Goal: Task Accomplishment & Management: Manage account settings

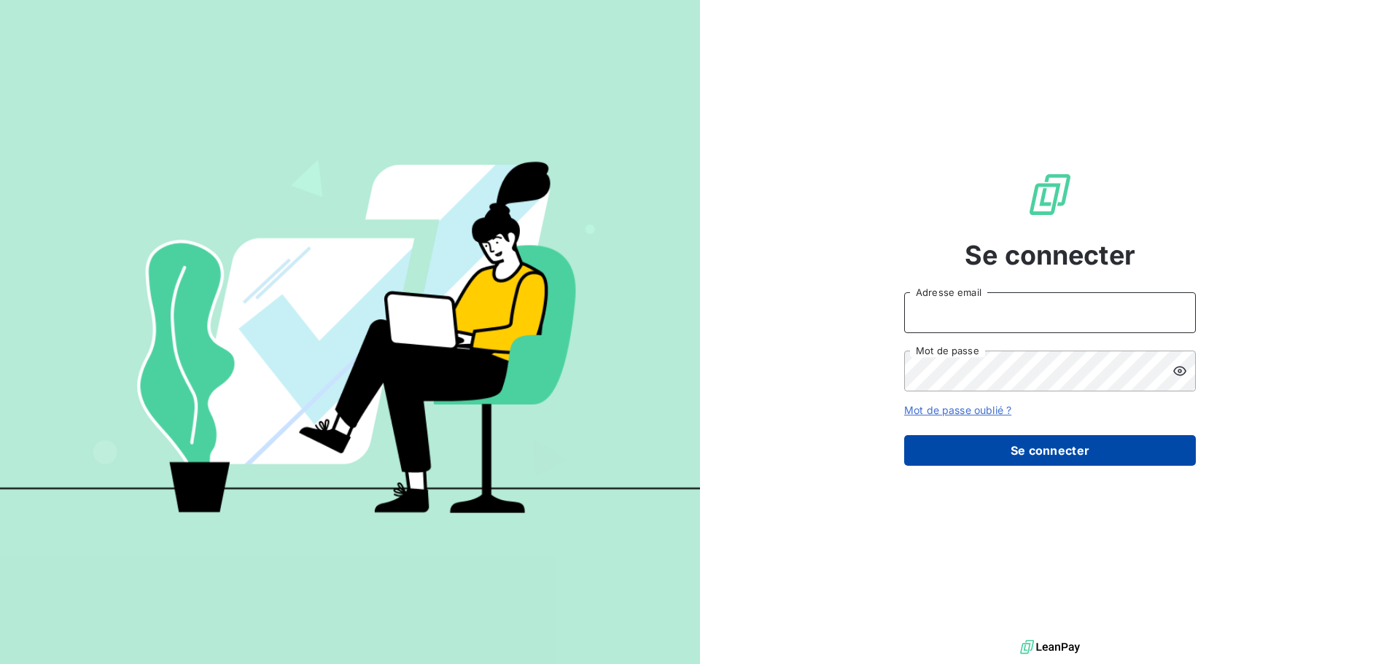
type input "cecilia.piasco@ecores.fr"
click at [1051, 451] on button "Se connecter" at bounding box center [1050, 450] width 292 height 31
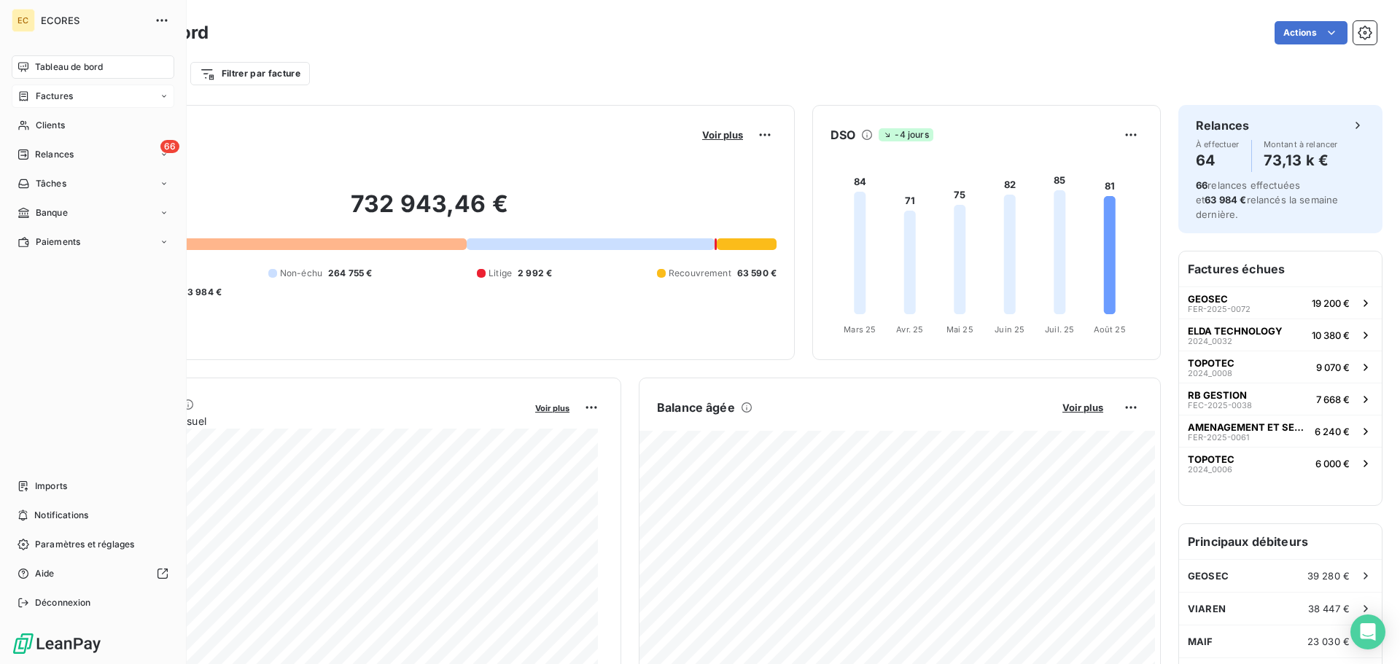
click at [53, 100] on span "Factures" at bounding box center [54, 96] width 37 height 13
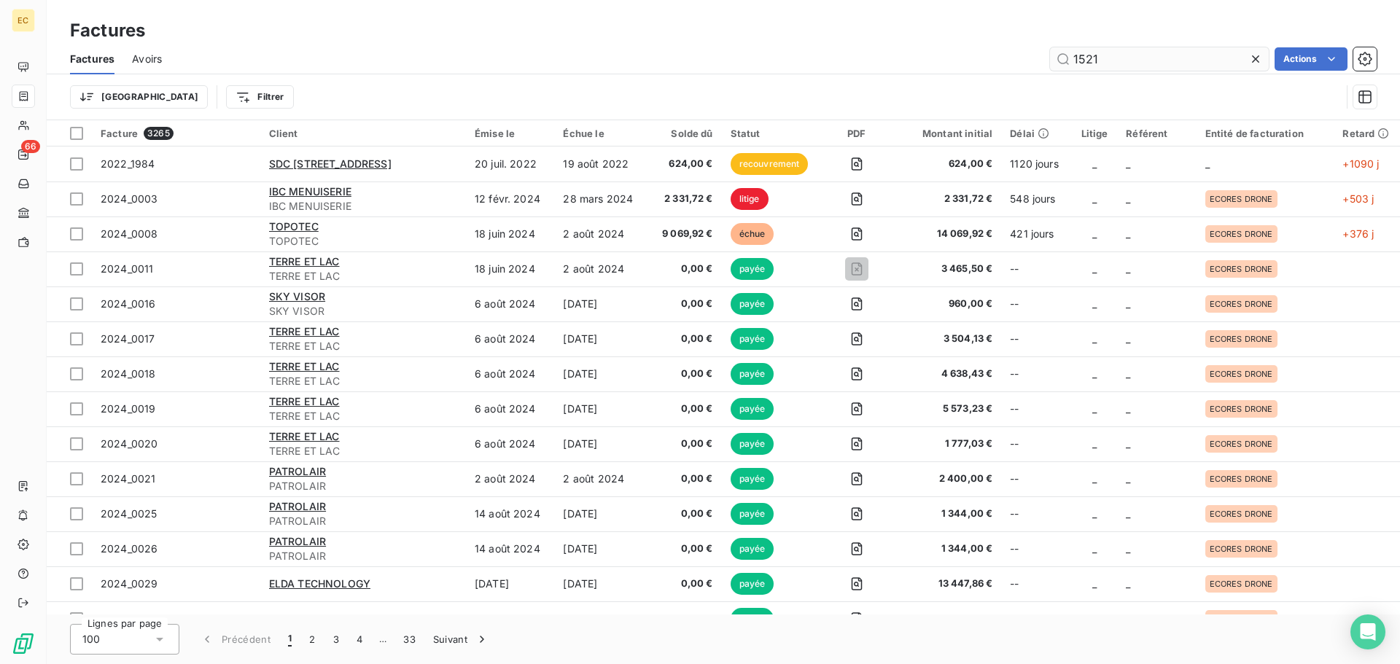
type input "1521"
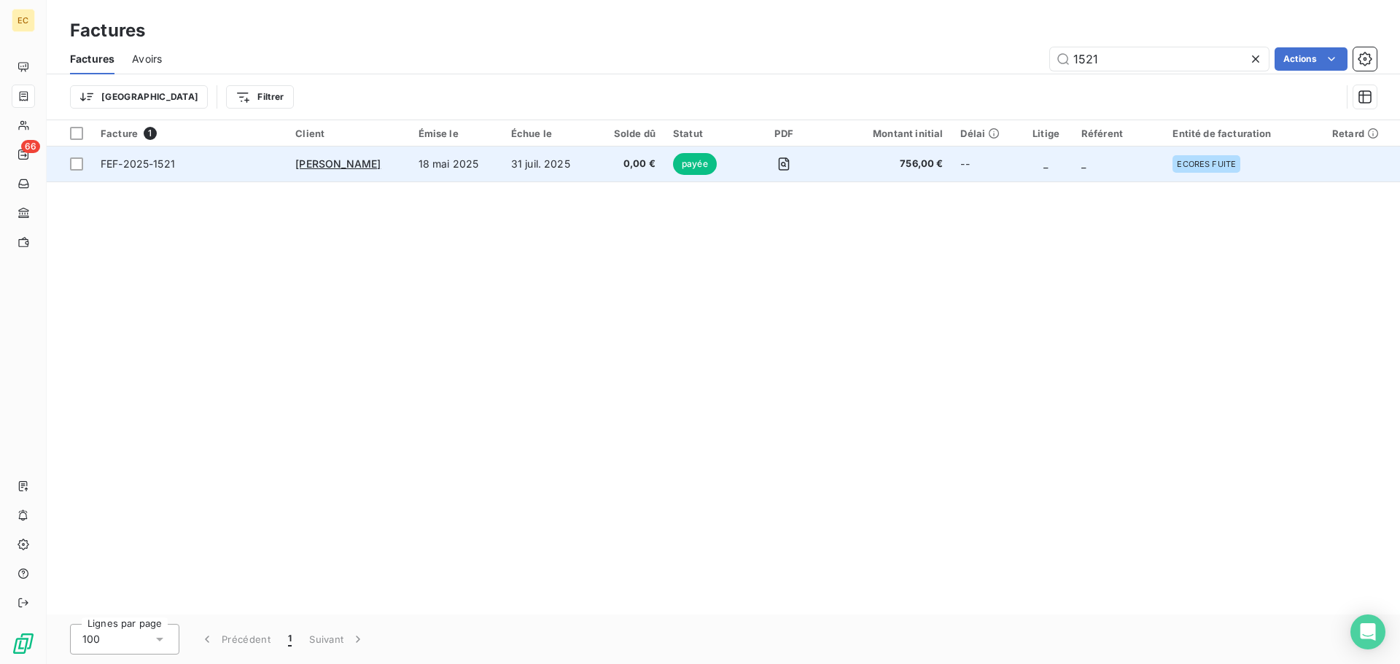
click at [472, 160] on td "18 mai 2025" at bounding box center [456, 164] width 93 height 35
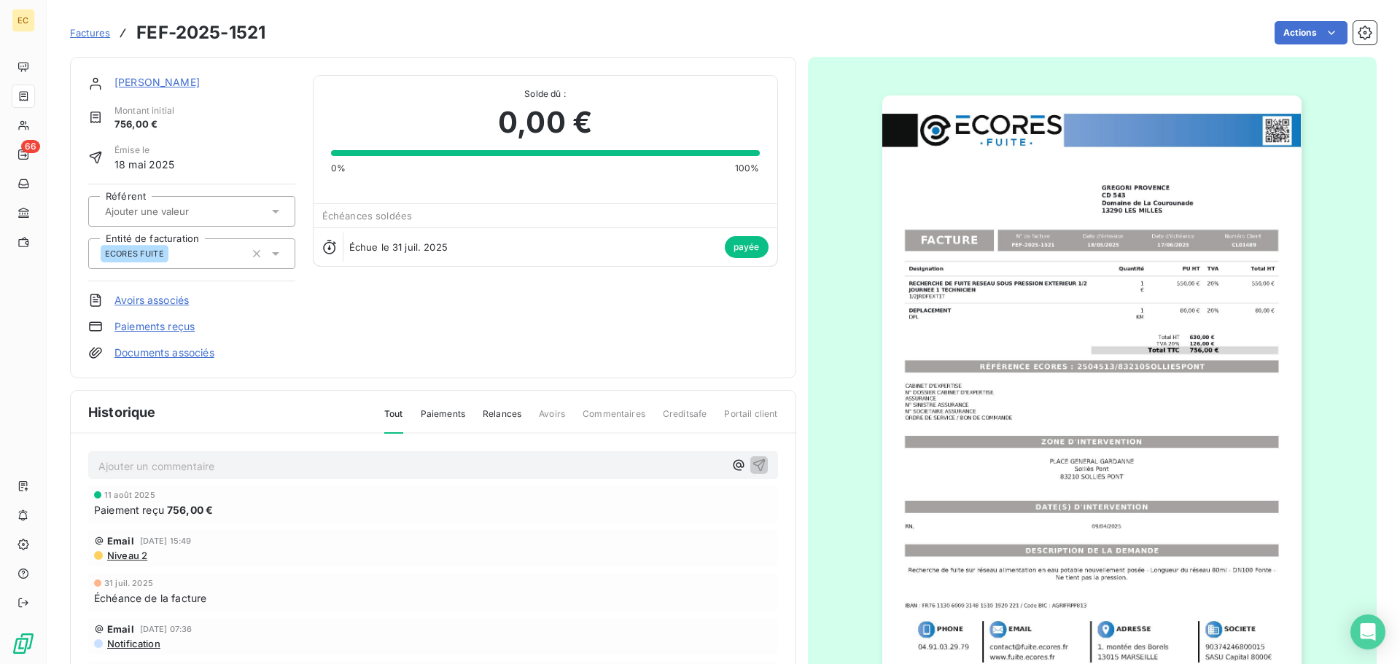
click at [86, 31] on span "Factures" at bounding box center [90, 33] width 40 height 12
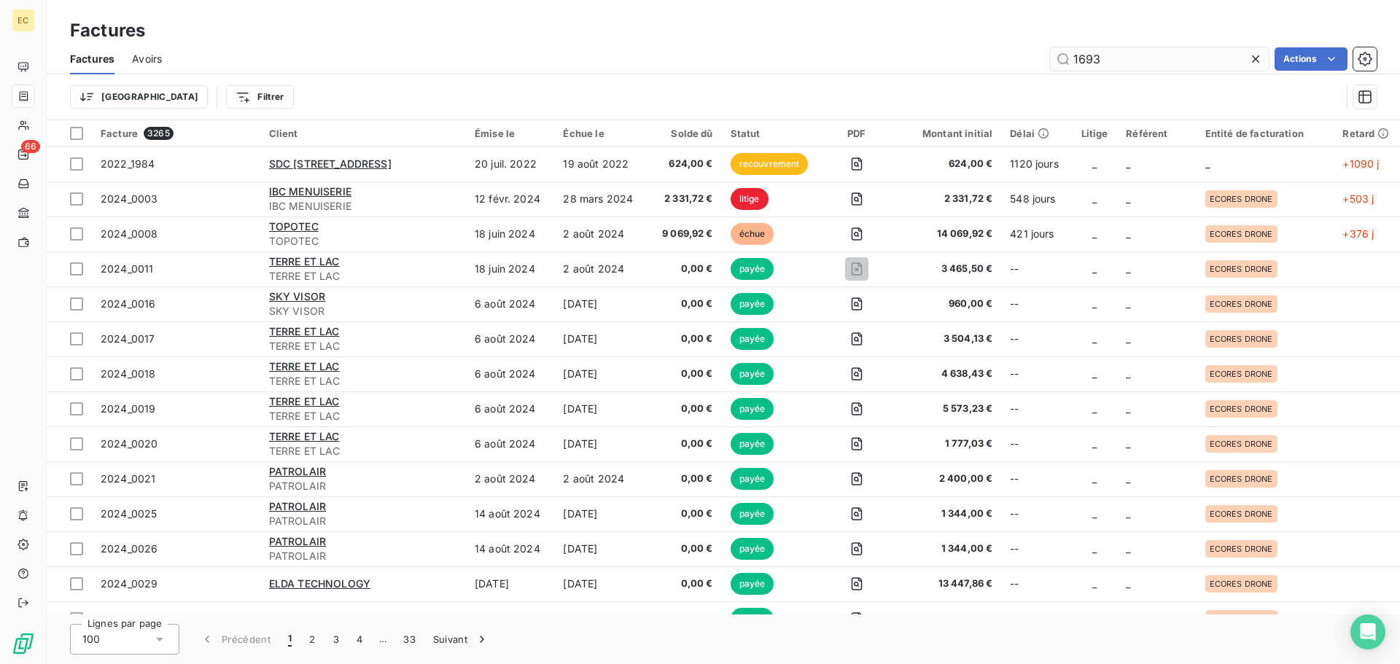
type input "1693"
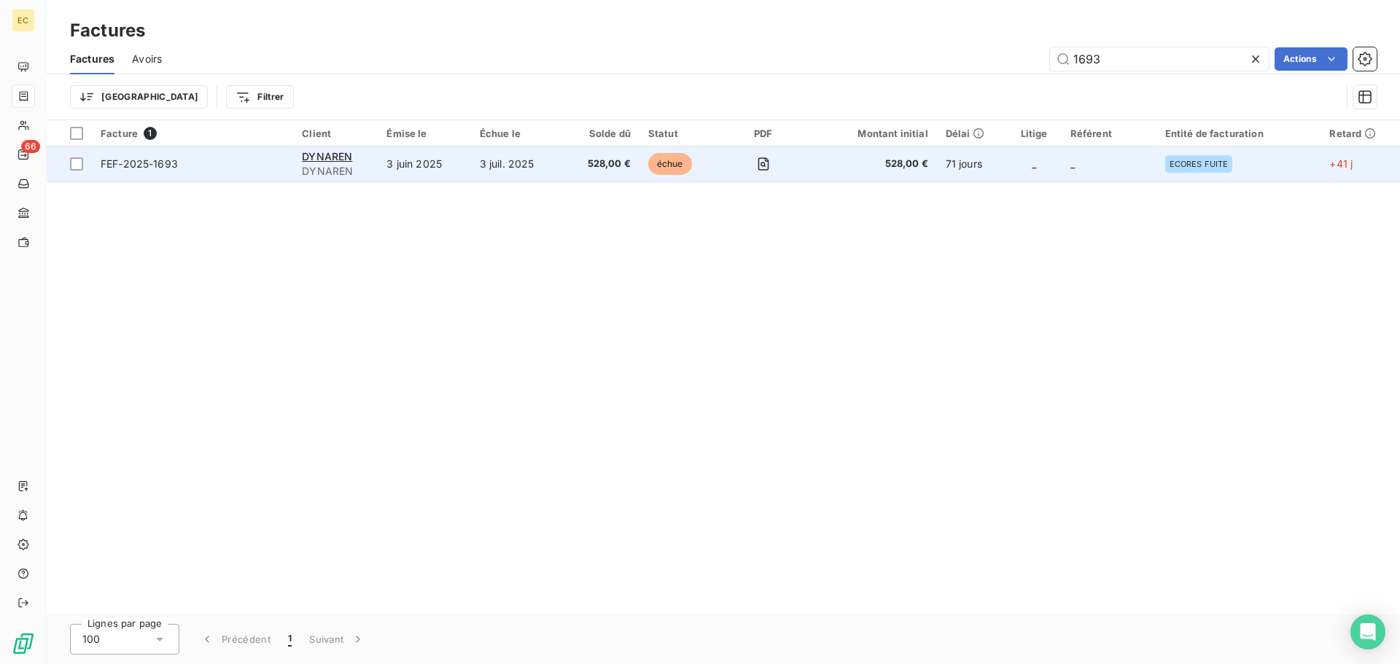
click at [229, 170] on span "FEF-2025-1693" at bounding box center [193, 164] width 184 height 15
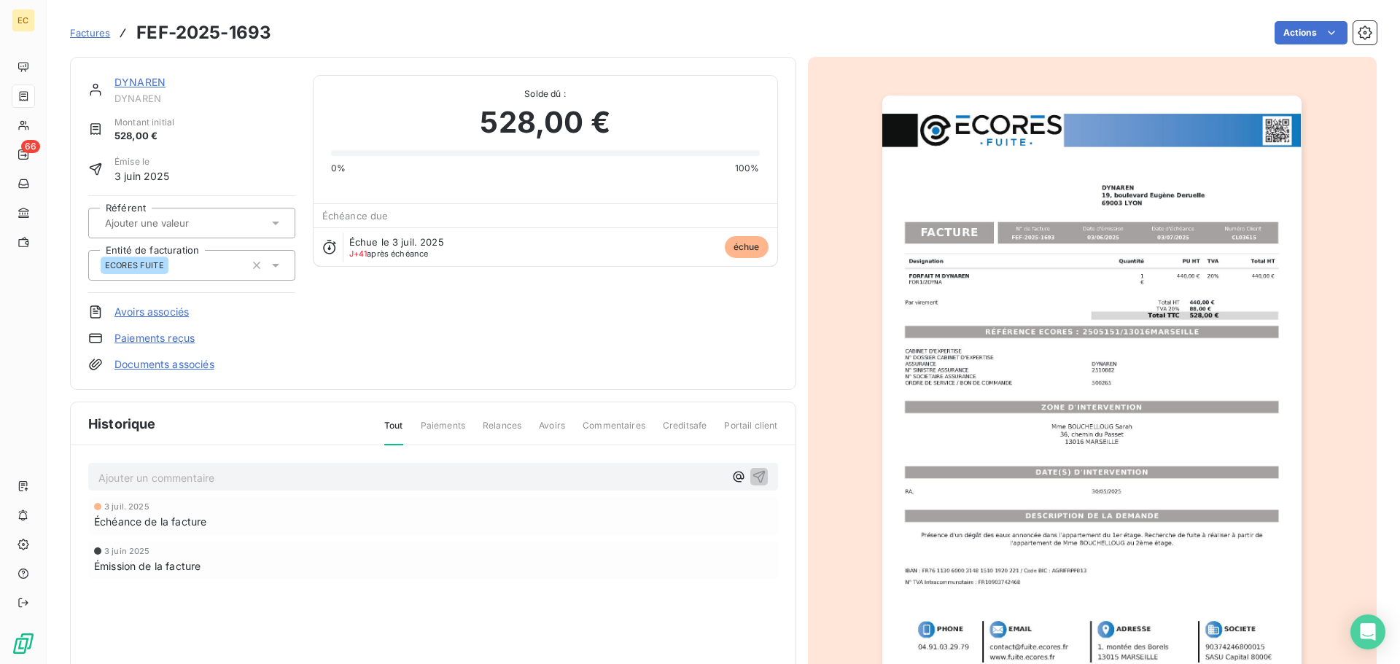
click at [75, 36] on span "Factures" at bounding box center [90, 33] width 40 height 12
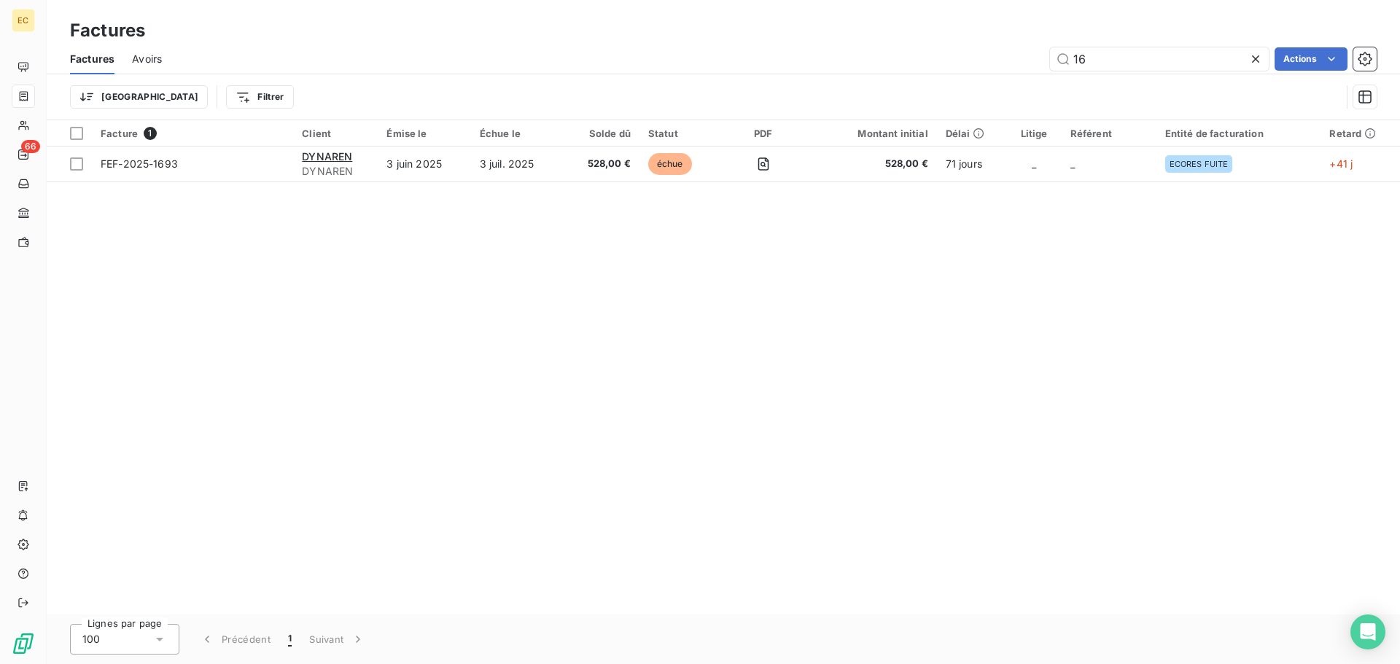
type input "1"
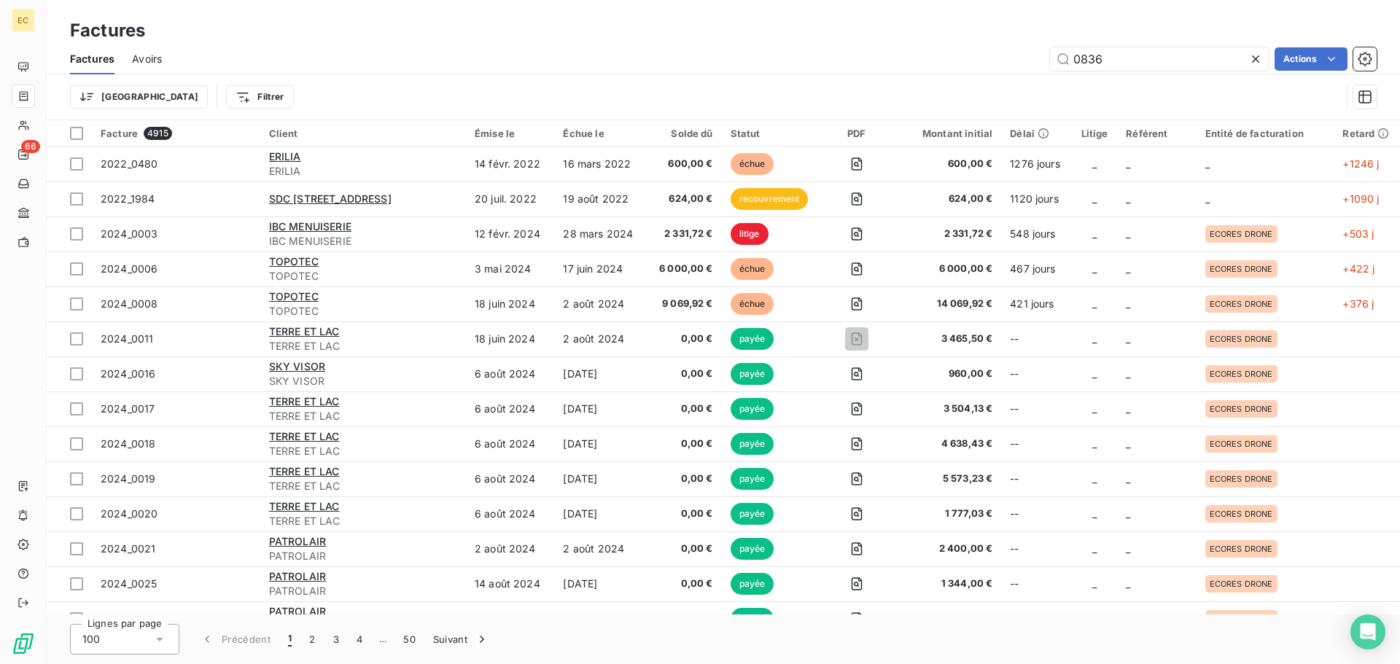
type input "0836"
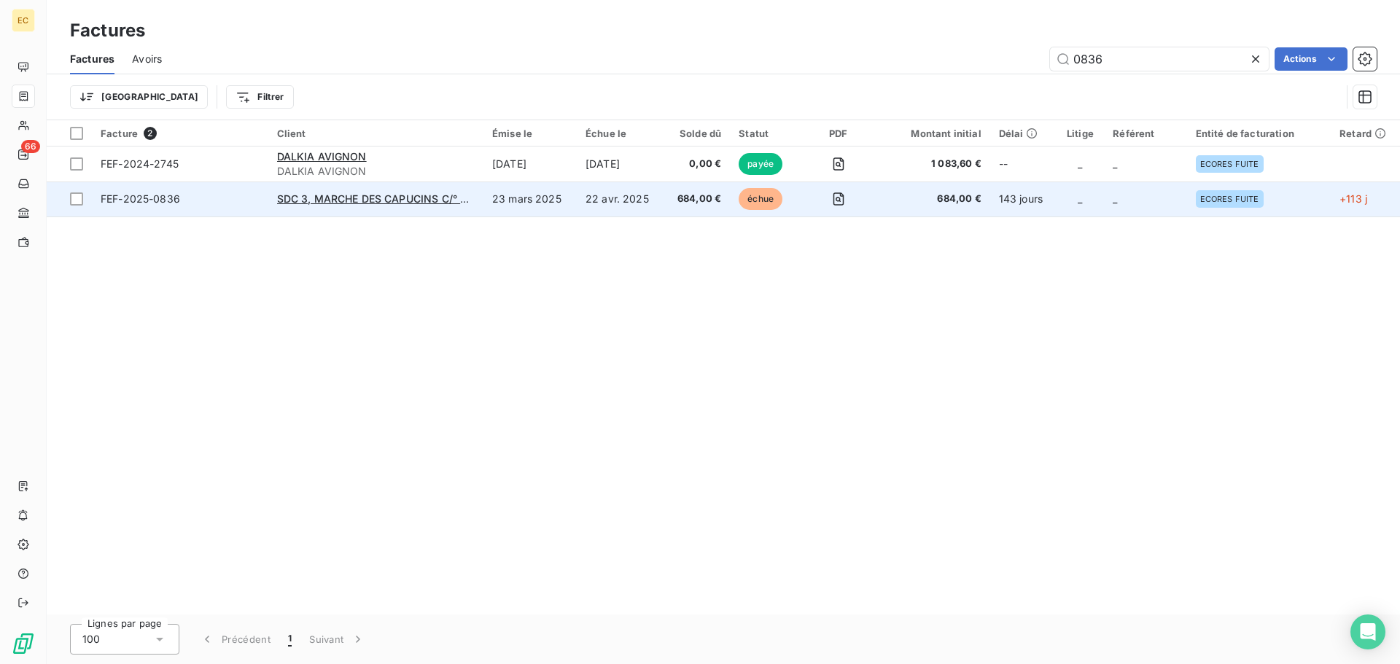
click at [365, 213] on td "SDC 3, MARCHE DES CAPUCINS C/° FONCIA" at bounding box center [375, 199] width 215 height 35
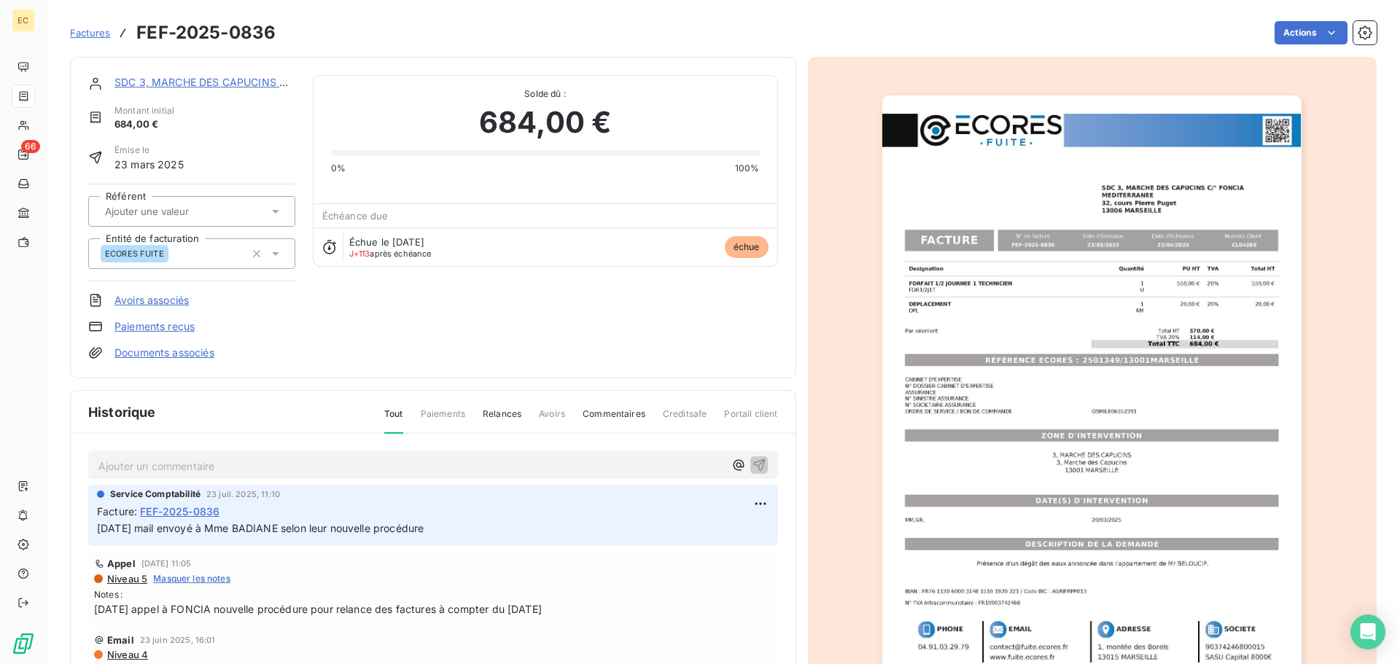
click at [178, 327] on link "Paiements reçus" at bounding box center [154, 326] width 80 height 15
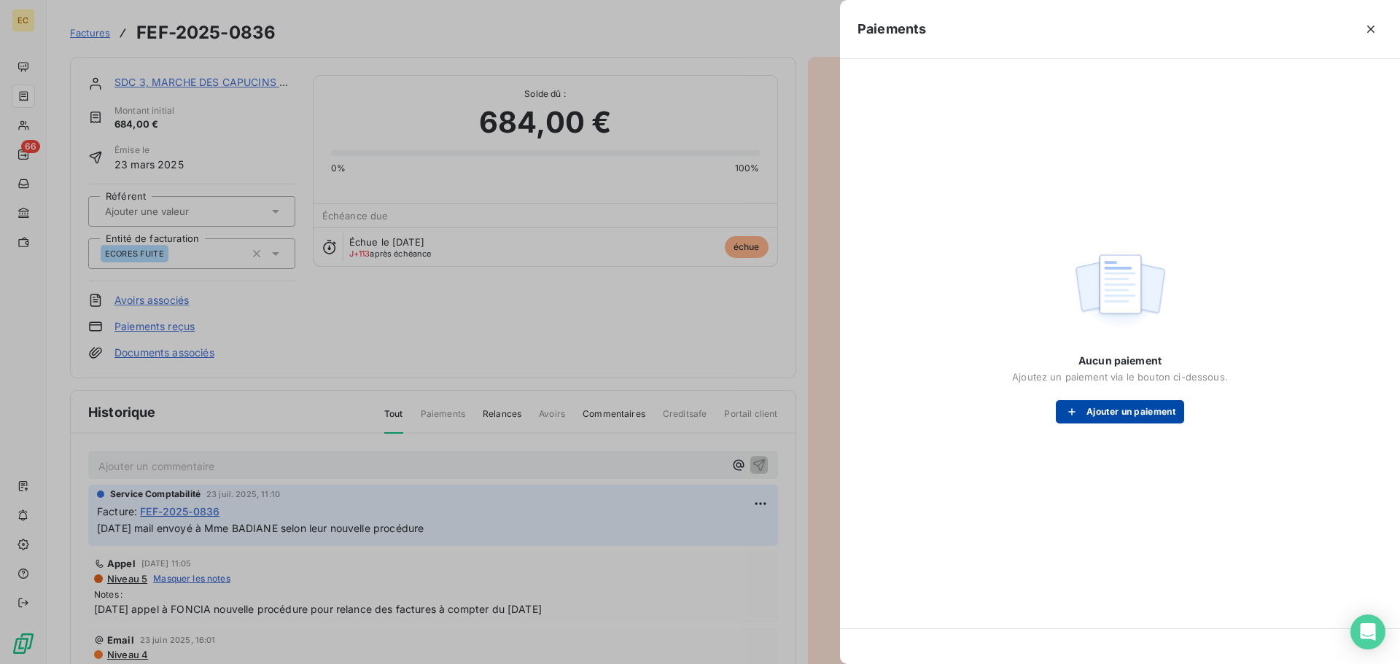
click at [1096, 414] on button "Ajouter un paiement" at bounding box center [1120, 411] width 128 height 23
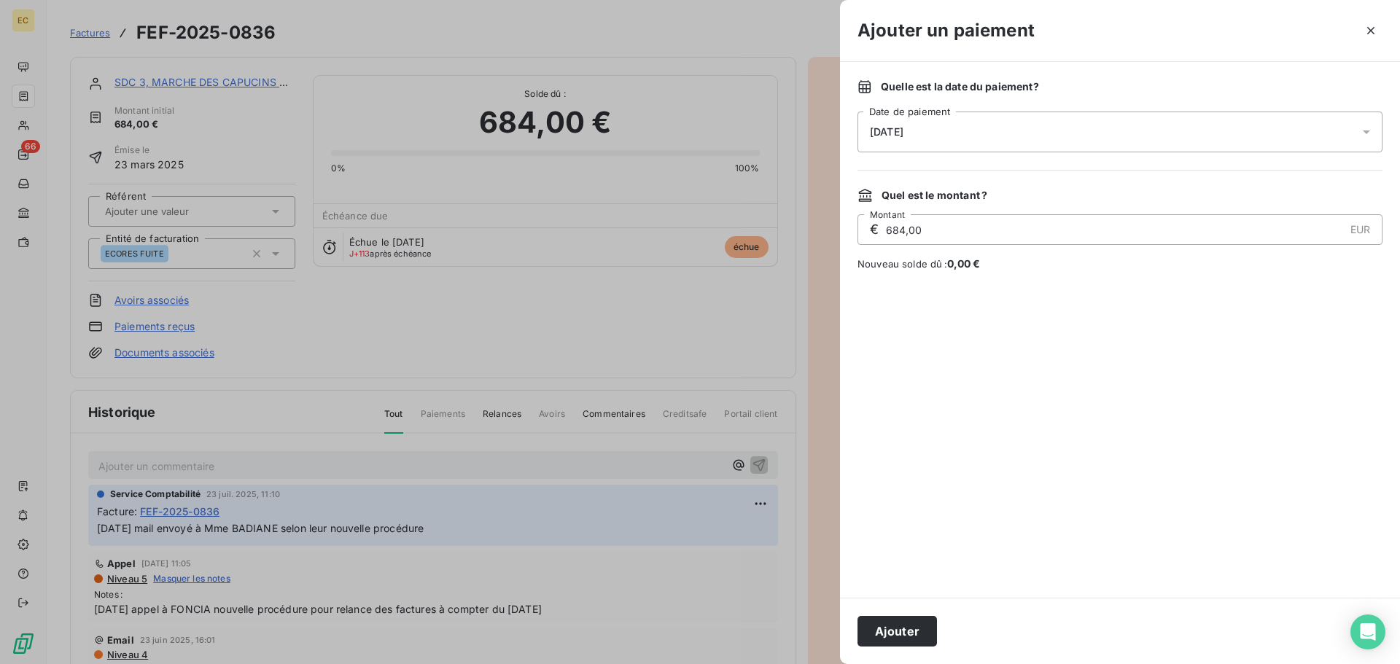
click at [932, 131] on div "[DATE]" at bounding box center [1120, 132] width 525 height 41
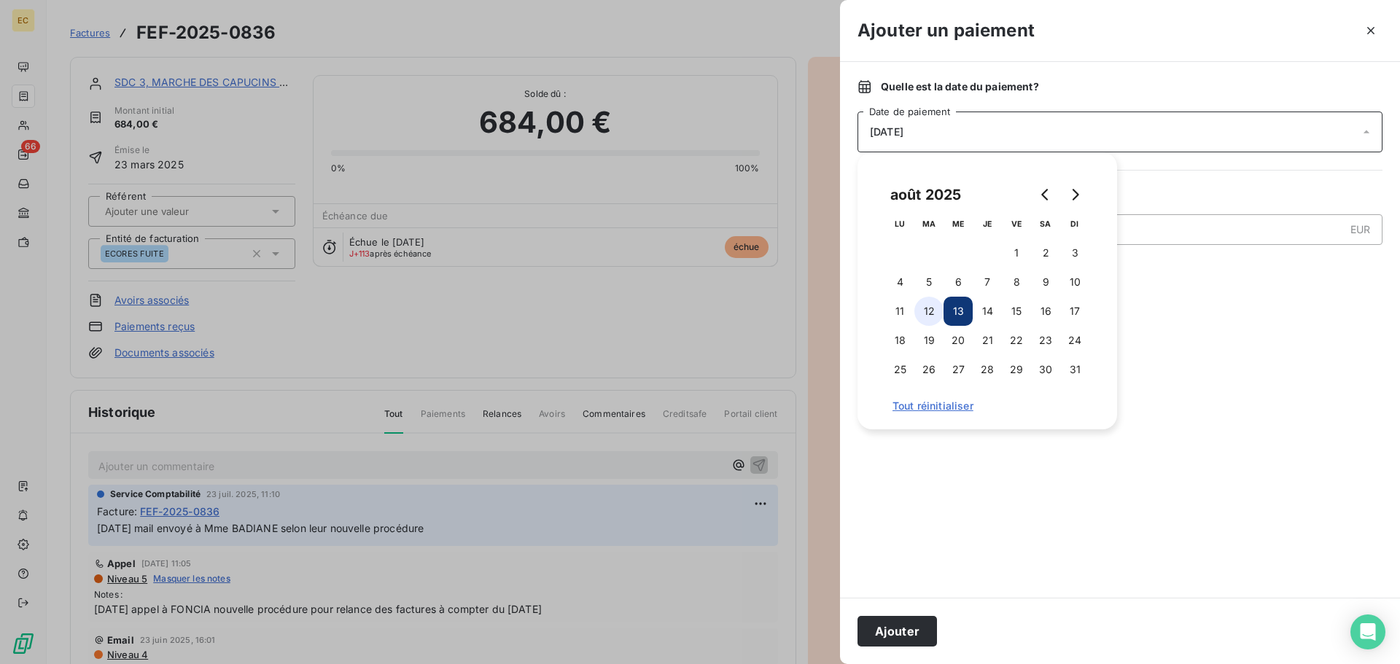
click at [927, 308] on button "12" at bounding box center [928, 311] width 29 height 29
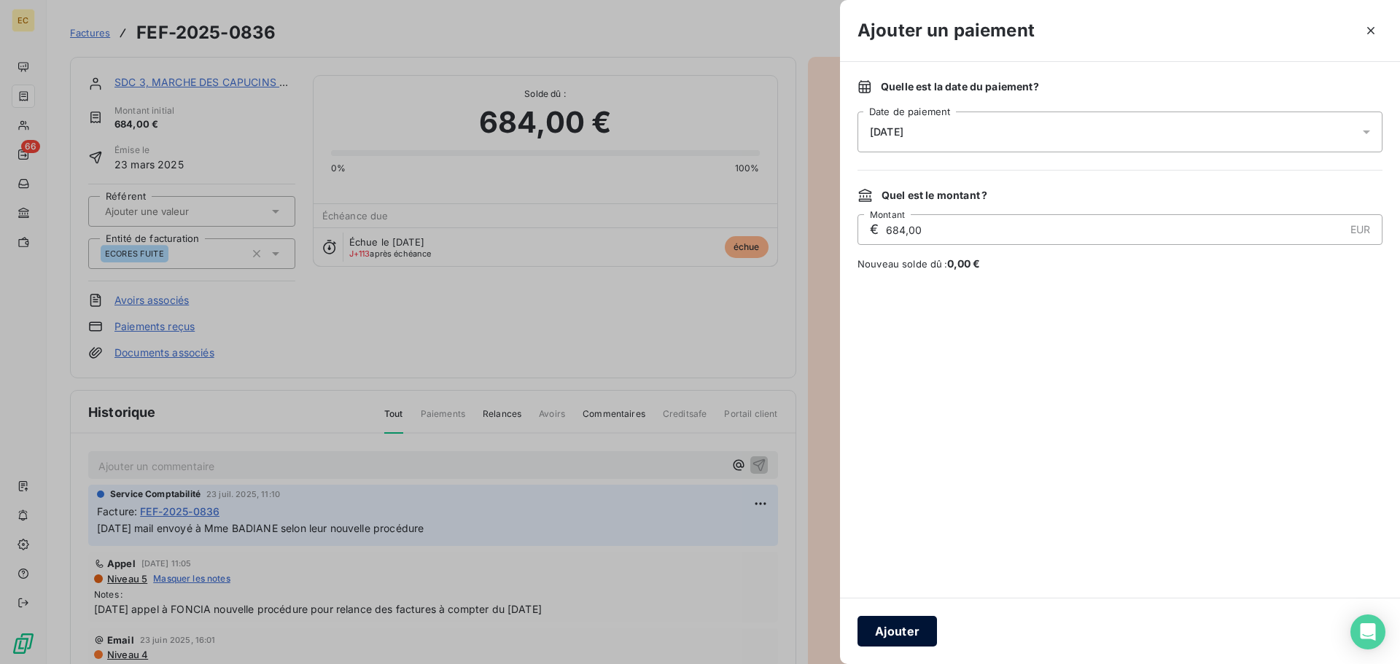
click at [887, 630] on button "Ajouter" at bounding box center [897, 631] width 79 height 31
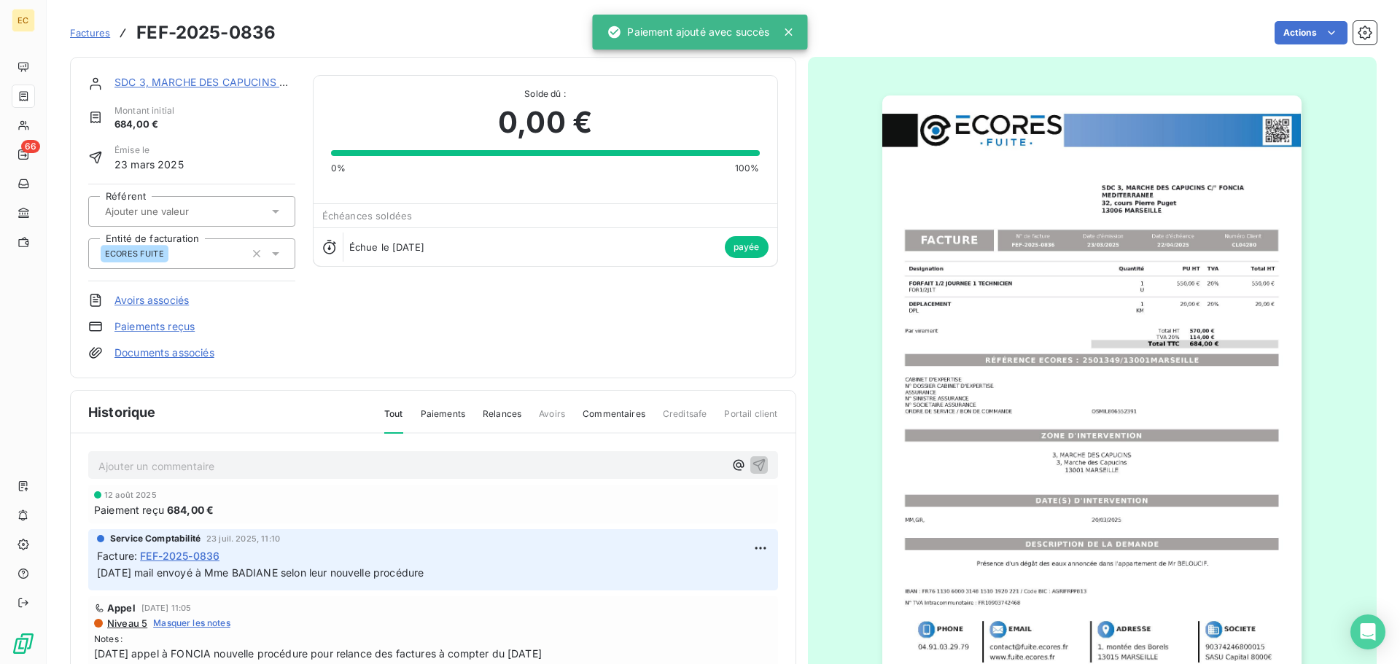
click at [101, 32] on span "Factures" at bounding box center [90, 33] width 40 height 12
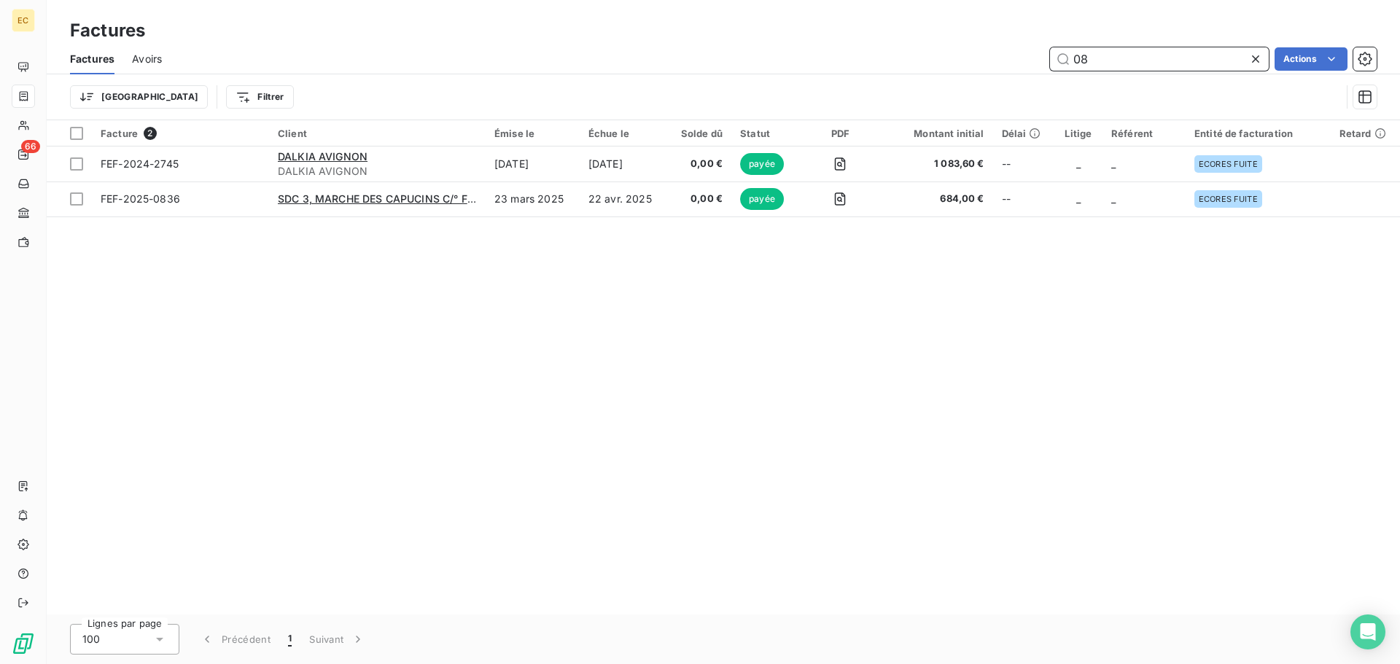
type input "0"
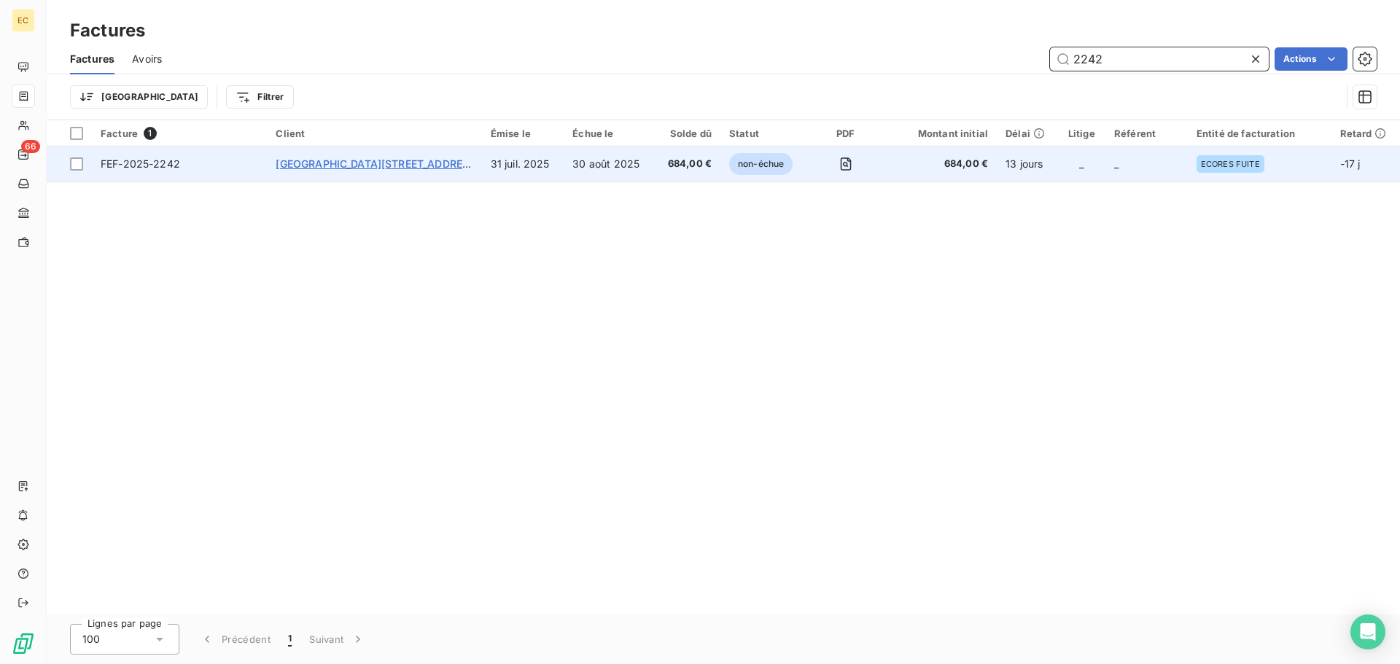
type input "2242"
click at [333, 160] on span "[GEOGRAPHIC_DATA][STREET_ADDRESS] / [STREET_ADDRESS][PERSON_NAME]" at bounding box center [474, 164] width 397 height 12
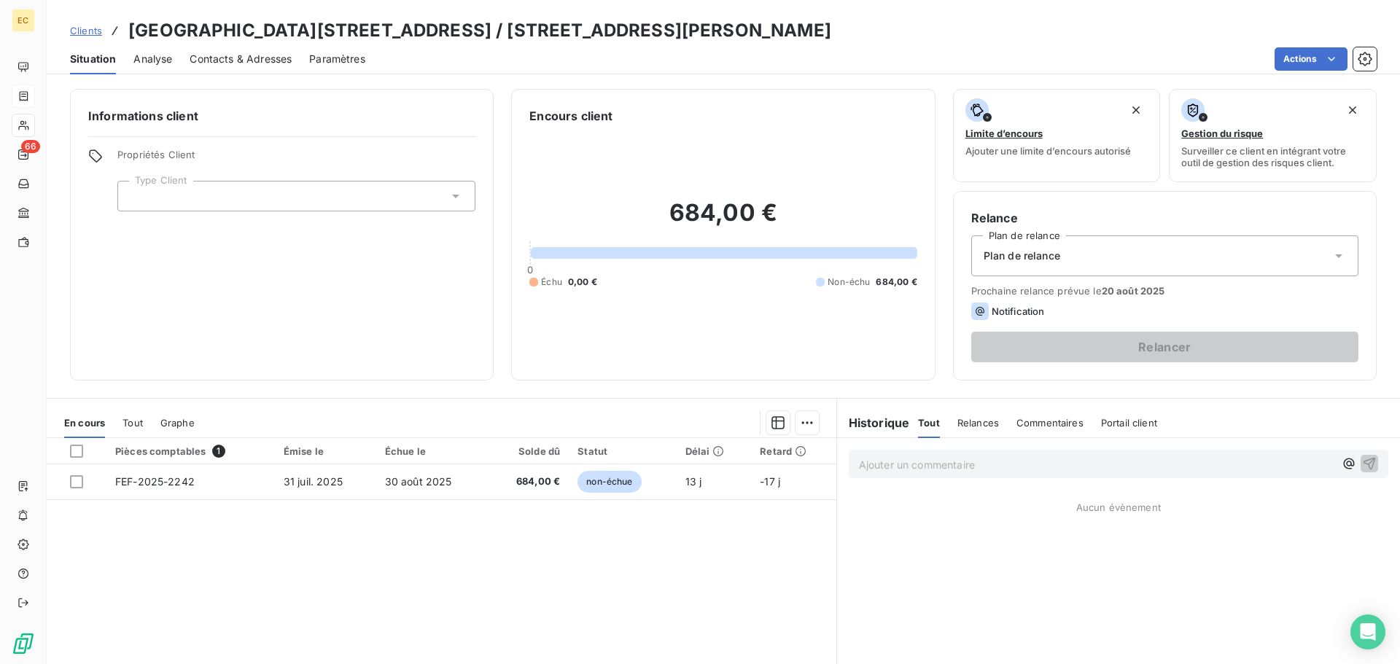
click at [456, 195] on icon at bounding box center [455, 196] width 15 height 15
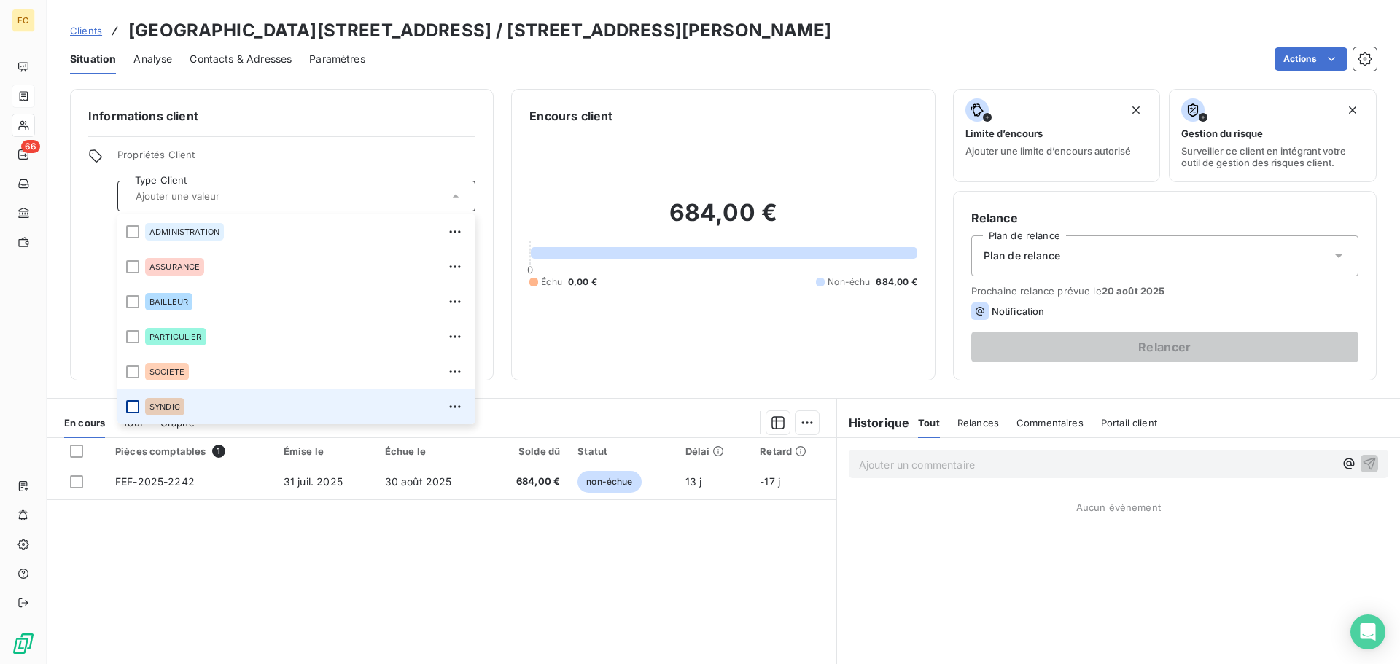
click at [128, 408] on div at bounding box center [132, 406] width 13 height 13
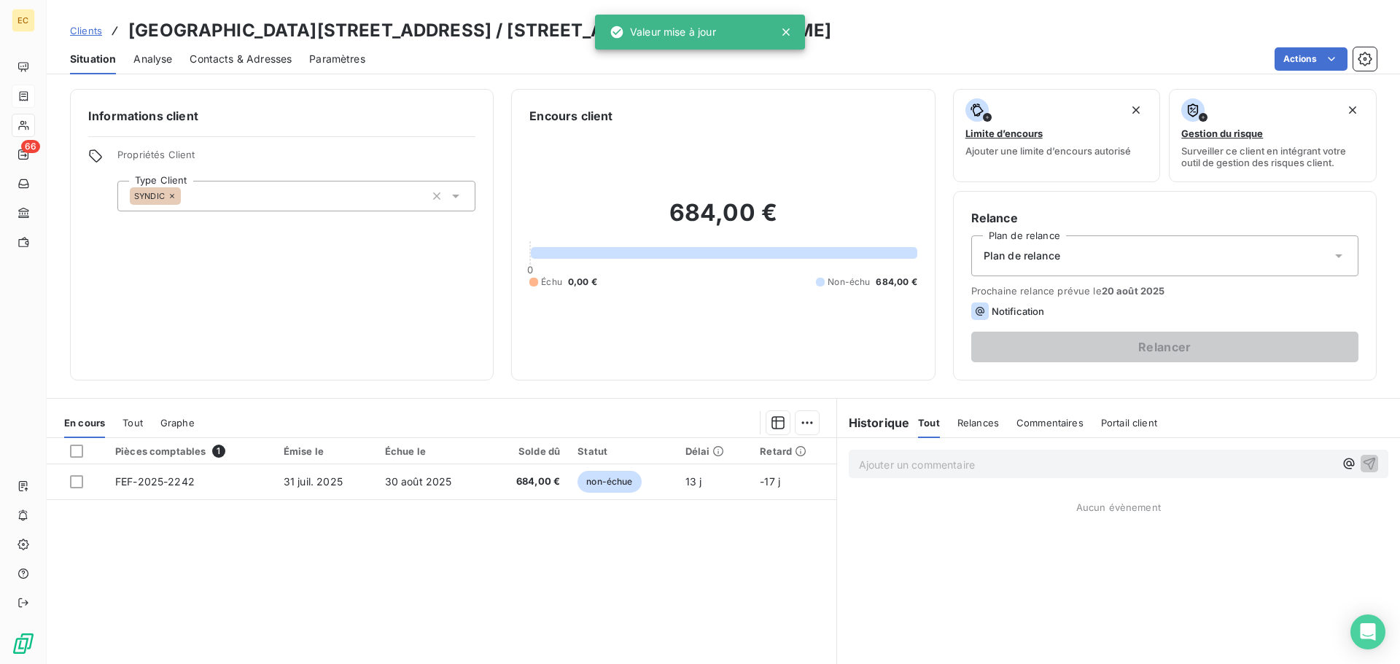
click at [1335, 257] on icon at bounding box center [1338, 256] width 7 height 4
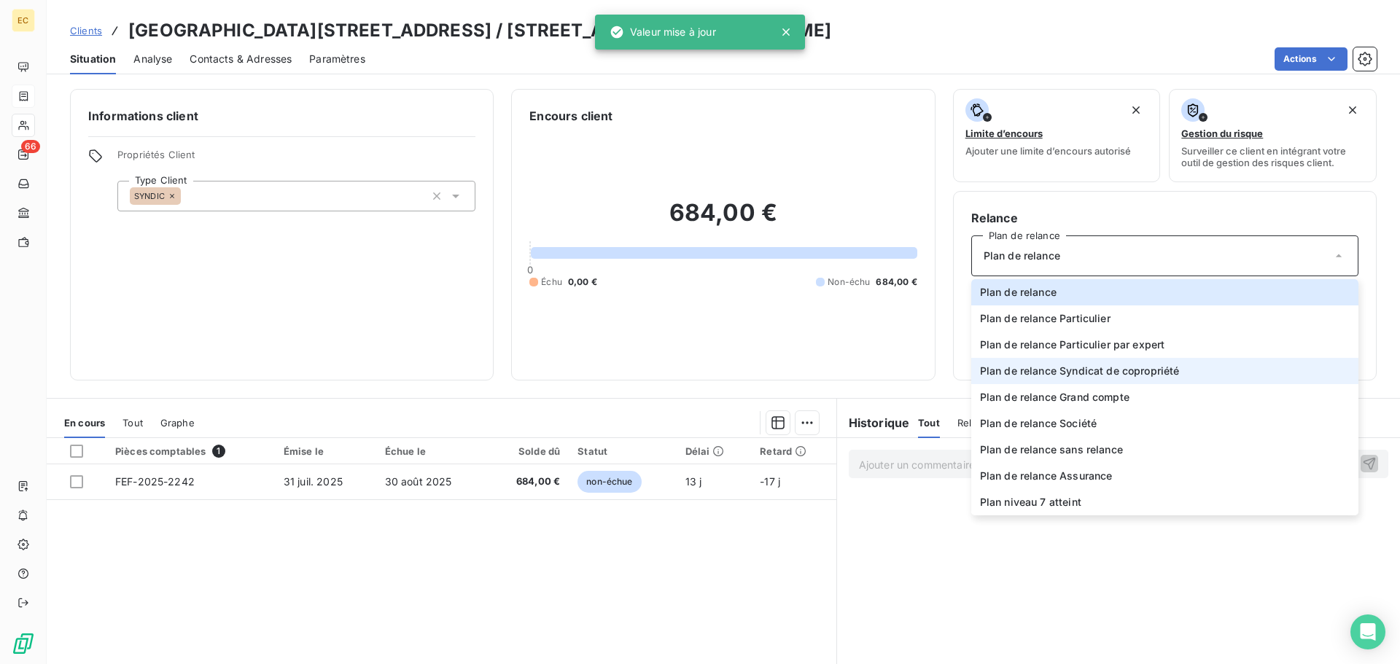
click at [1127, 367] on span "Plan de relance Syndicat de copropriété" at bounding box center [1080, 371] width 200 height 15
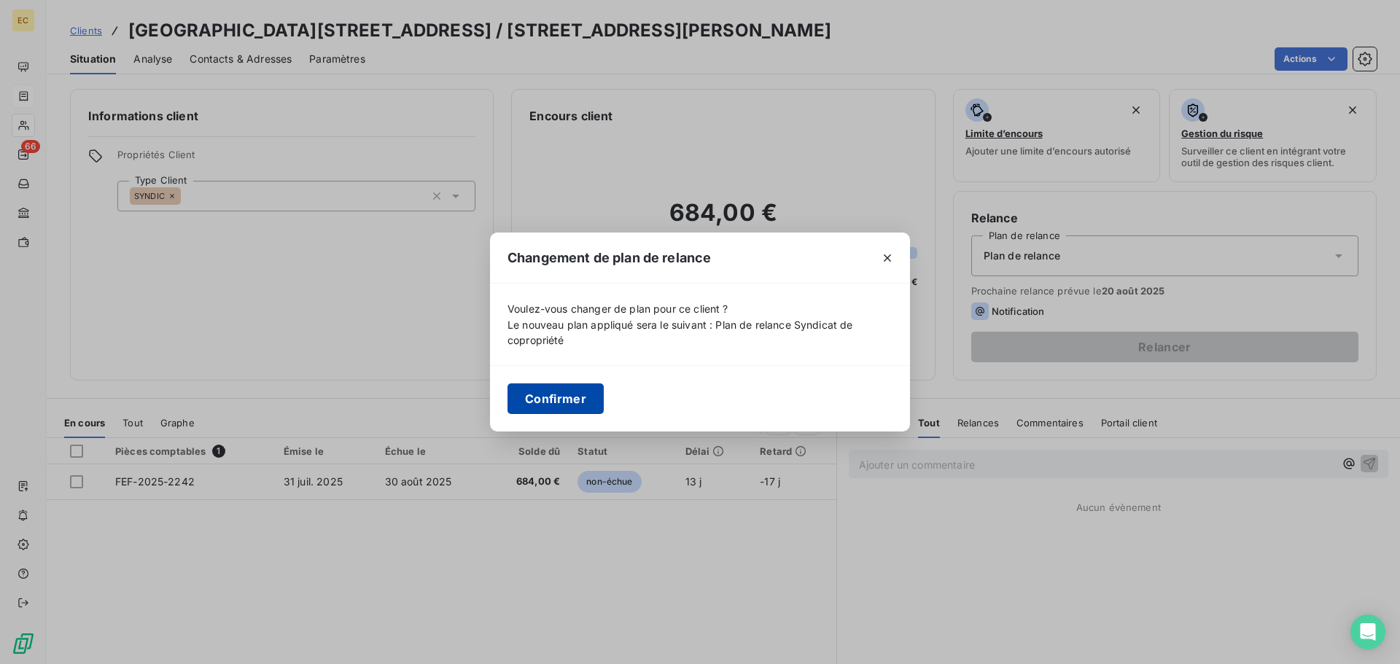
click at [548, 395] on button "Confirmer" at bounding box center [556, 399] width 96 height 31
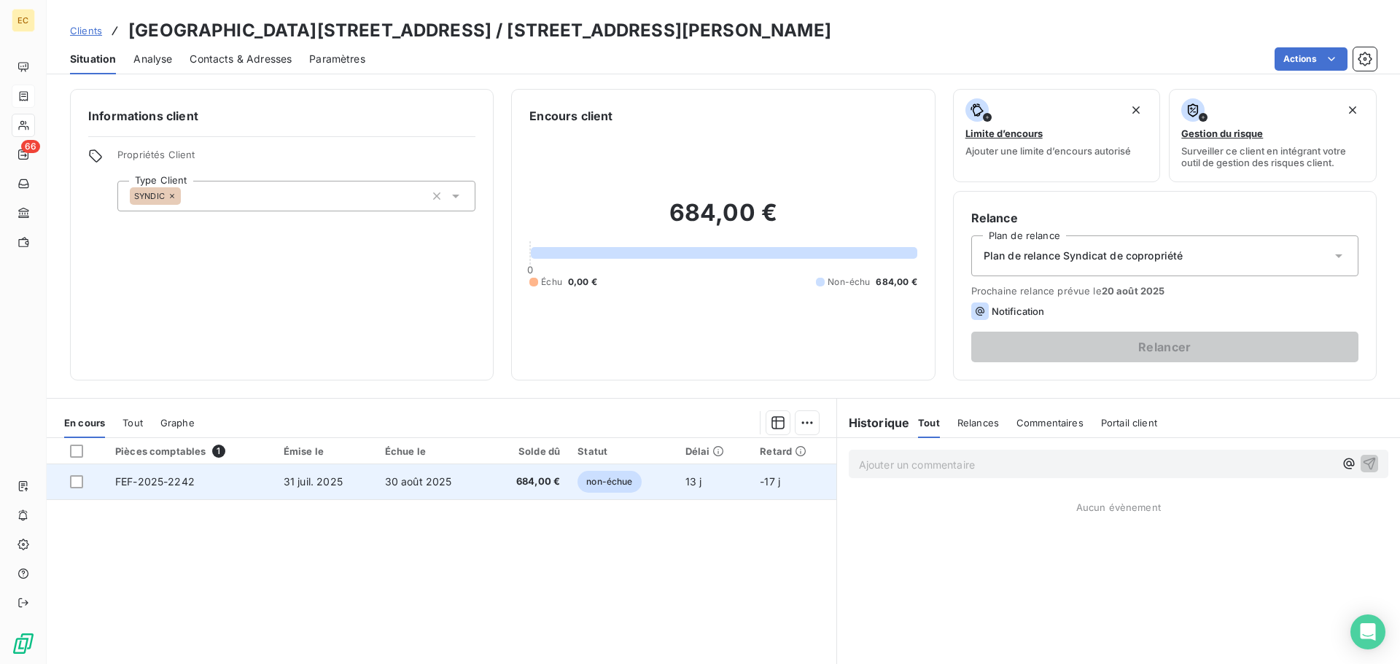
click at [304, 477] on span "31 juil. 2025" at bounding box center [313, 481] width 59 height 12
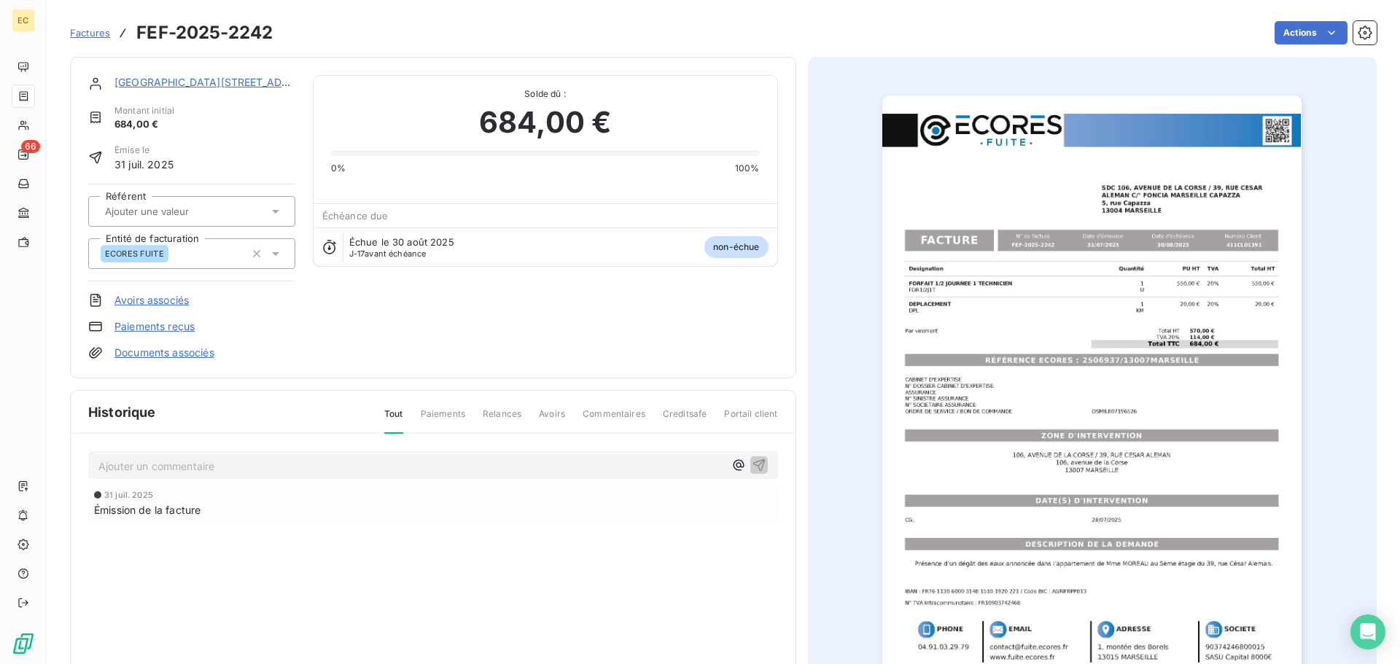
click at [168, 330] on link "Paiements reçus" at bounding box center [154, 326] width 80 height 15
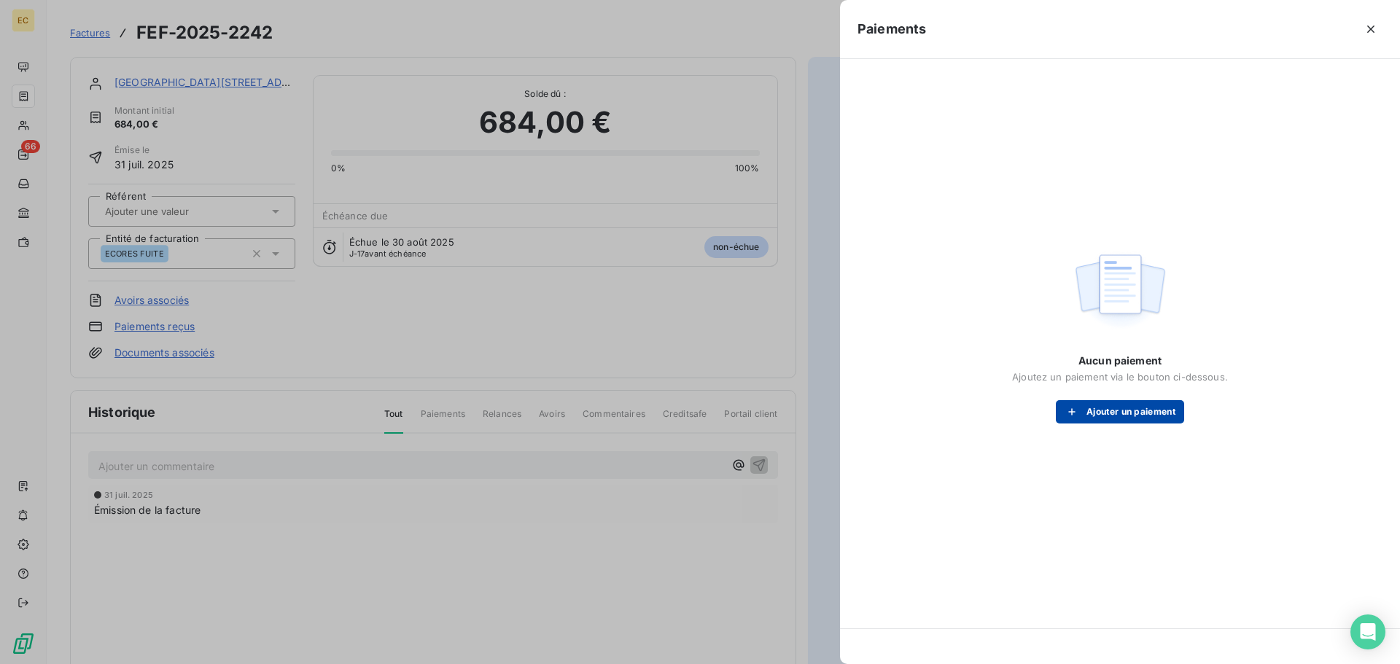
click at [1119, 415] on button "Ajouter un paiement" at bounding box center [1120, 411] width 128 height 23
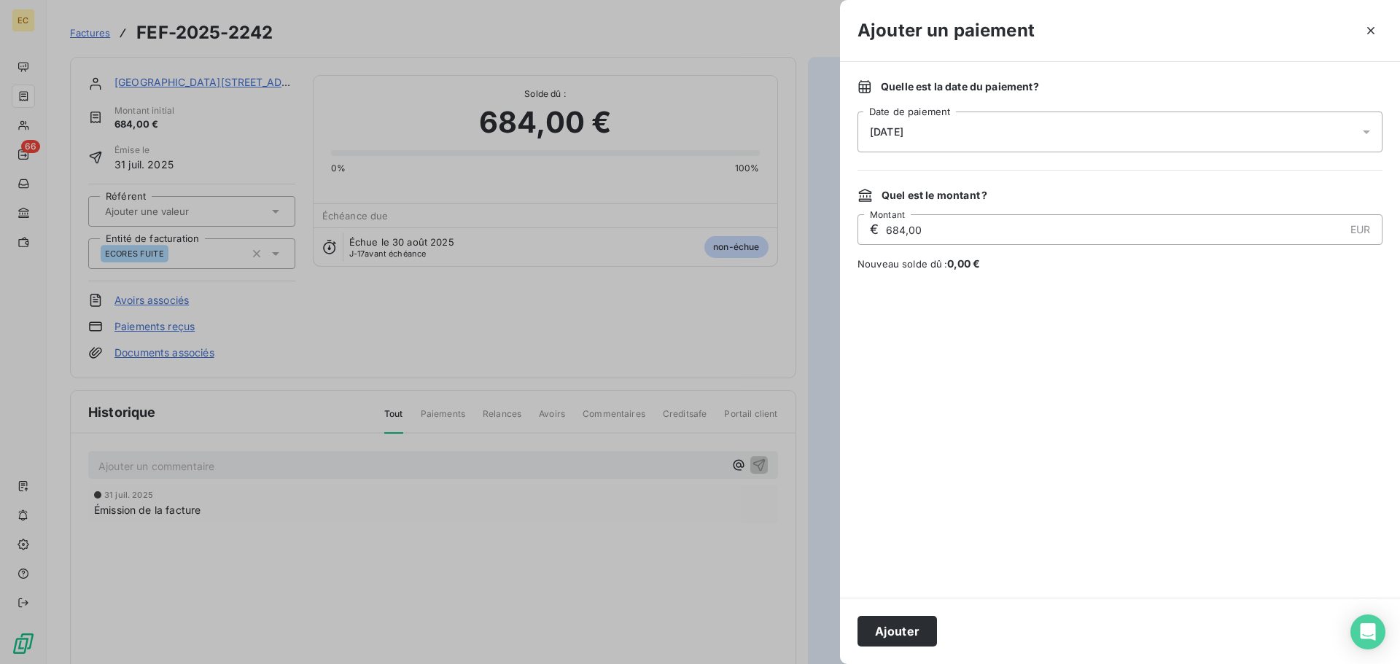
click at [946, 135] on div "[DATE]" at bounding box center [1120, 132] width 525 height 41
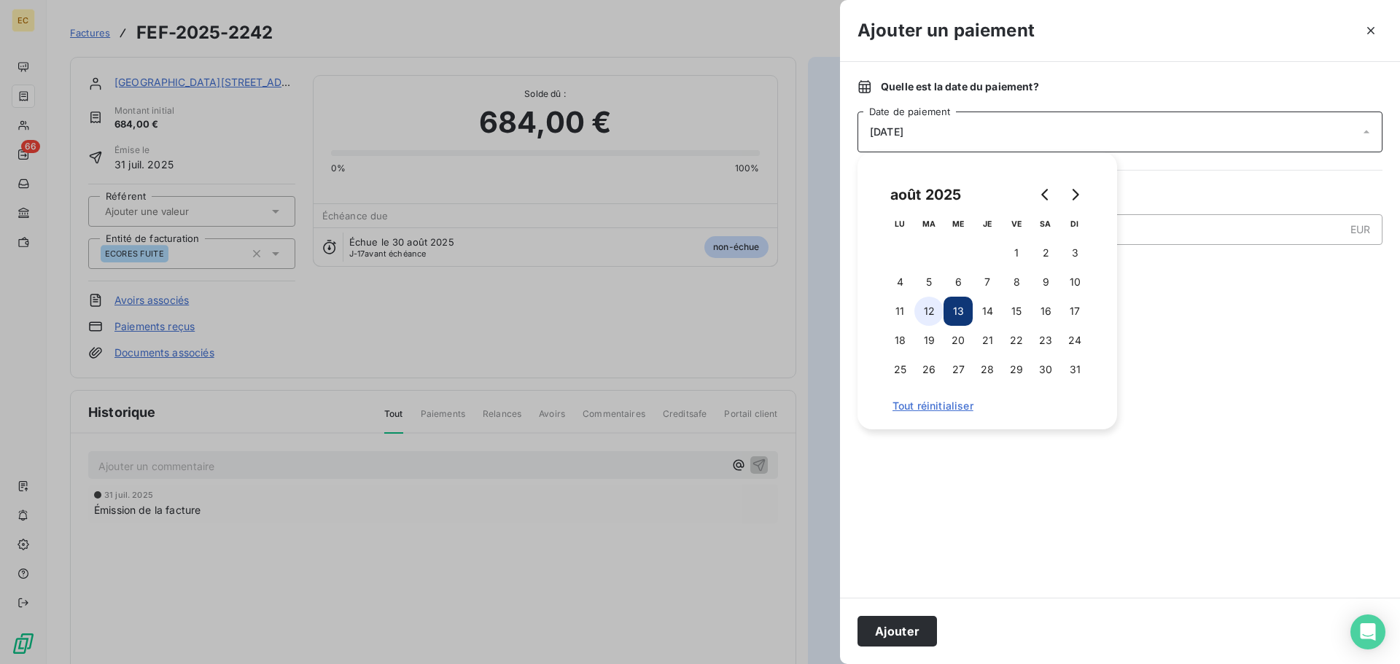
click at [925, 314] on button "12" at bounding box center [928, 311] width 29 height 29
click at [909, 629] on button "Ajouter" at bounding box center [897, 631] width 79 height 31
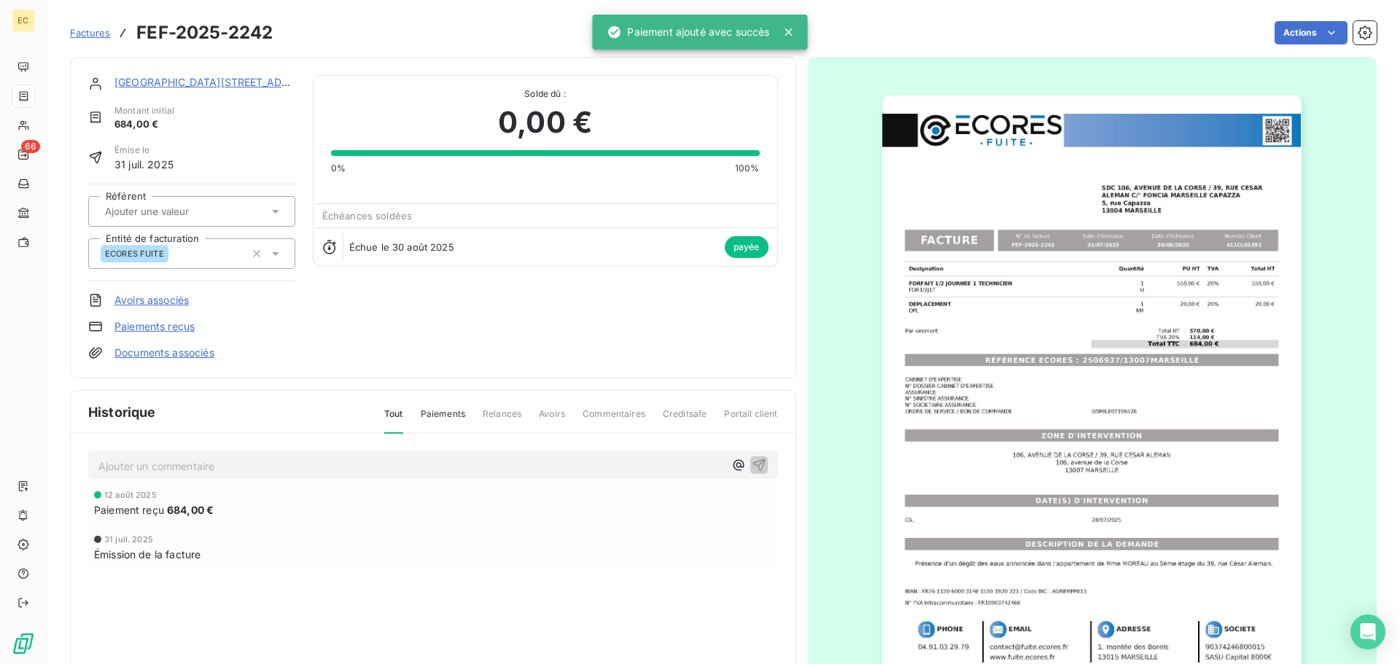
click at [79, 31] on span "Factures" at bounding box center [90, 33] width 40 height 12
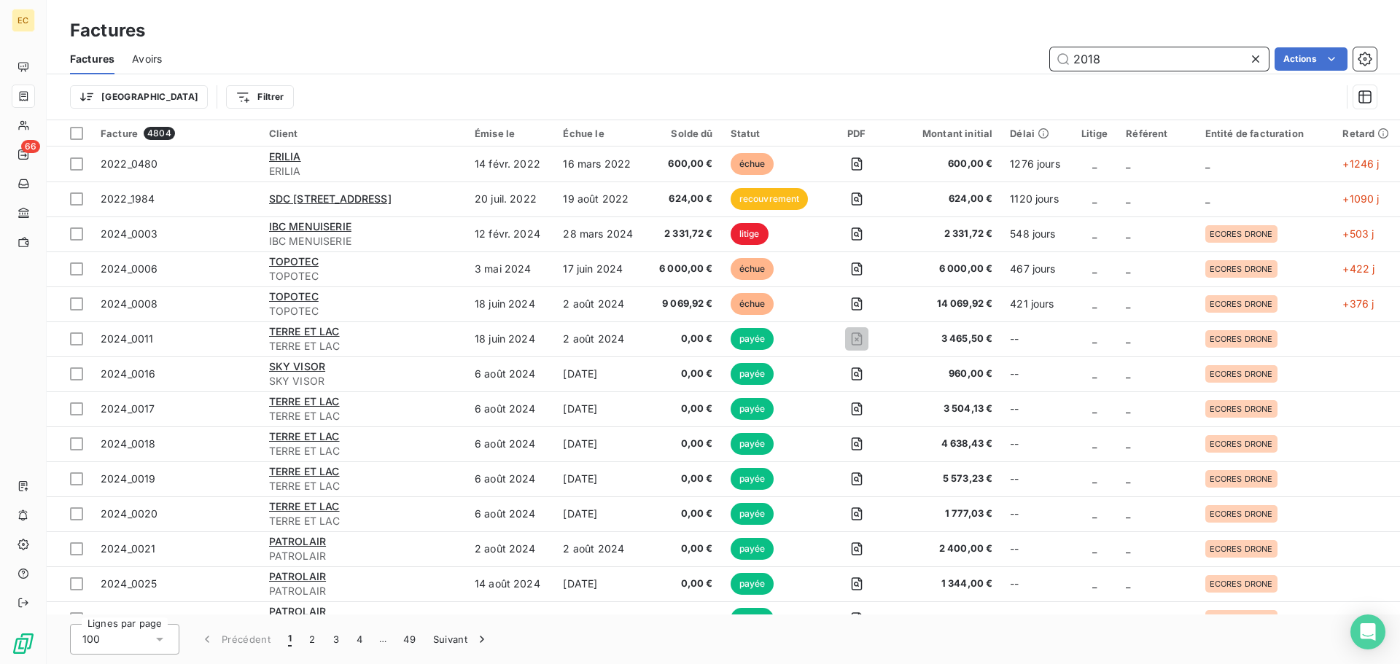
type input "2018"
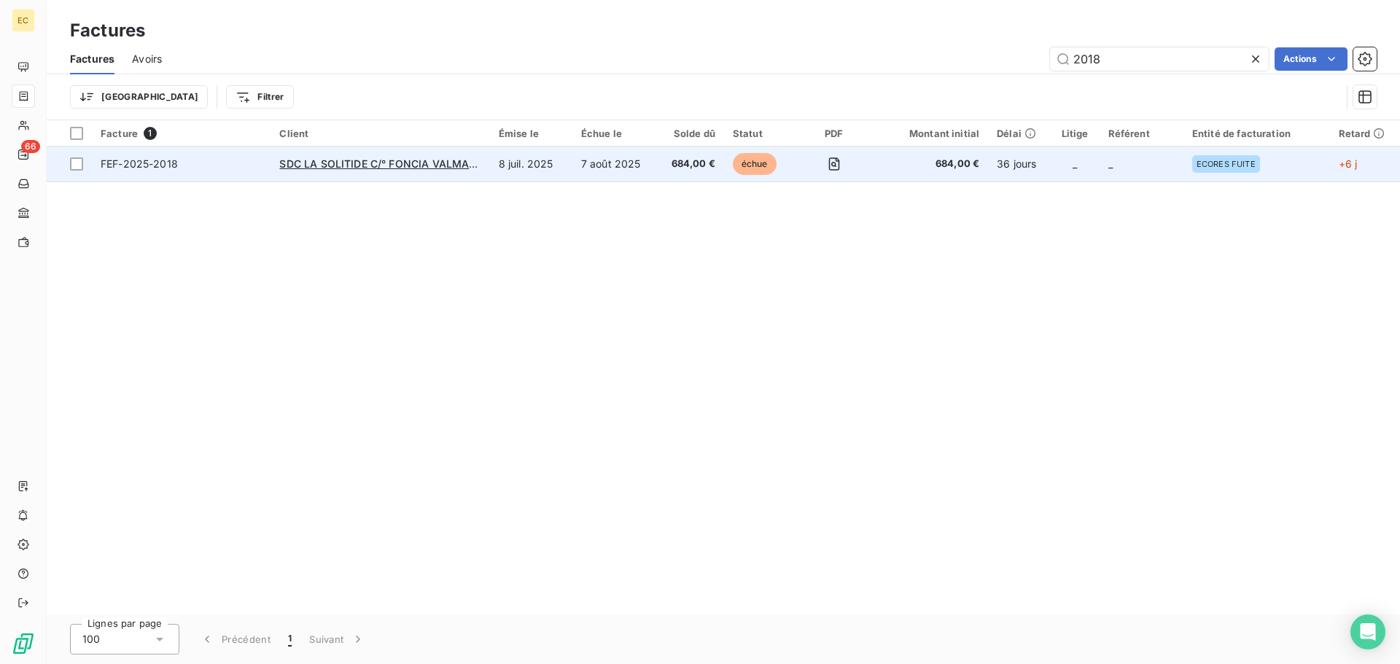
click at [534, 174] on td "8 juil. 2025" at bounding box center [531, 164] width 82 height 35
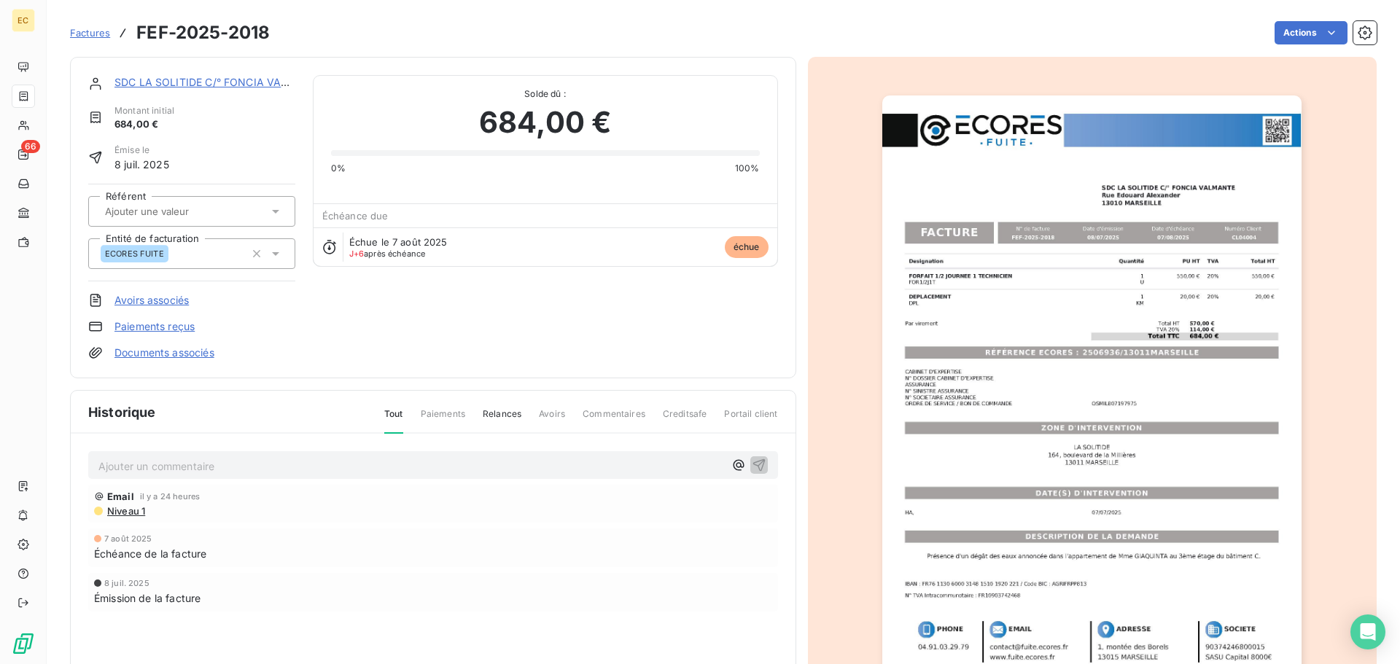
click at [176, 326] on link "Paiements reçus" at bounding box center [154, 326] width 80 height 15
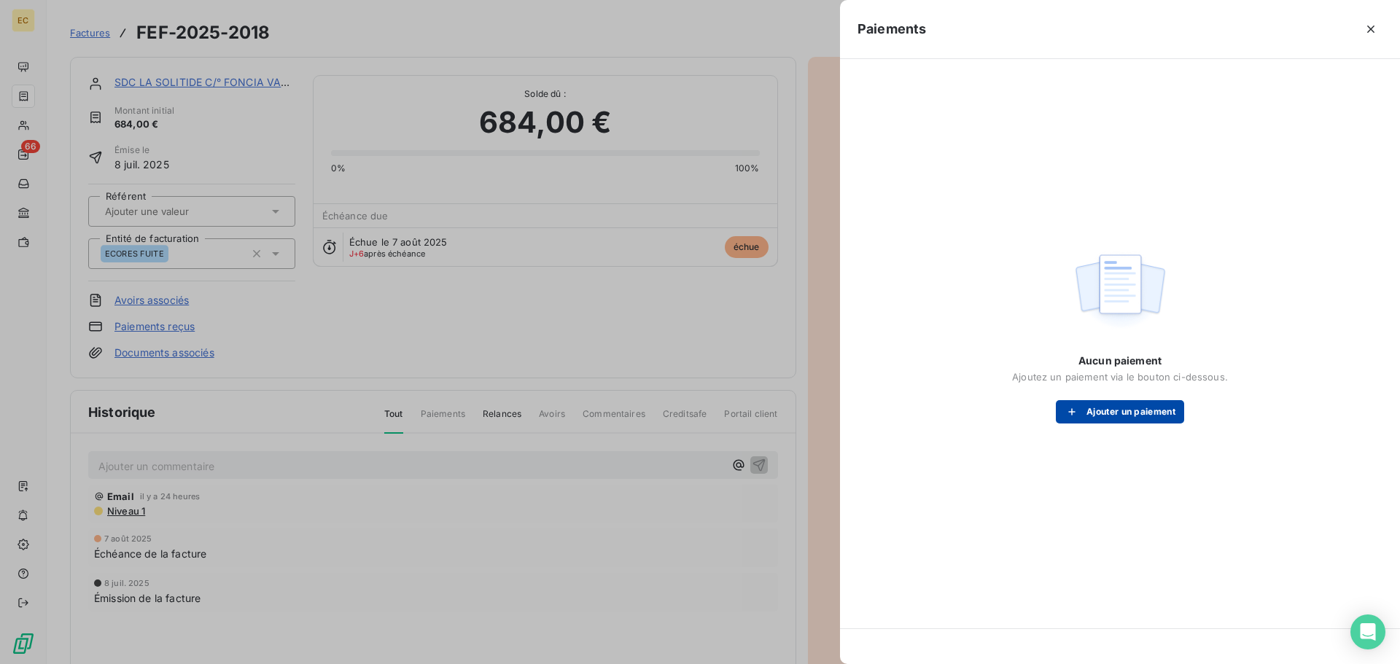
click at [1080, 417] on div "button" at bounding box center [1076, 412] width 22 height 15
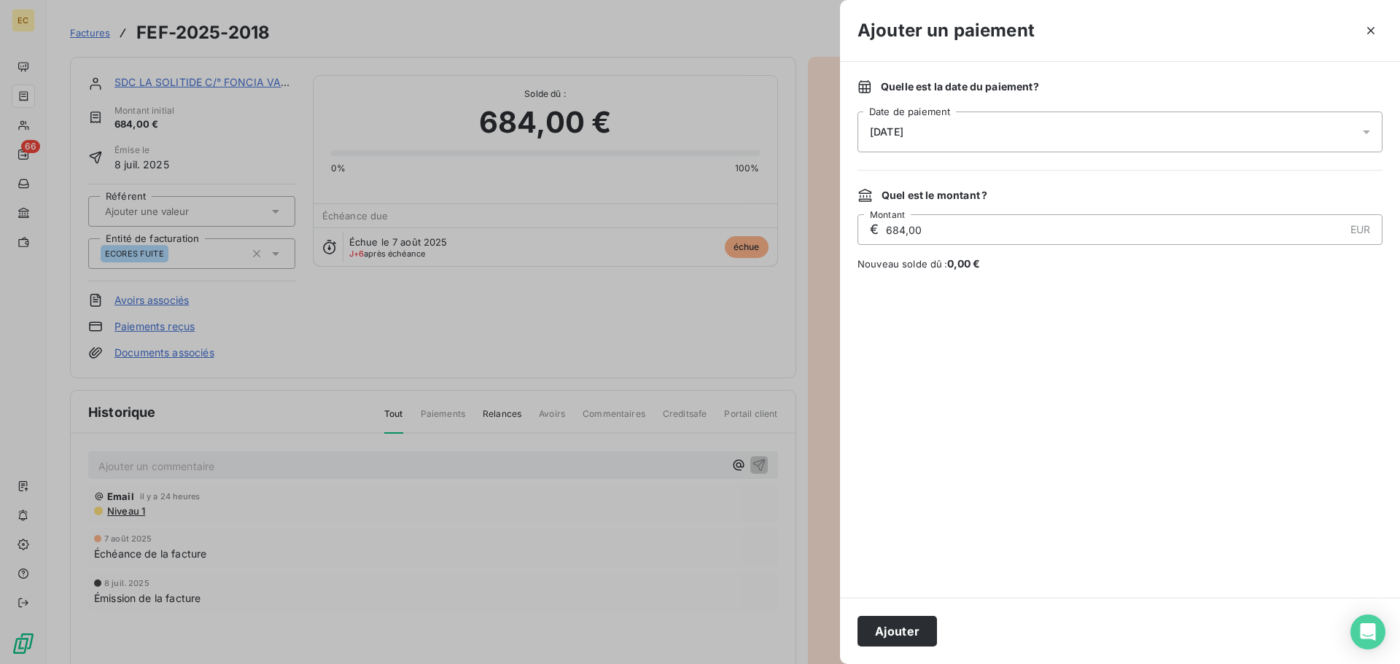
click at [1014, 133] on div "[DATE]" at bounding box center [1120, 132] width 525 height 41
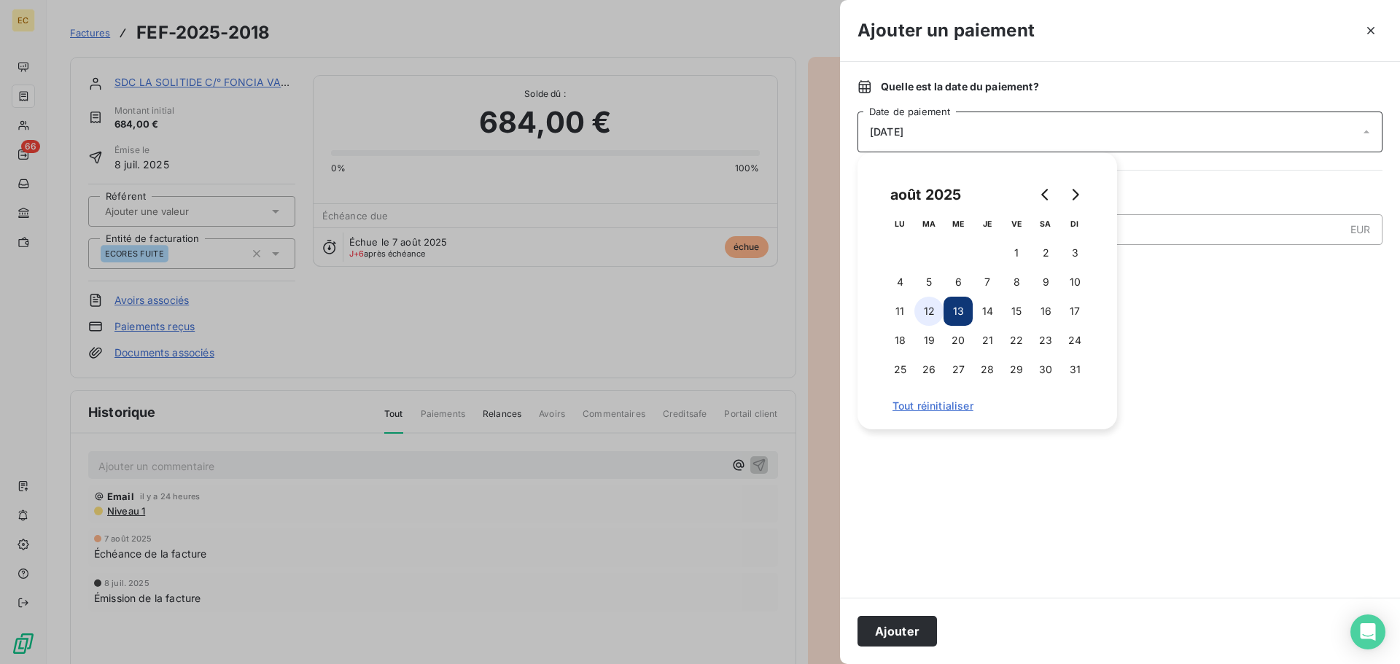
click at [931, 313] on button "12" at bounding box center [928, 311] width 29 height 29
click at [917, 630] on button "Ajouter" at bounding box center [897, 631] width 79 height 31
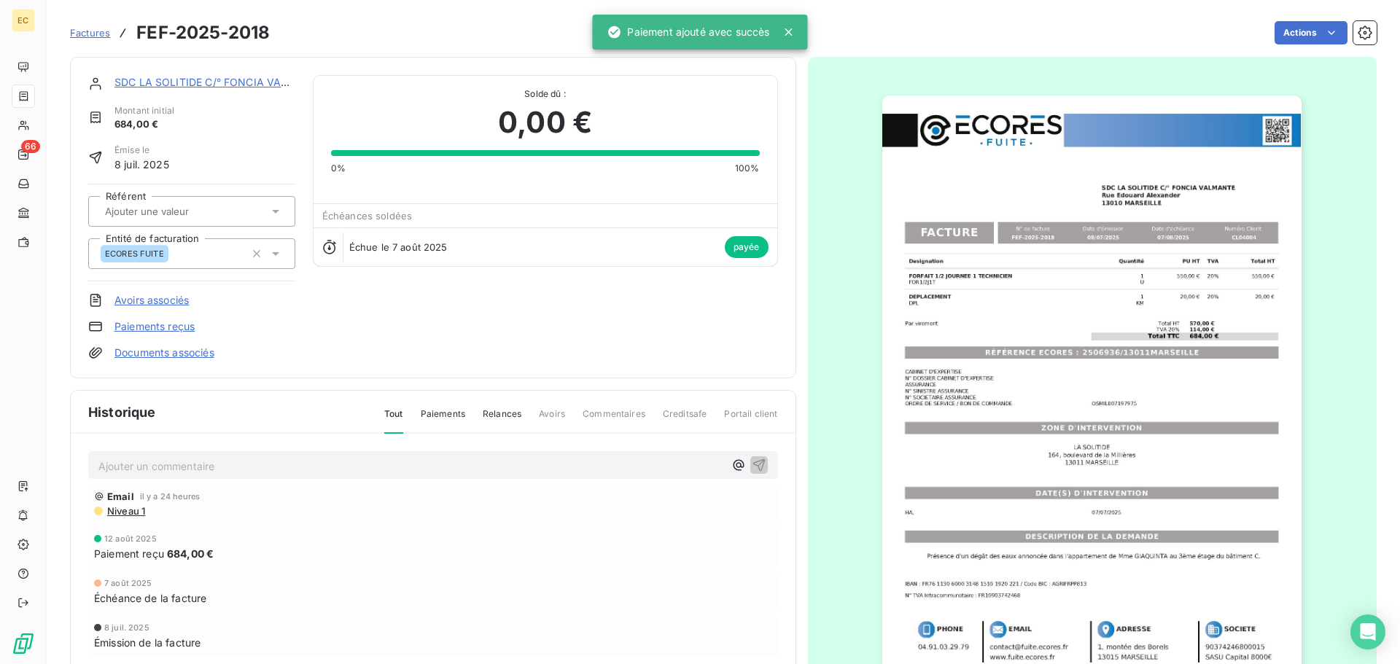
click at [90, 31] on span "Factures" at bounding box center [90, 33] width 40 height 12
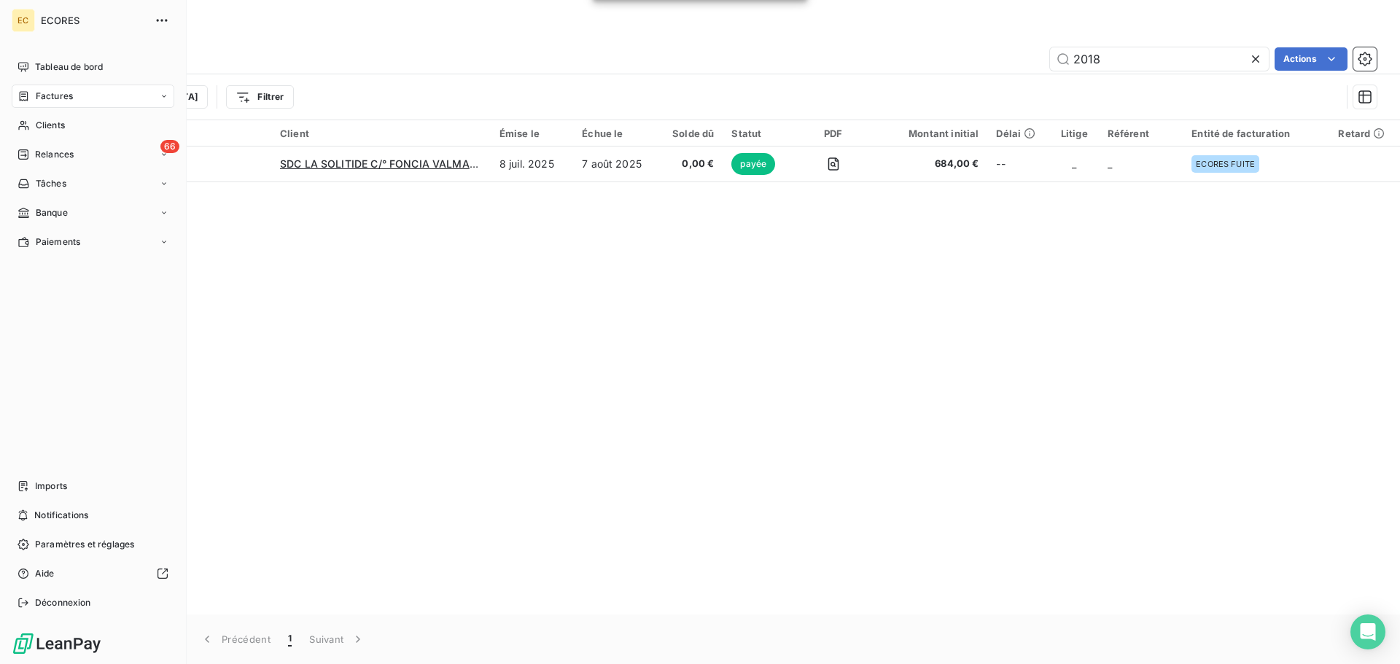
click at [58, 96] on span "Factures" at bounding box center [54, 96] width 37 height 13
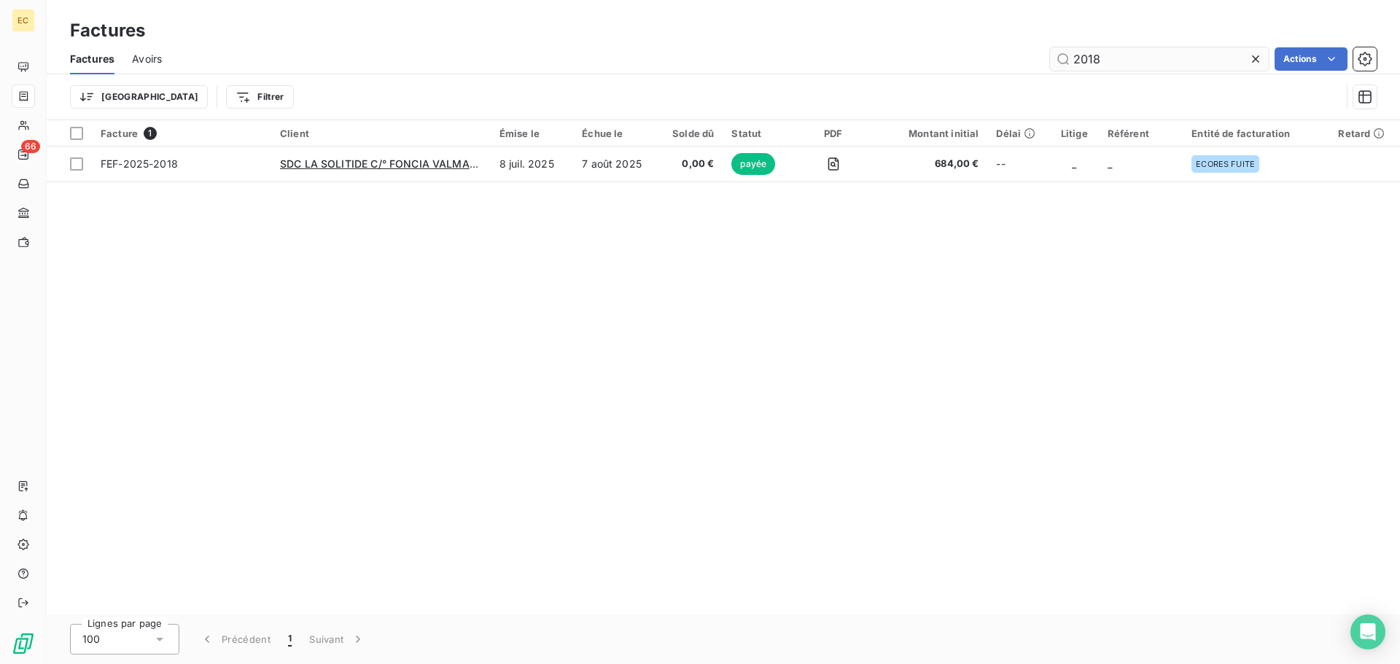
click at [1116, 48] on div "Factures Avoirs 2018 Actions" at bounding box center [723, 59] width 1353 height 31
click at [1115, 56] on input "2018" at bounding box center [1159, 58] width 219 height 23
type input "2"
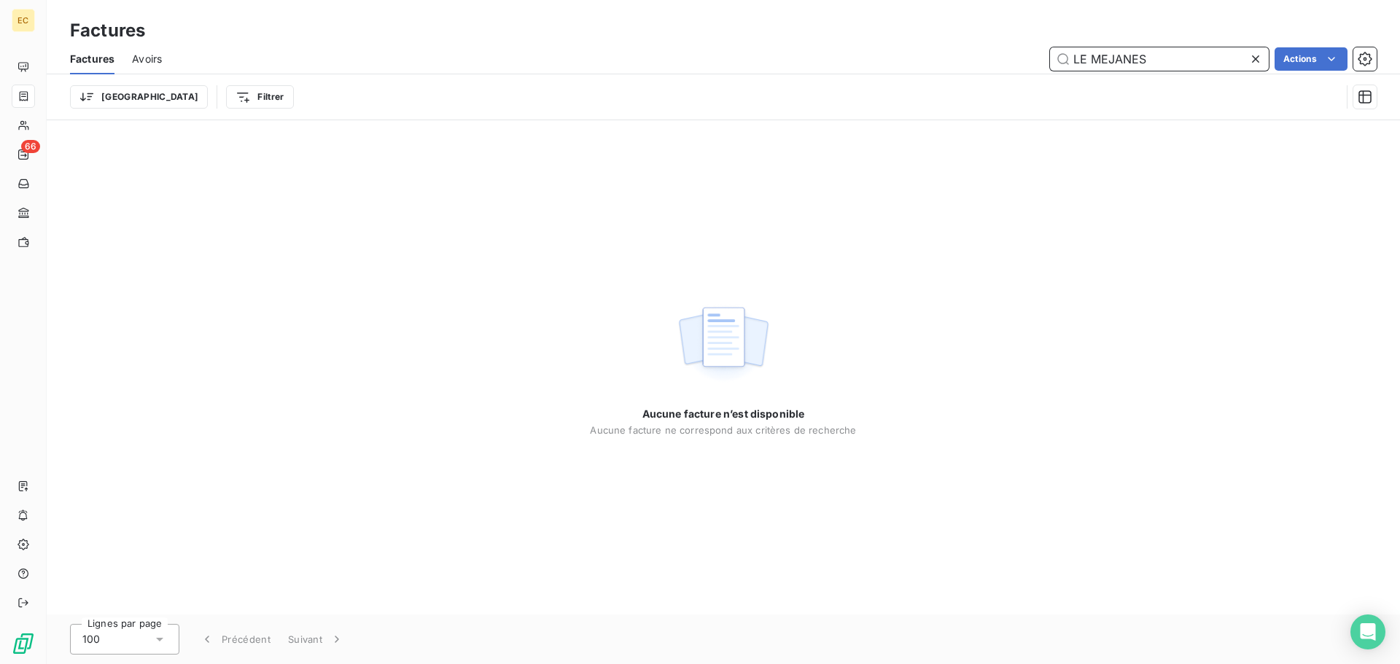
click at [1086, 53] on input "LE MEJANES" at bounding box center [1159, 58] width 219 height 23
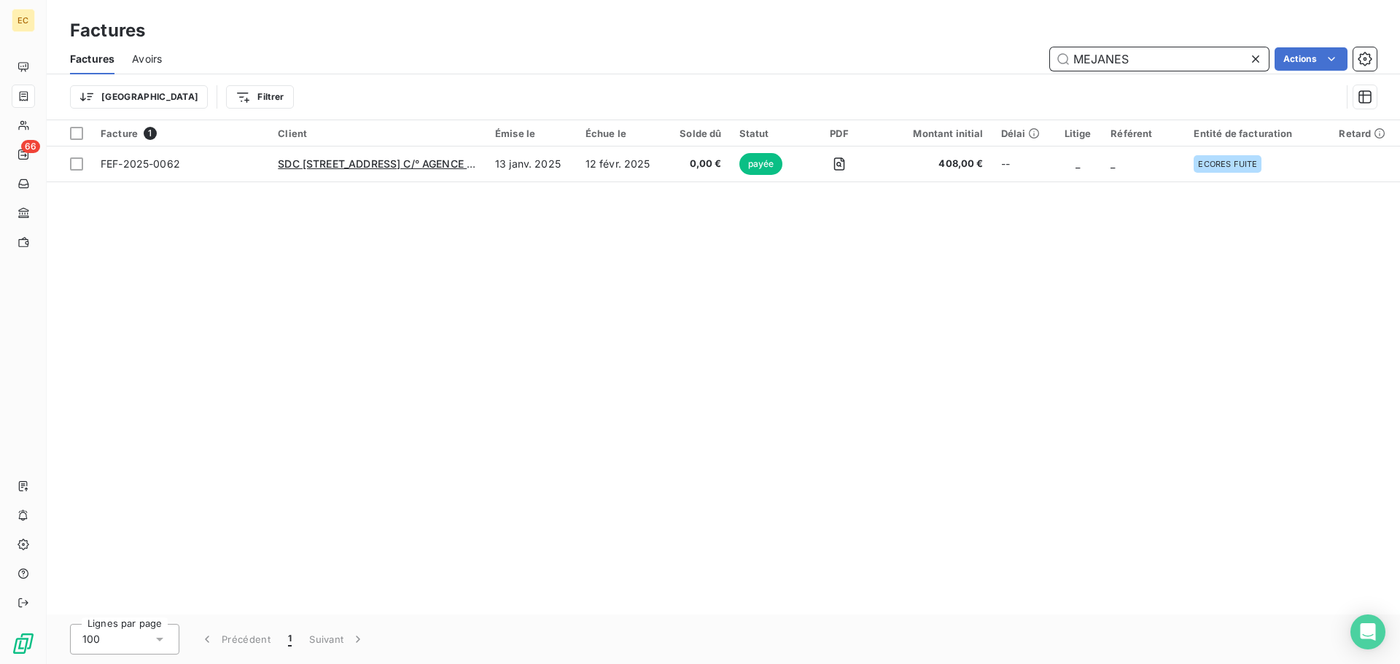
type input "MEJANES"
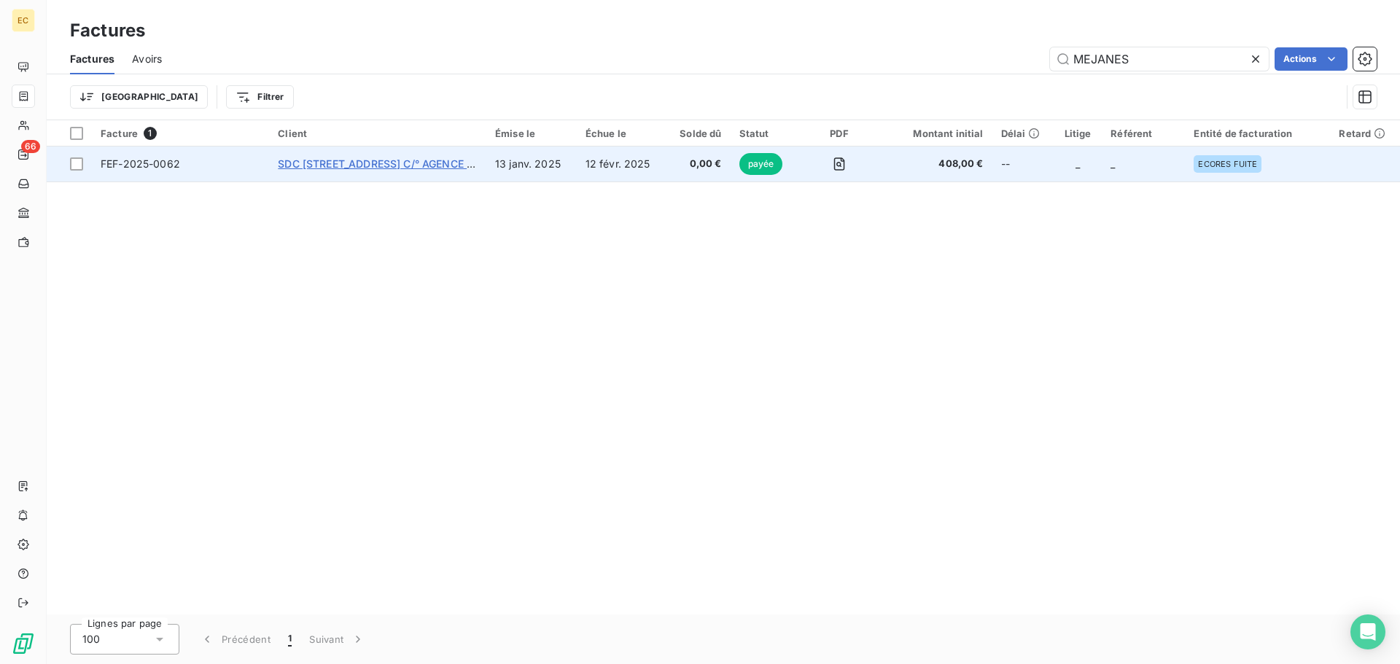
click at [389, 166] on span "SDC [STREET_ADDRESS] C/° AGENCE DE LA COMTESSE" at bounding box center [417, 164] width 279 height 12
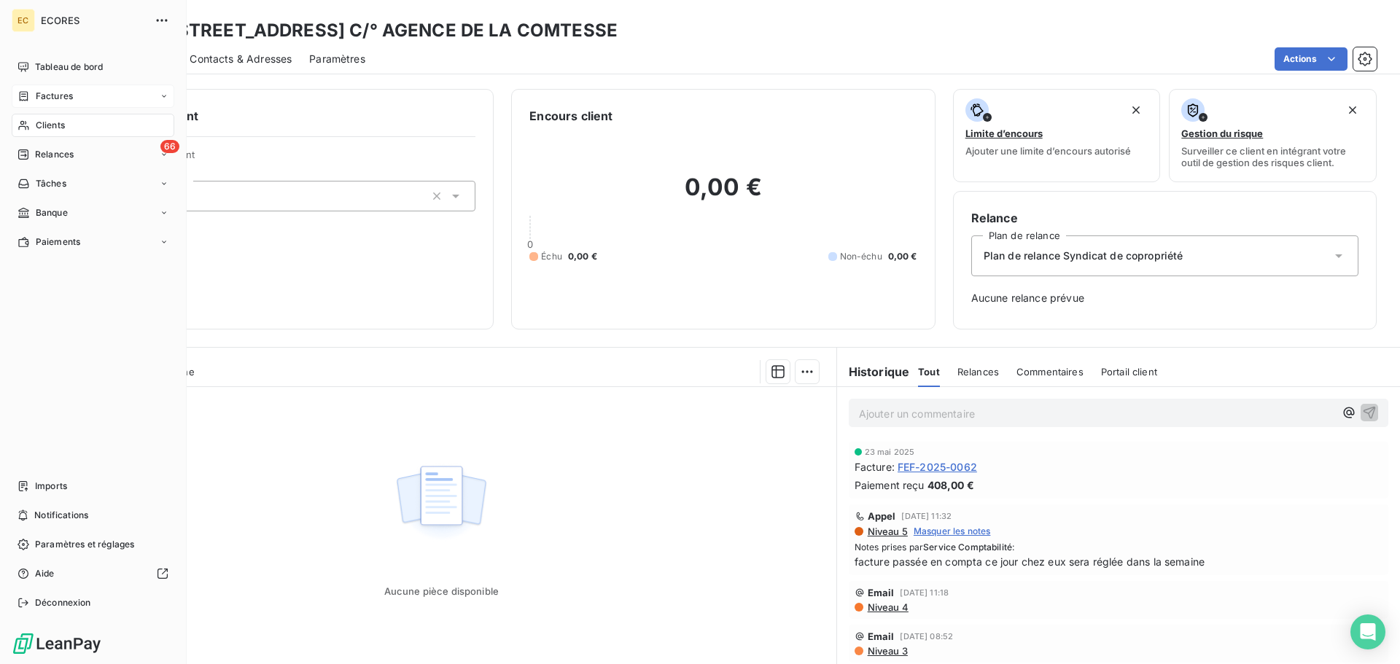
click at [51, 121] on span "Clients" at bounding box center [50, 125] width 29 height 13
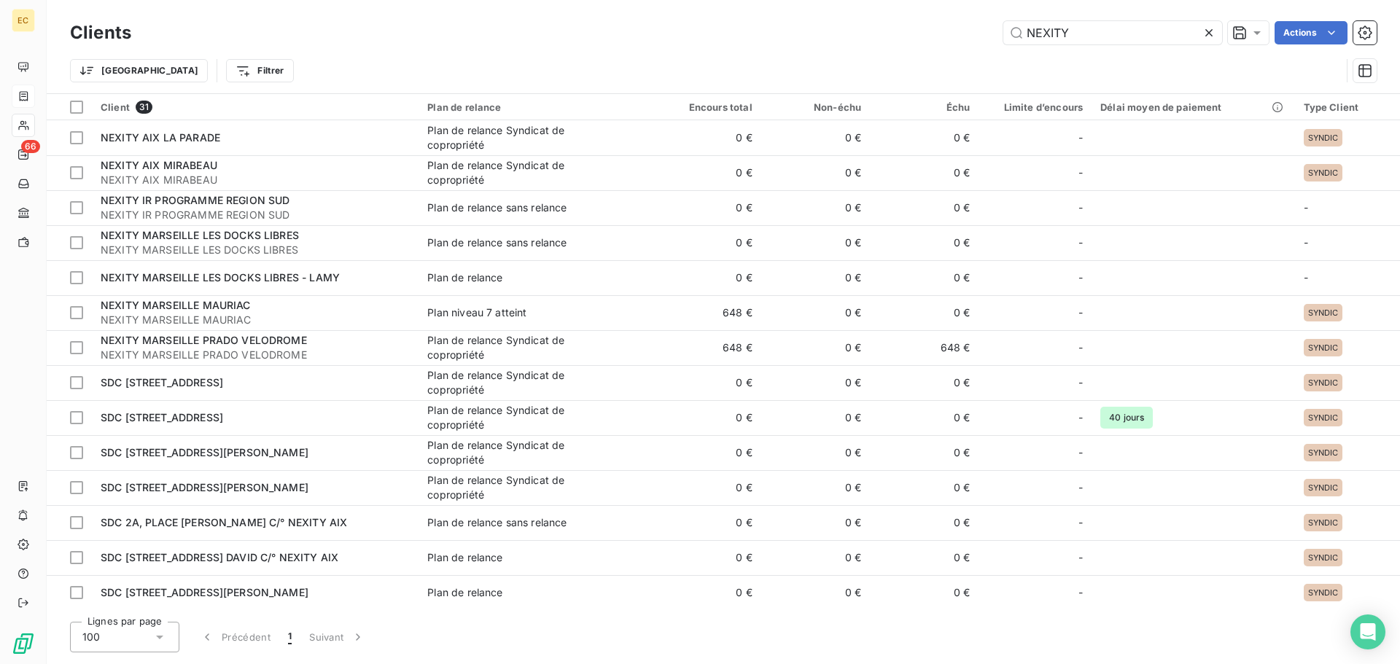
type input "NEXITY"
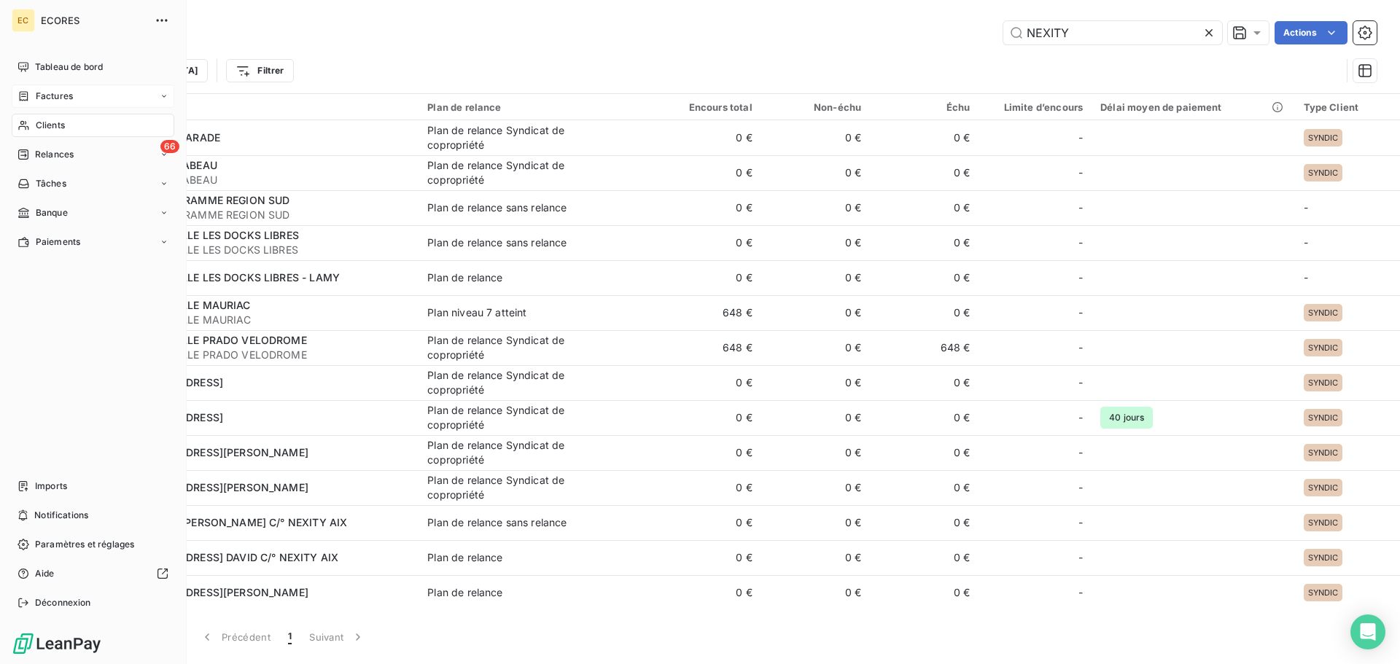
drag, startPoint x: 53, startPoint y: 93, endPoint x: 69, endPoint y: 92, distance: 15.4
click at [54, 92] on span "Factures" at bounding box center [54, 96] width 37 height 13
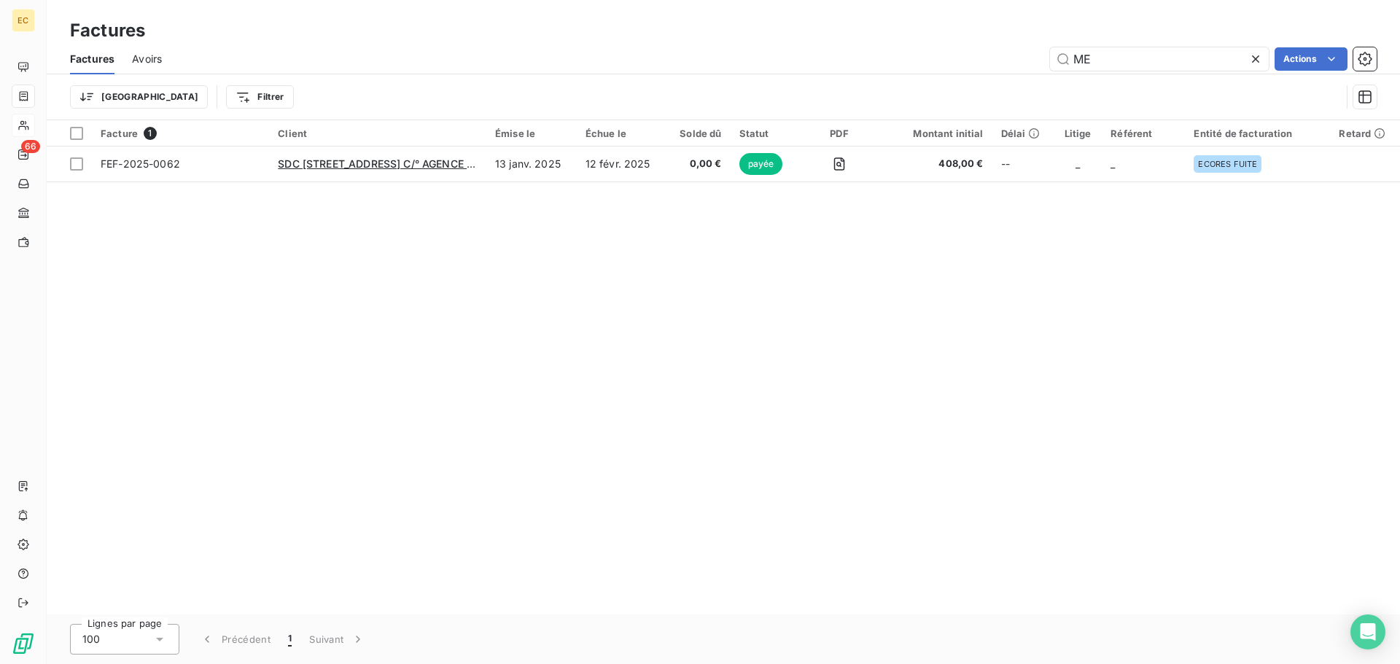
type input "M"
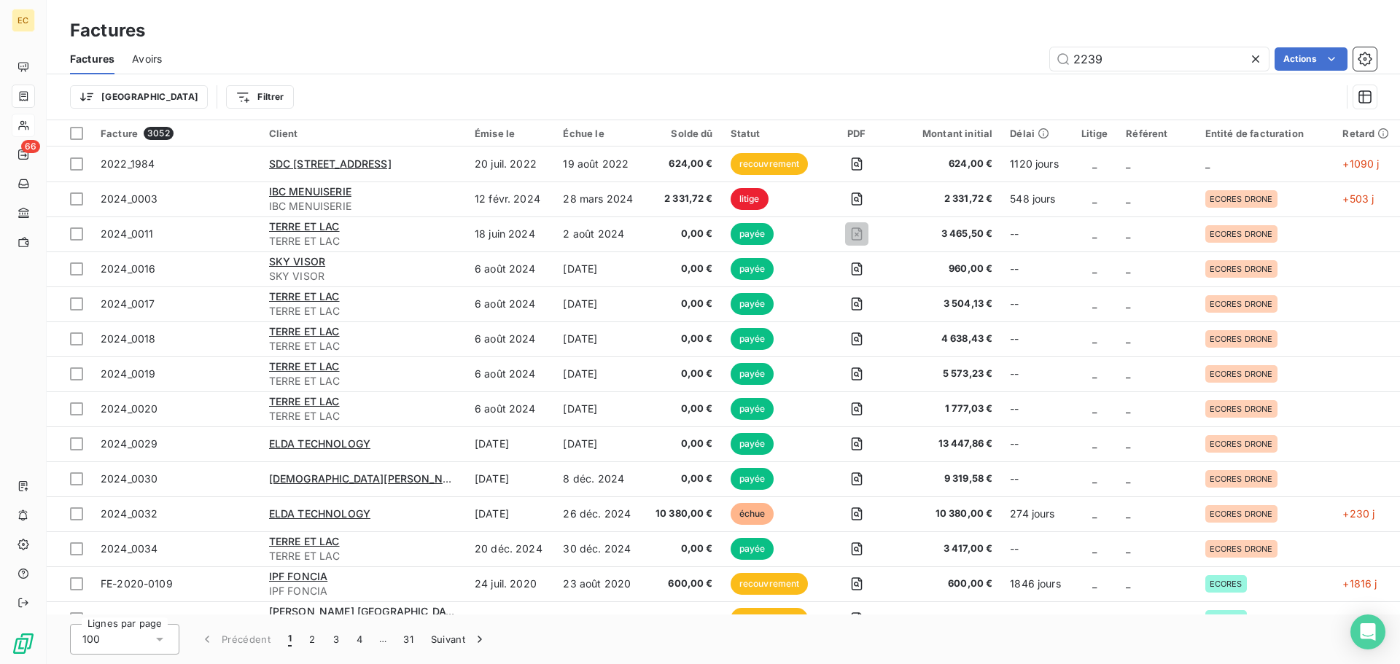
type input "2239"
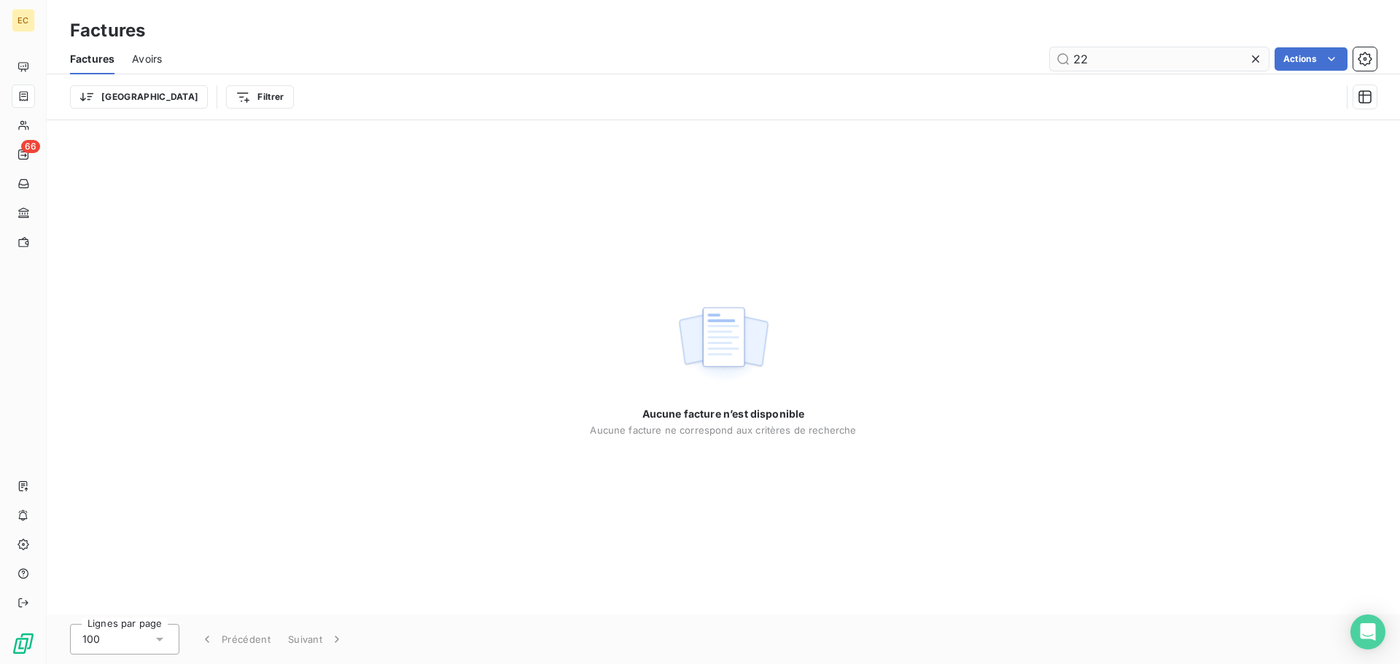
type input "2"
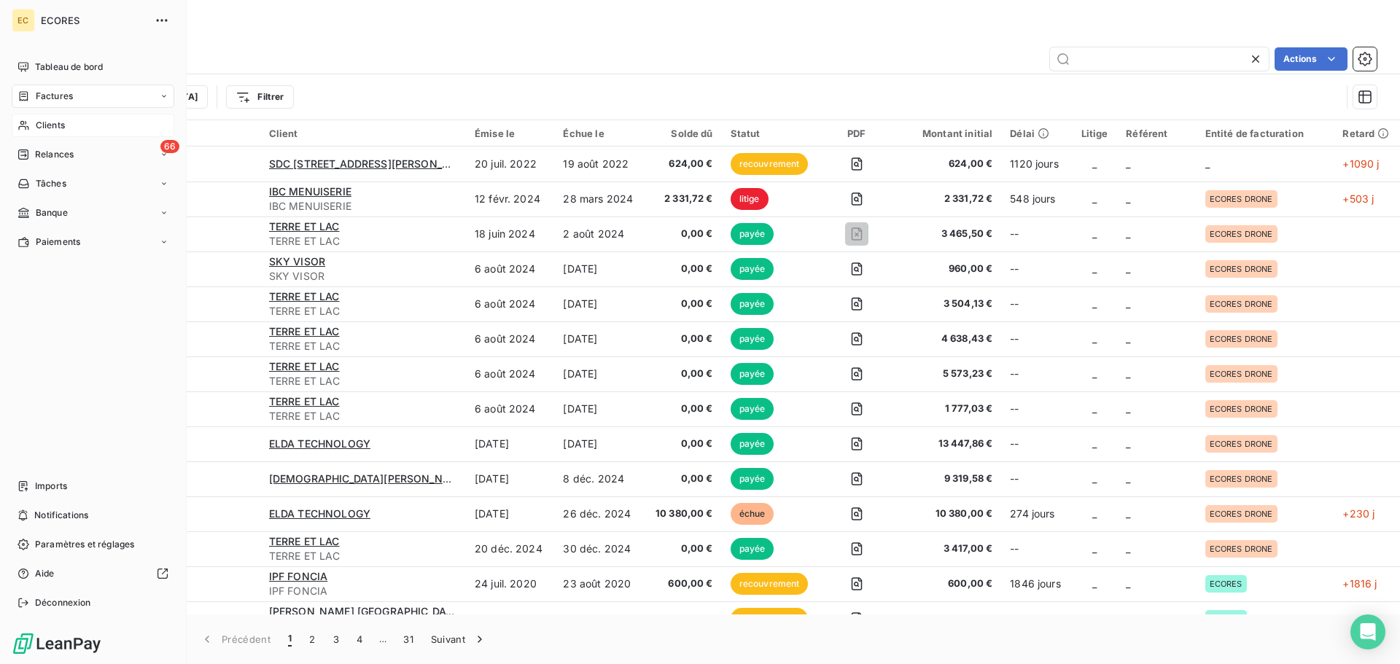
click at [53, 125] on span "Clients" at bounding box center [50, 125] width 29 height 13
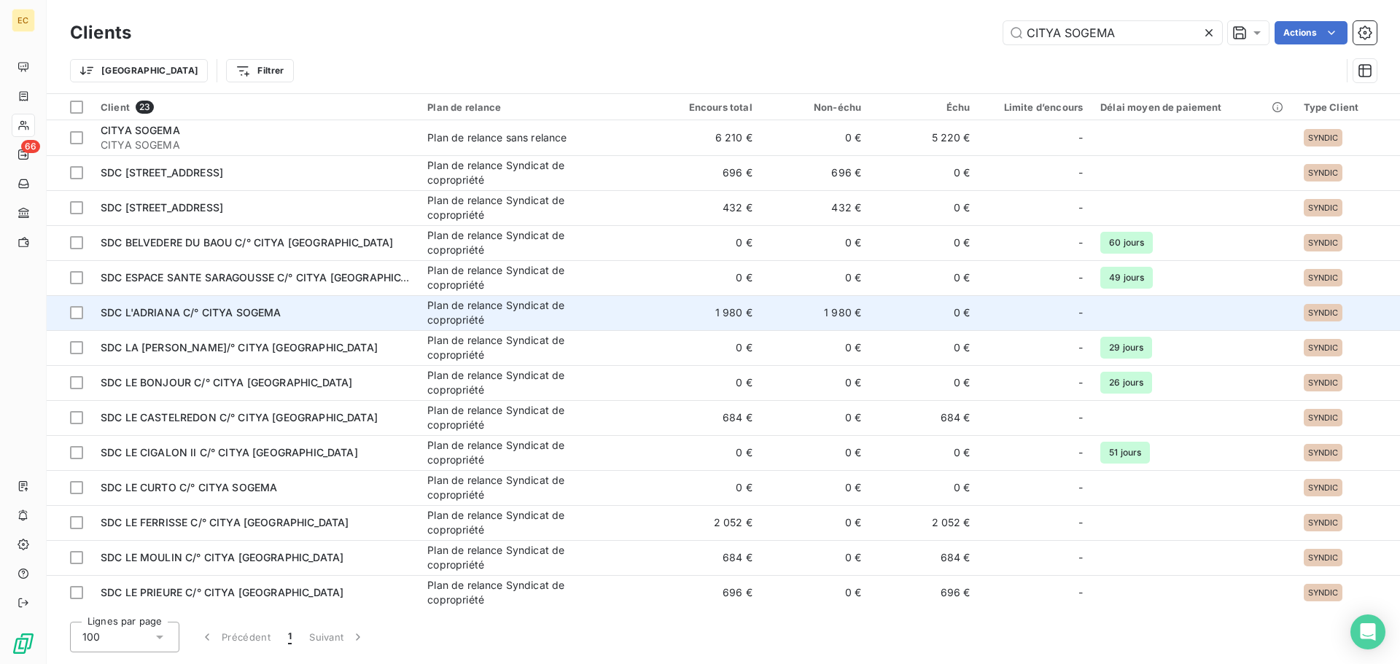
type input "CITYA SOGEMA"
click at [248, 319] on div "SDC L'ADRIANA C/° CITYA SOGEMA" at bounding box center [255, 313] width 309 height 15
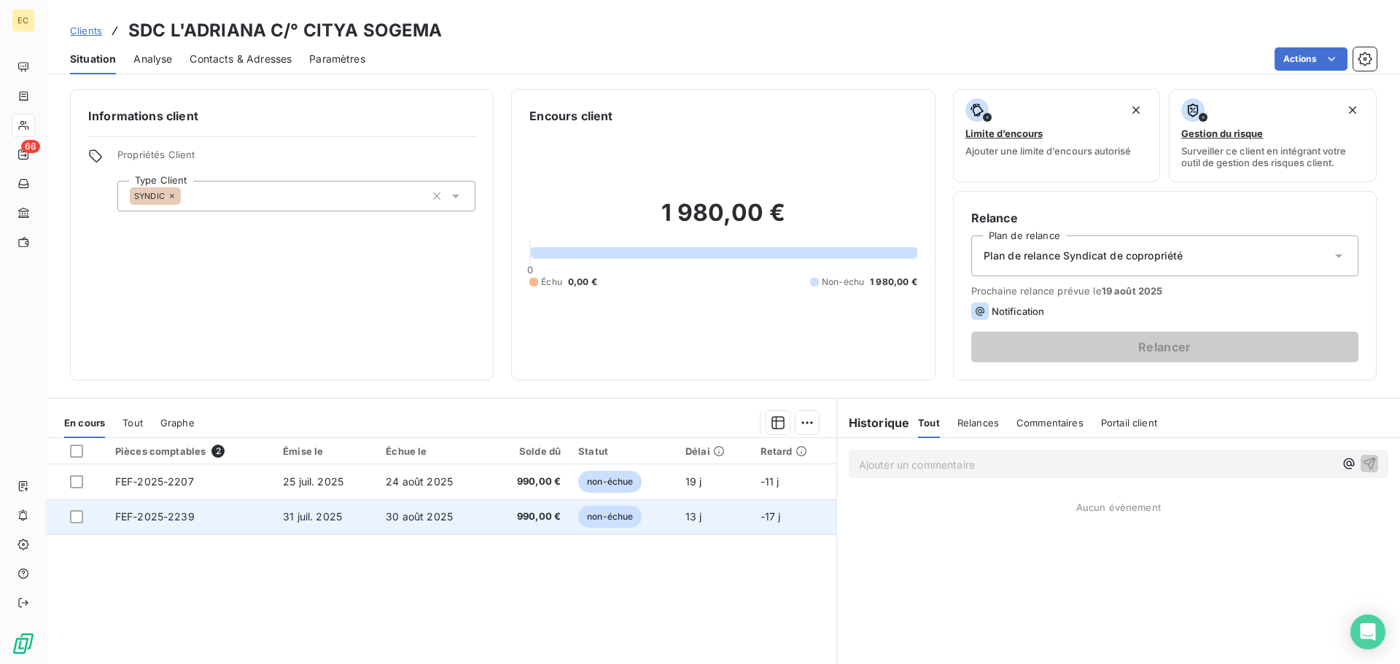
click at [147, 518] on span "FEF-2025-2239" at bounding box center [154, 516] width 79 height 12
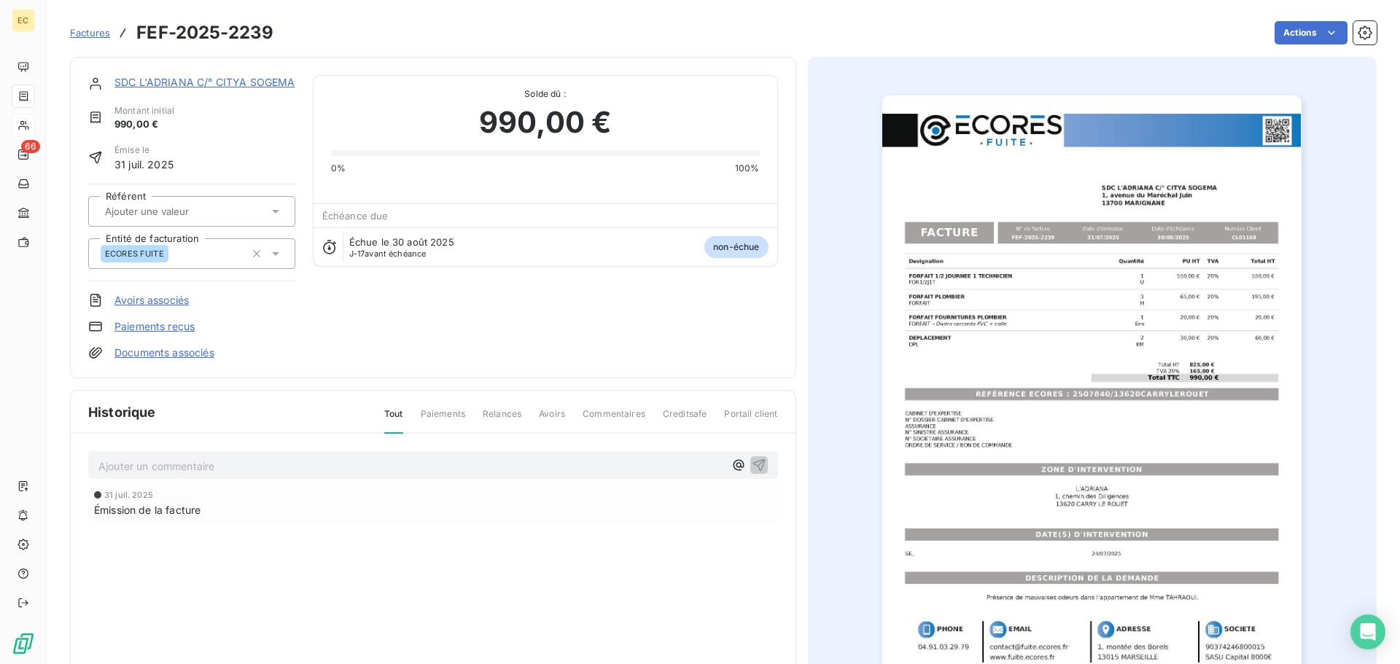
click at [164, 323] on link "Paiements reçus" at bounding box center [154, 326] width 80 height 15
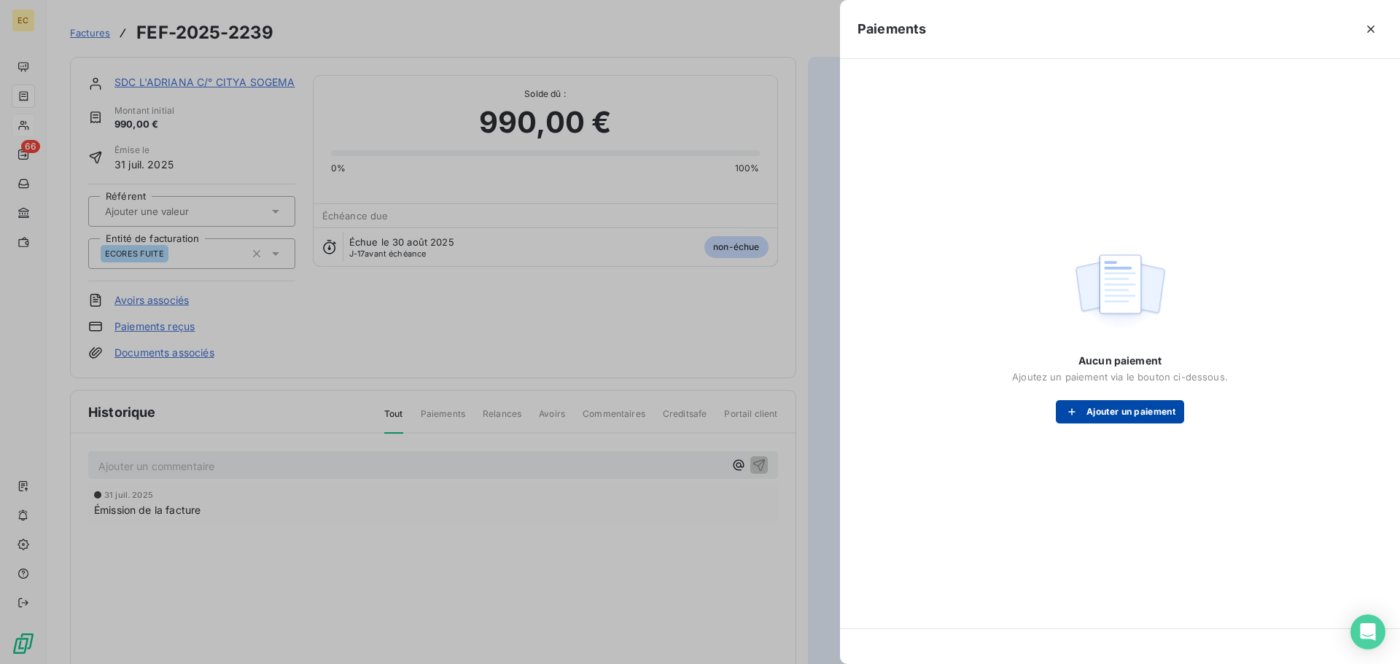
click at [1124, 413] on button "Ajouter un paiement" at bounding box center [1120, 411] width 128 height 23
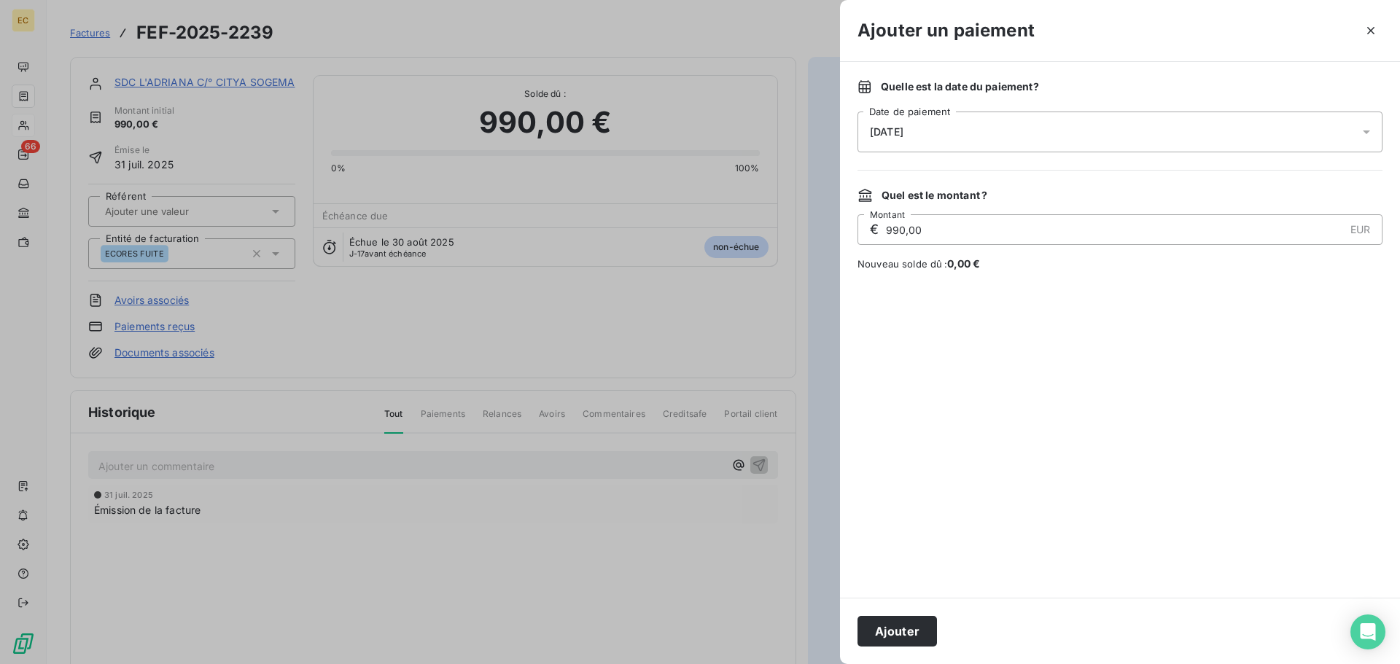
click at [957, 139] on div "[DATE]" at bounding box center [1120, 132] width 525 height 41
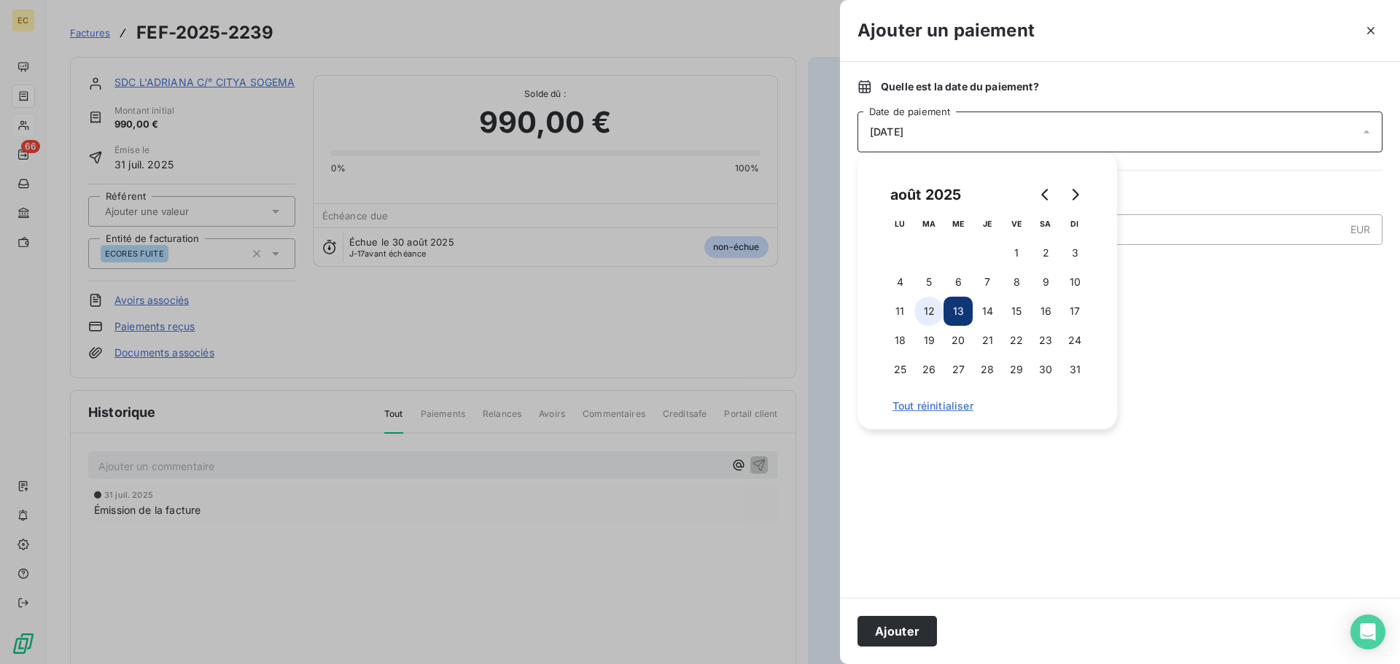
click at [931, 300] on button "12" at bounding box center [928, 311] width 29 height 29
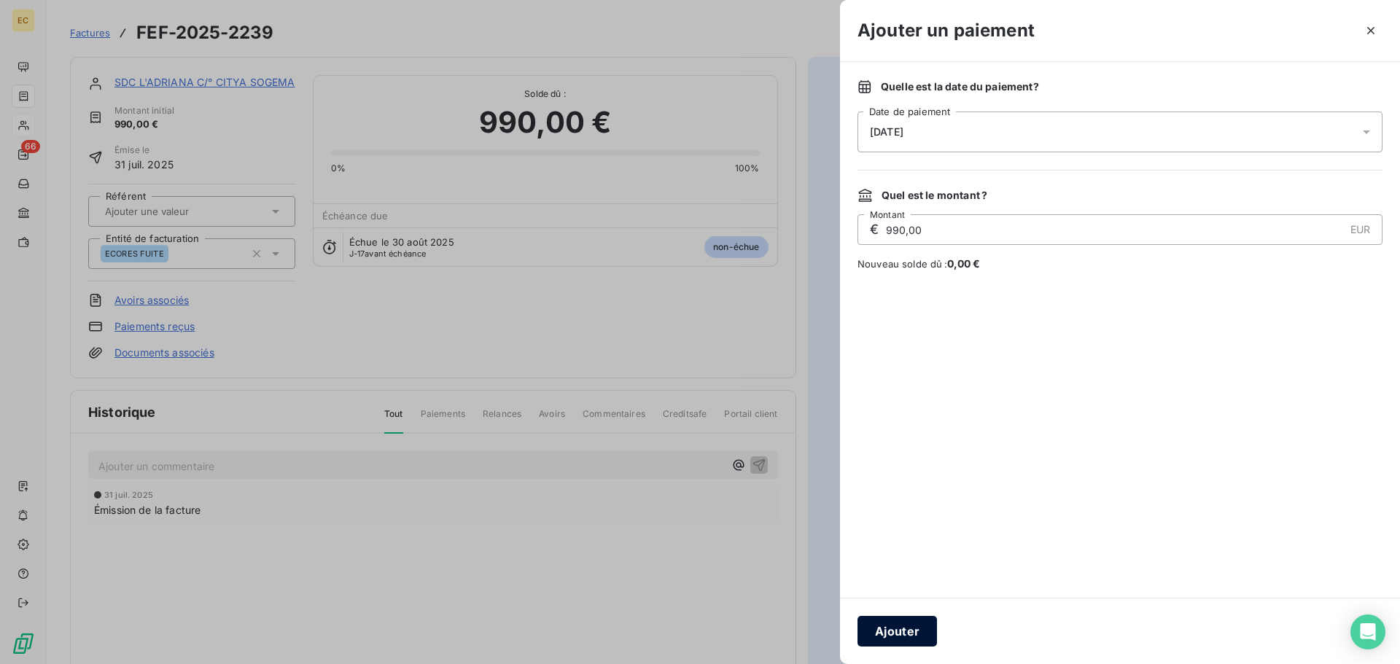
click at [897, 636] on button "Ajouter" at bounding box center [897, 631] width 79 height 31
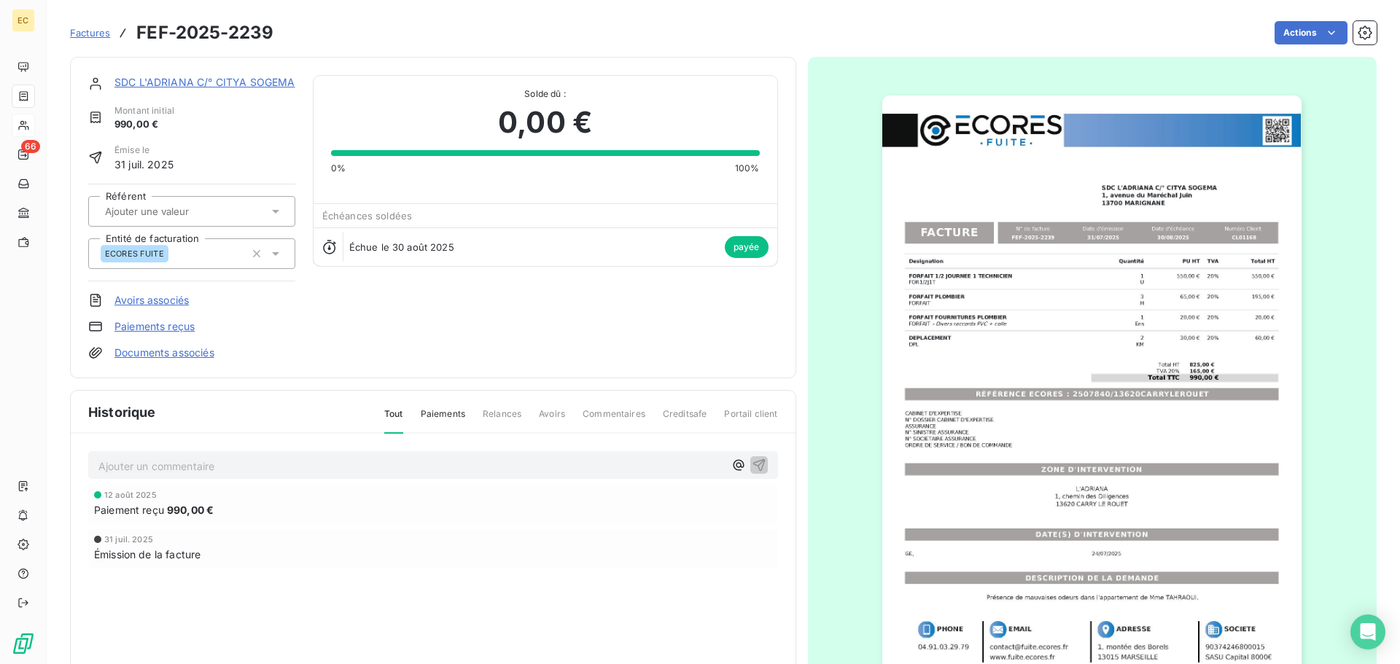
click at [93, 34] on span "Factures" at bounding box center [90, 33] width 40 height 12
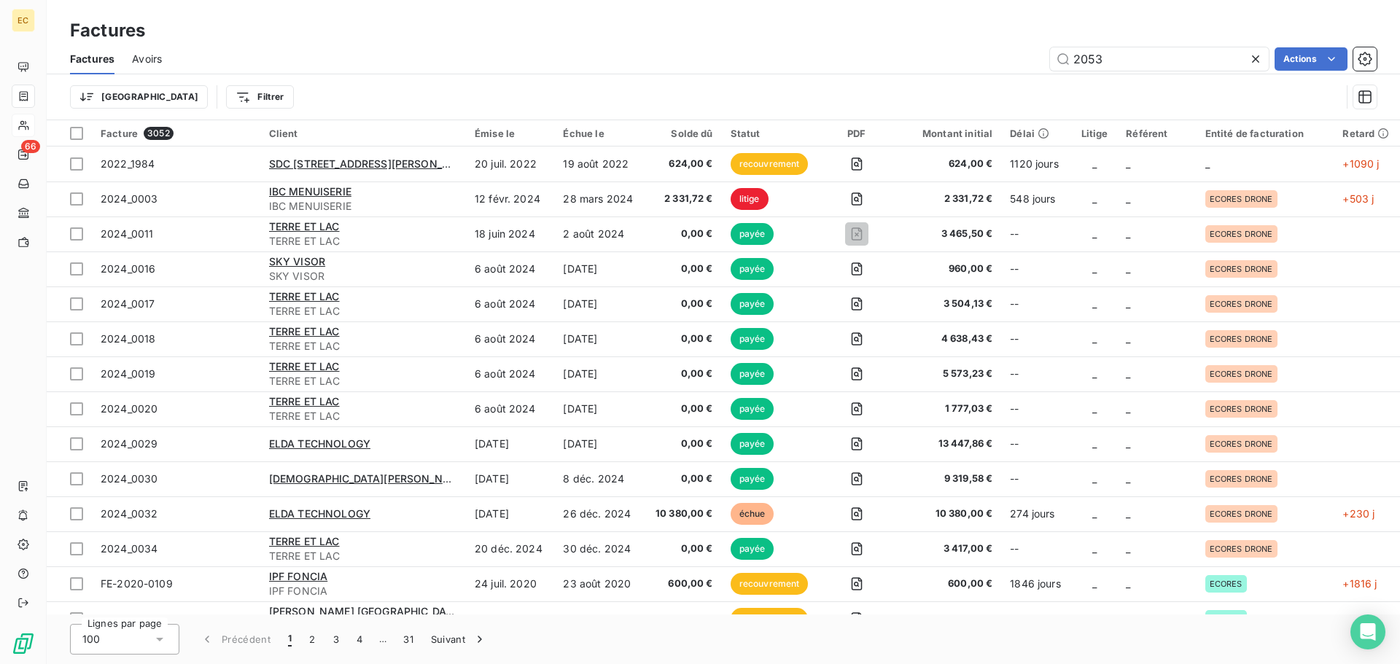
type input "2053"
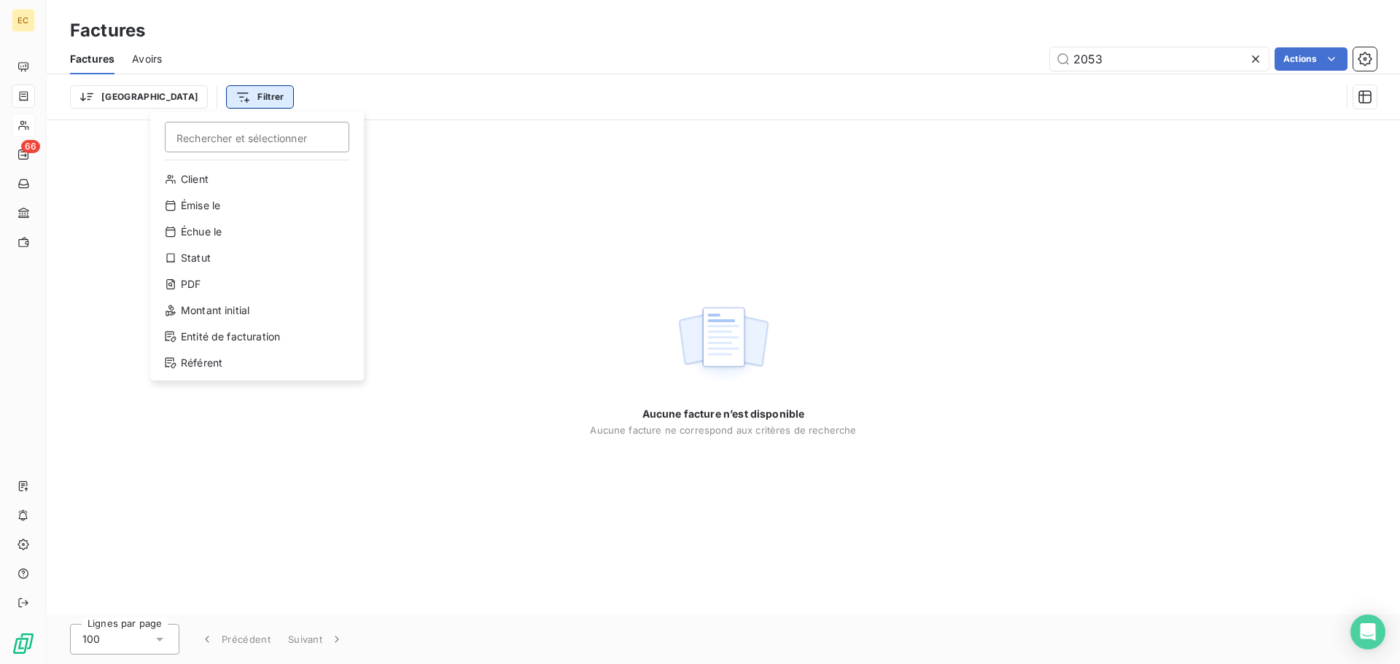
click at [180, 99] on html "EC 66 Factures Factures Avoirs 2053 Actions Trier Filtrer Rechercher et sélecti…" at bounding box center [700, 332] width 1400 height 664
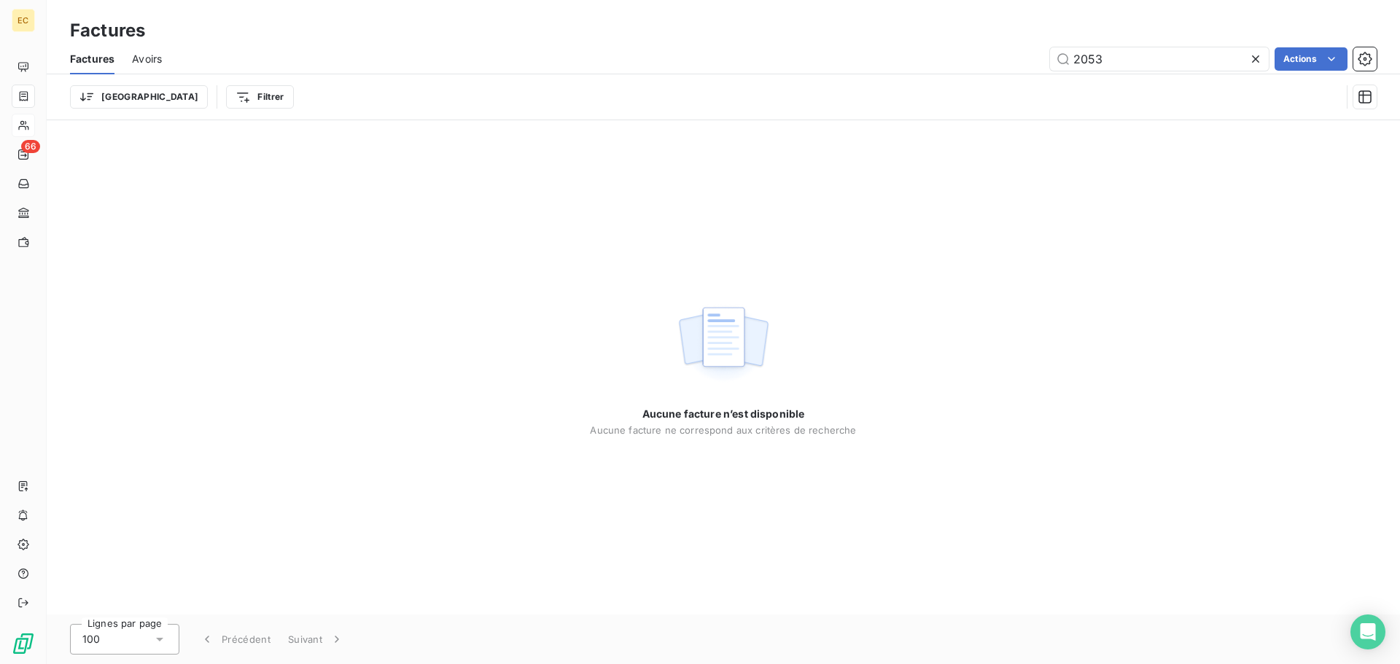
click at [90, 102] on html "EC 66 Factures Factures Avoirs 2053 Actions Trier Filtrer Aucune facture n’est …" at bounding box center [700, 332] width 1400 height 664
click at [170, 98] on html "EC 66 Factures Factures Avoirs 2053 Actions Trier Filtrer Aucune facture n’est …" at bounding box center [700, 332] width 1400 height 664
click at [1108, 62] on html "EC 66 Factures Factures Avoirs 2053 Actions Trier Filtrer Rechercher et sélecti…" at bounding box center [700, 332] width 1400 height 664
click at [1114, 61] on input "2053" at bounding box center [1159, 58] width 219 height 23
type input "2"
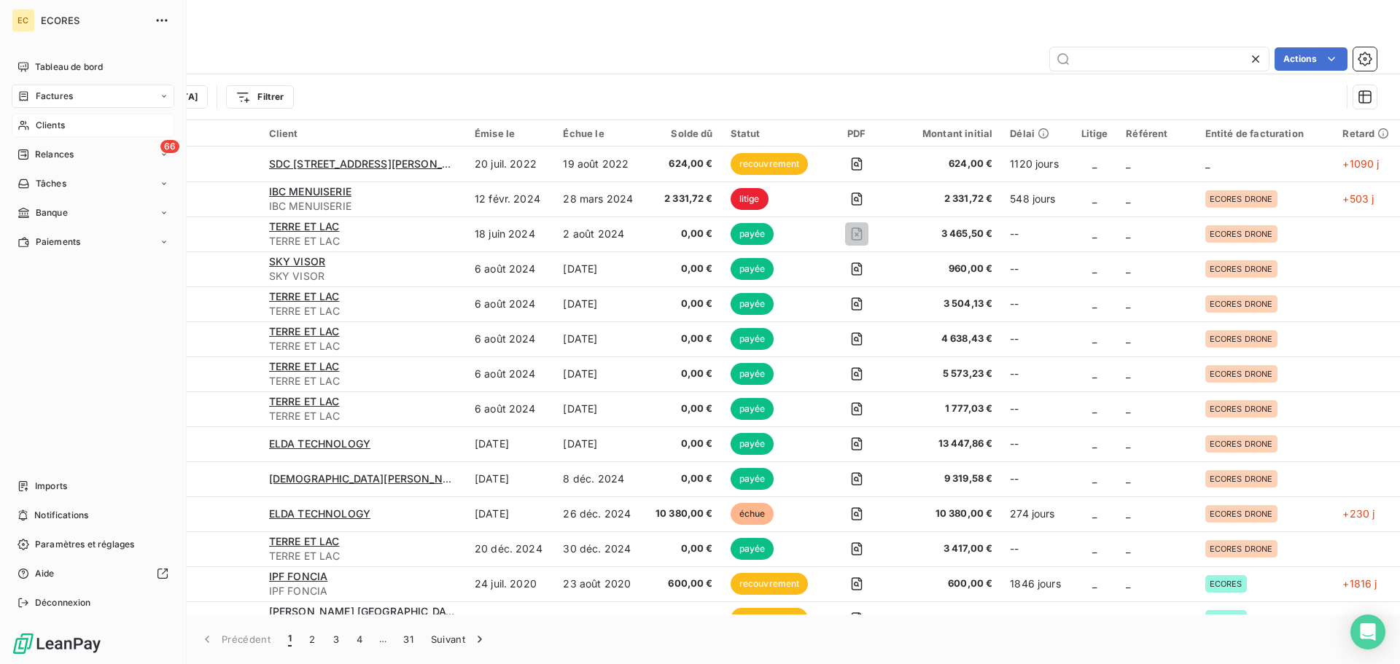
click at [44, 126] on span "Clients" at bounding box center [50, 125] width 29 height 13
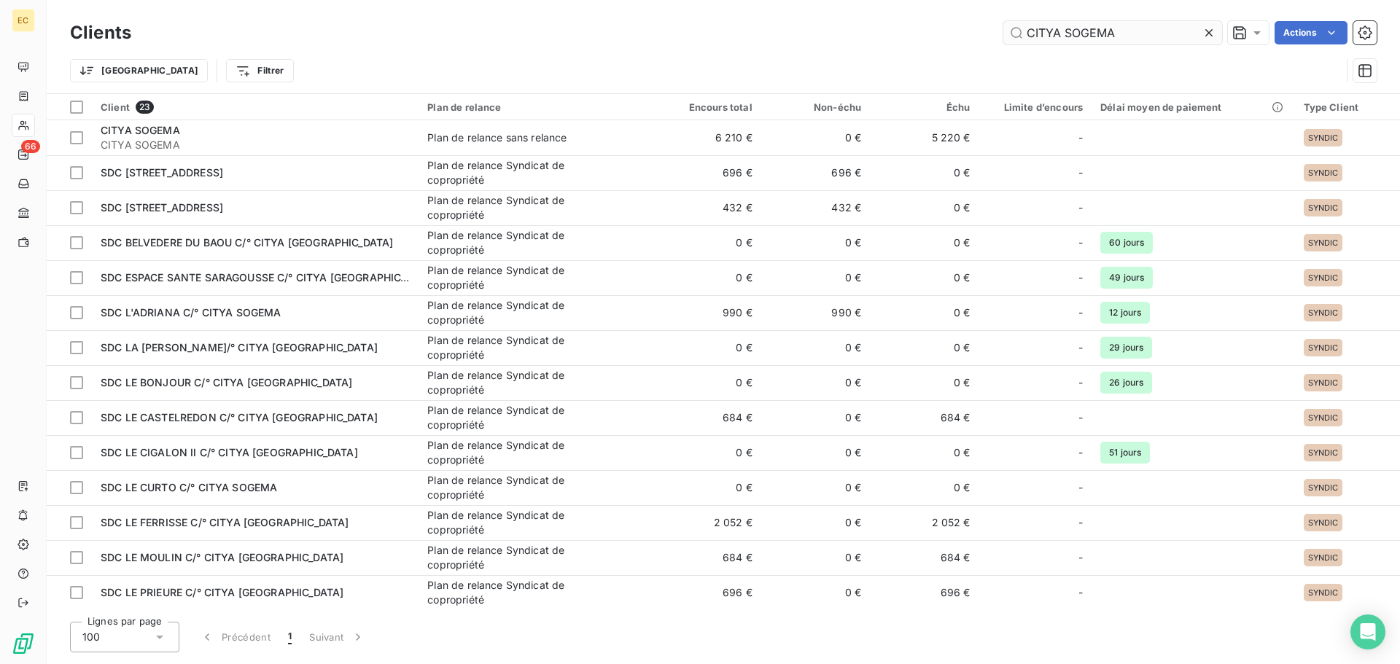
drag, startPoint x: 1082, startPoint y: 34, endPoint x: 1020, endPoint y: 41, distance: 62.4
click at [1020, 41] on input "CITYA SOGEMA" at bounding box center [1112, 32] width 219 height 23
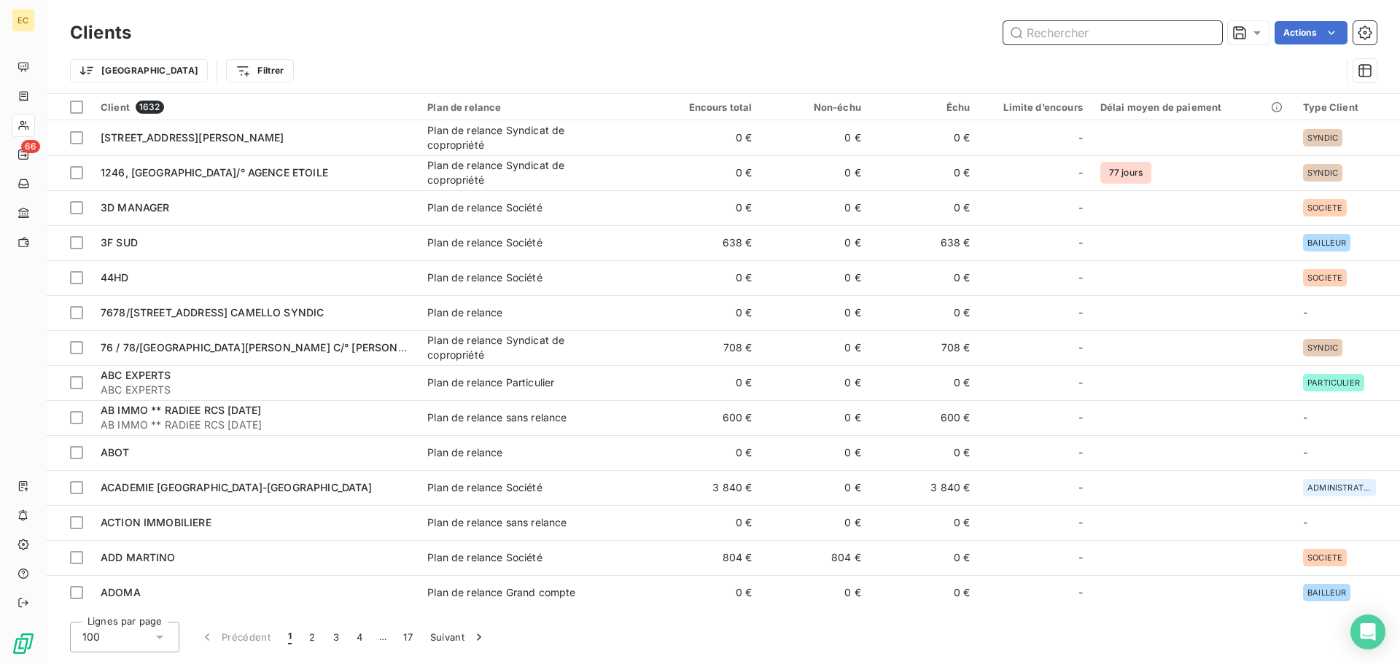
click at [1078, 36] on input "text" at bounding box center [1112, 32] width 219 height 23
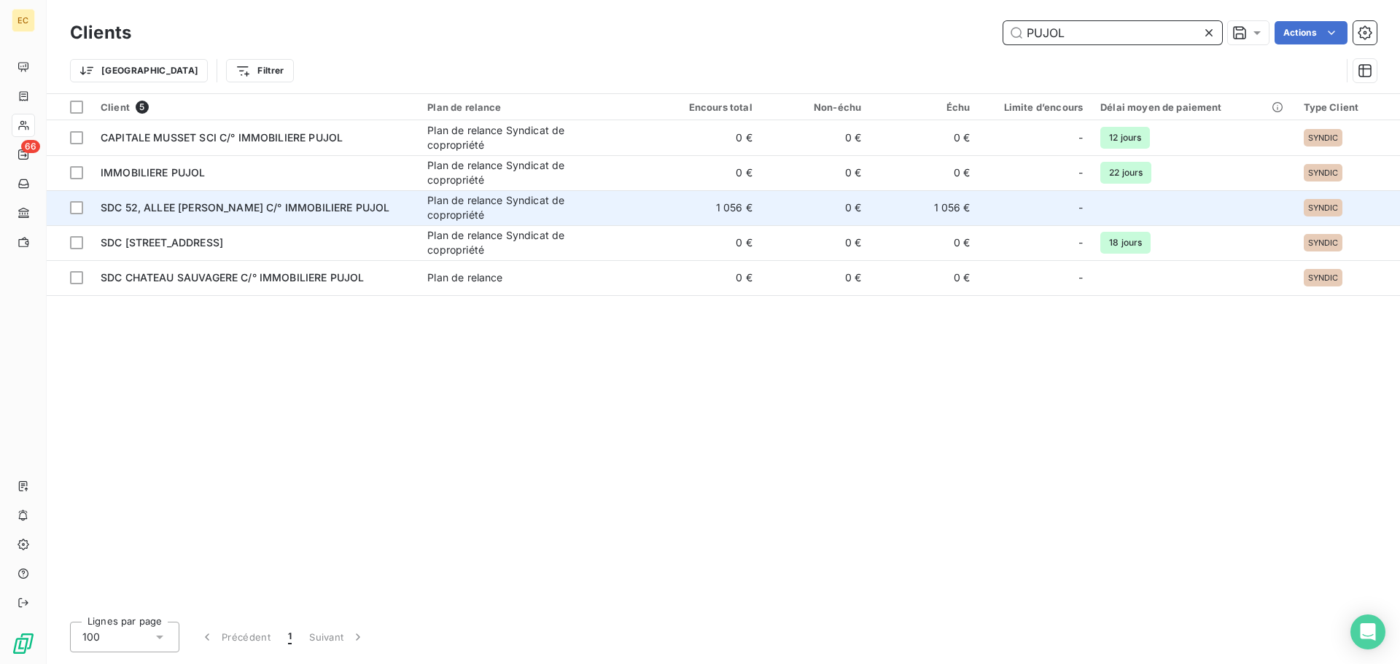
type input "PUJOL"
click at [325, 217] on td "SDC 52, ALLEE GRANADOS C/° IMMOBILIERE PUJOL" at bounding box center [255, 207] width 327 height 35
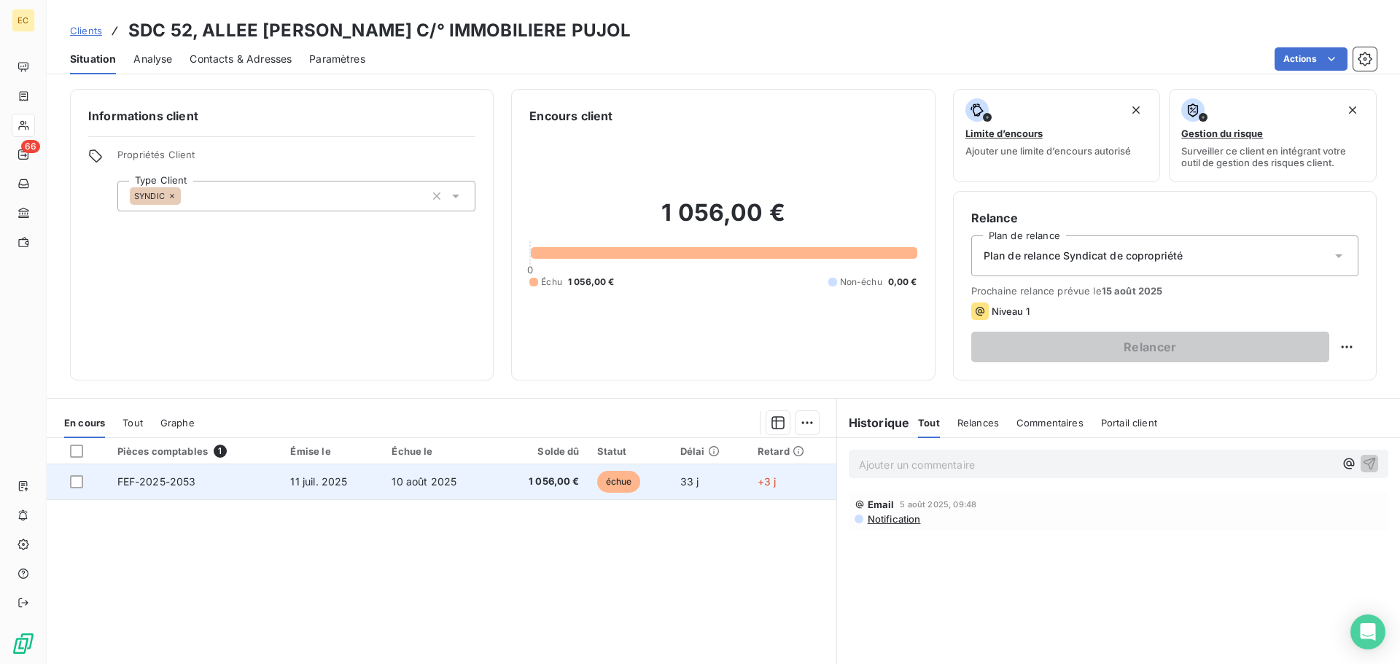
click at [222, 491] on td "FEF-2025-2053" at bounding box center [196, 481] width 174 height 35
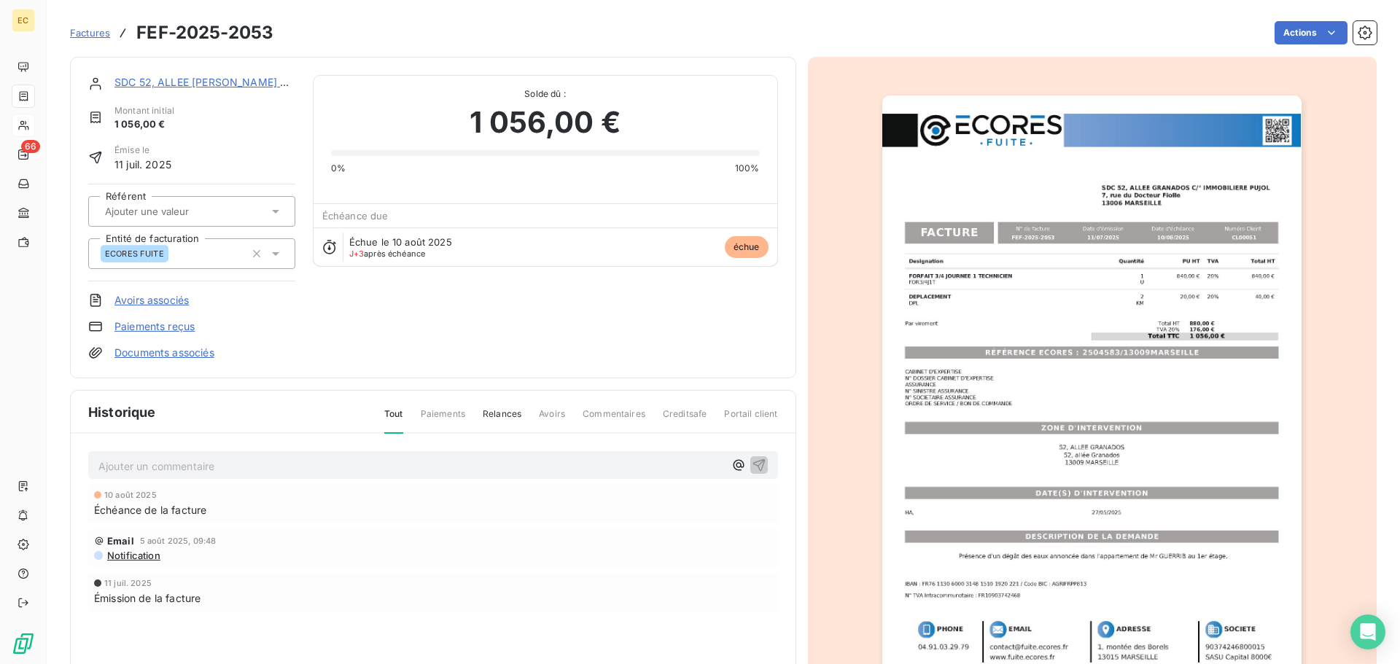
click at [176, 329] on link "Paiements reçus" at bounding box center [154, 326] width 80 height 15
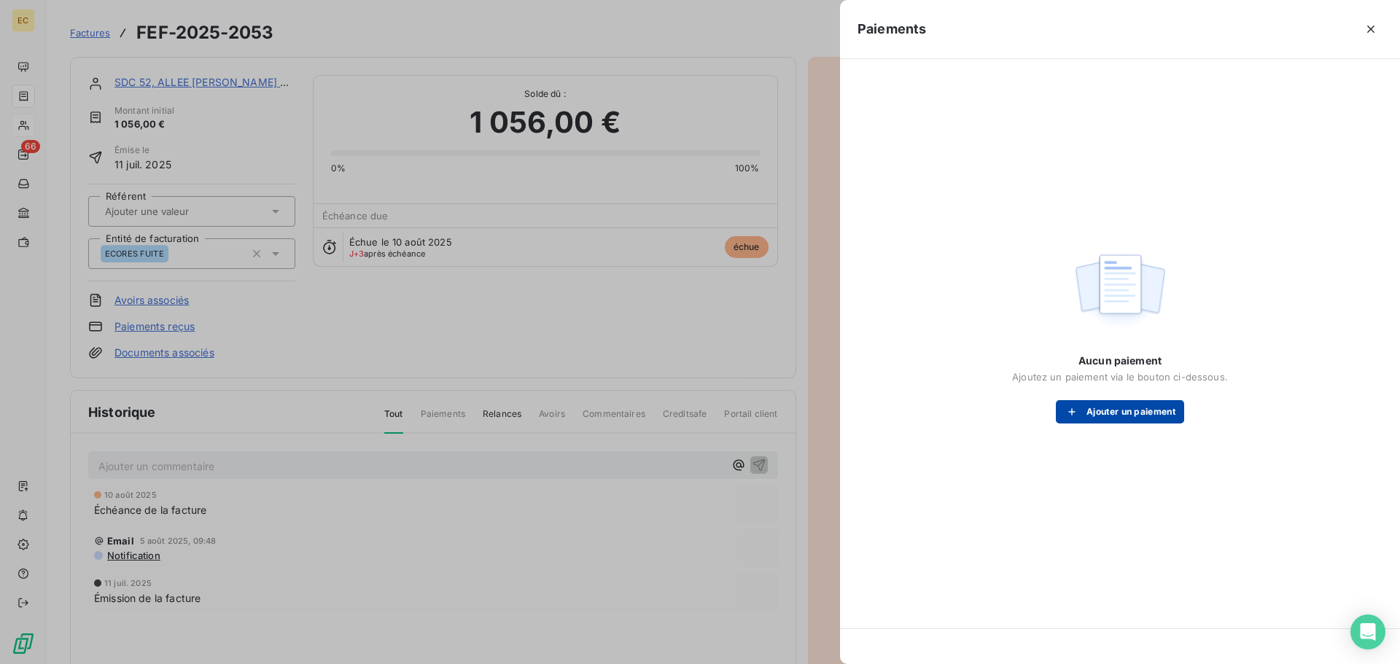
click at [1100, 403] on button "Ajouter un paiement" at bounding box center [1120, 411] width 128 height 23
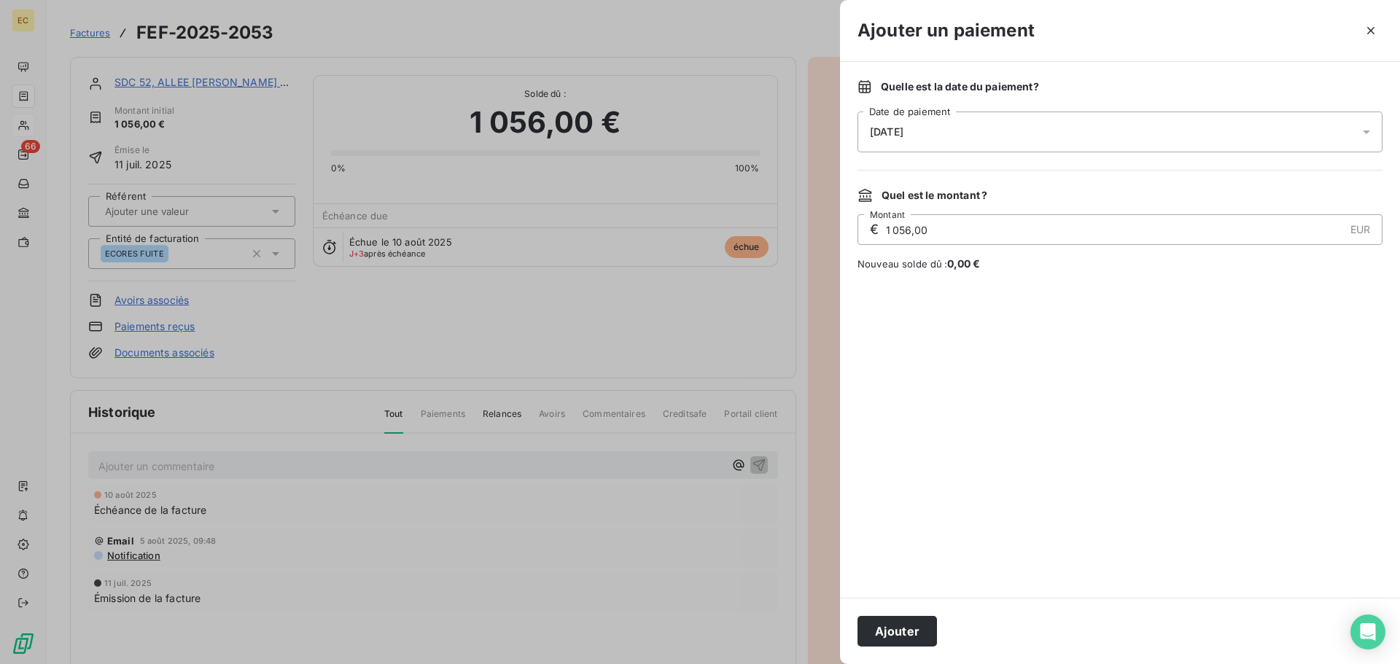
click at [946, 136] on div "[DATE]" at bounding box center [1120, 132] width 525 height 41
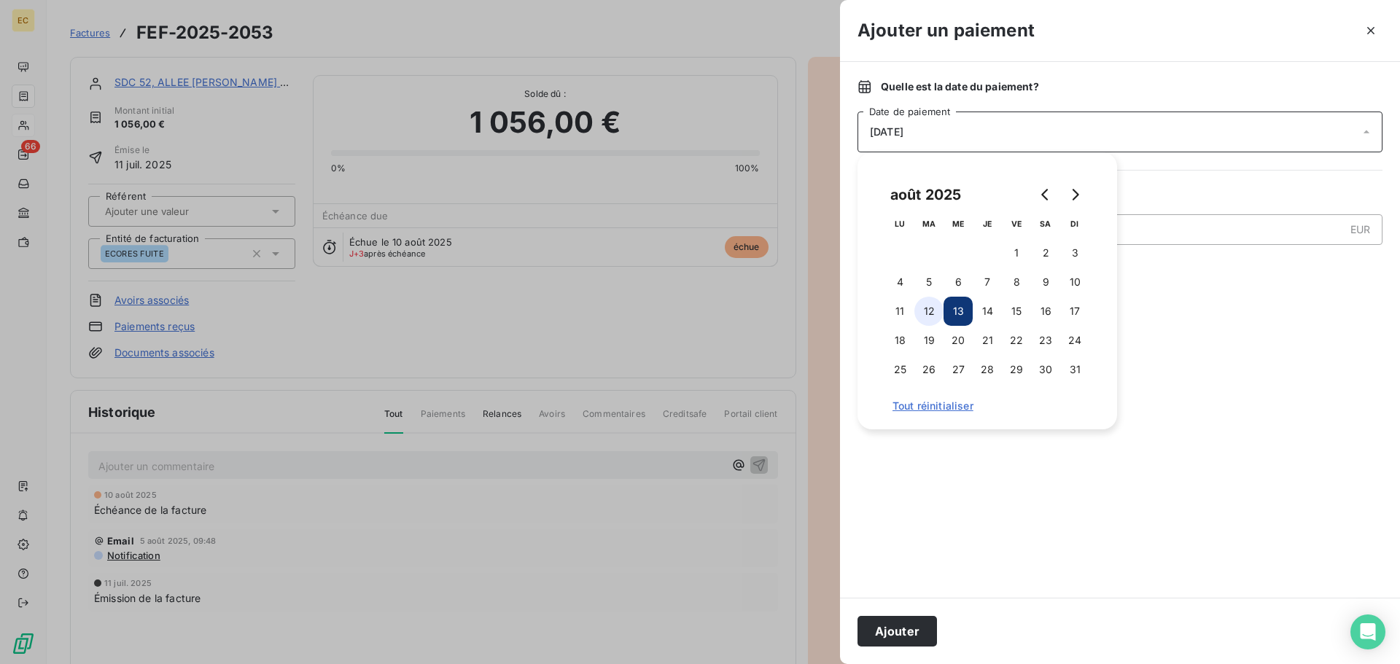
click at [928, 314] on button "12" at bounding box center [928, 311] width 29 height 29
click at [921, 632] on button "Ajouter" at bounding box center [897, 631] width 79 height 31
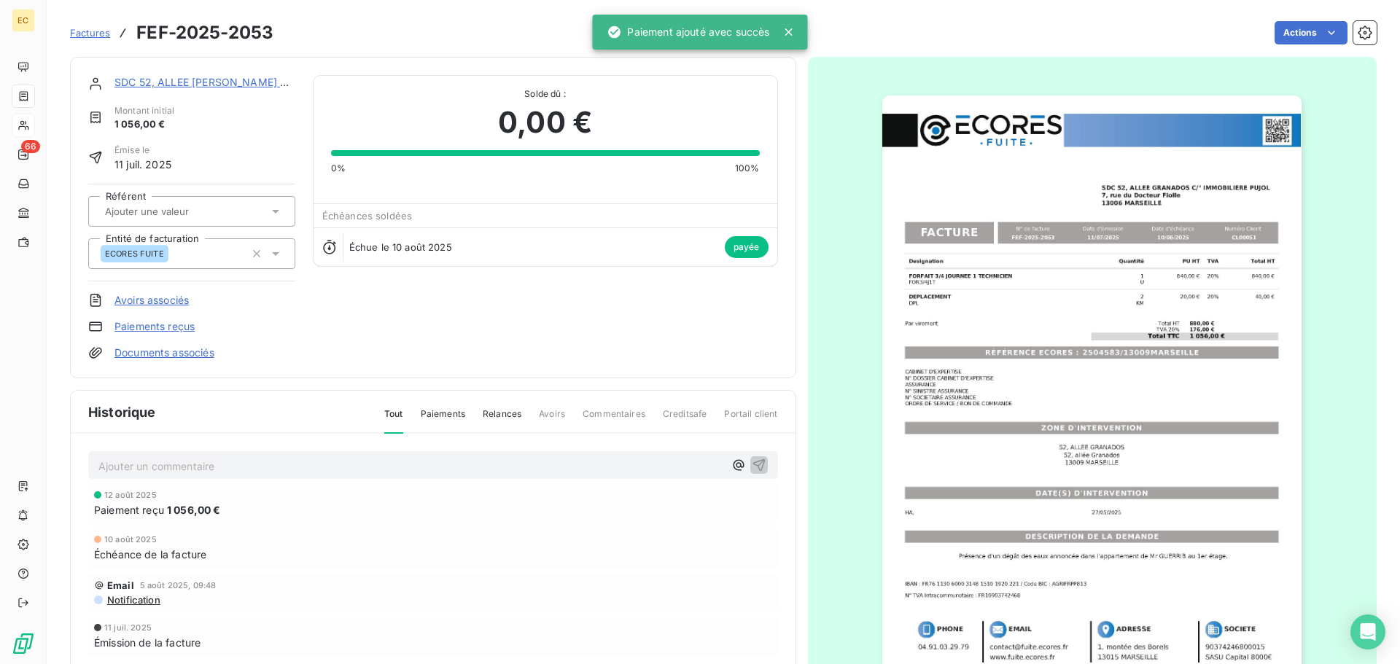
click at [96, 39] on link "Factures" at bounding box center [90, 33] width 40 height 15
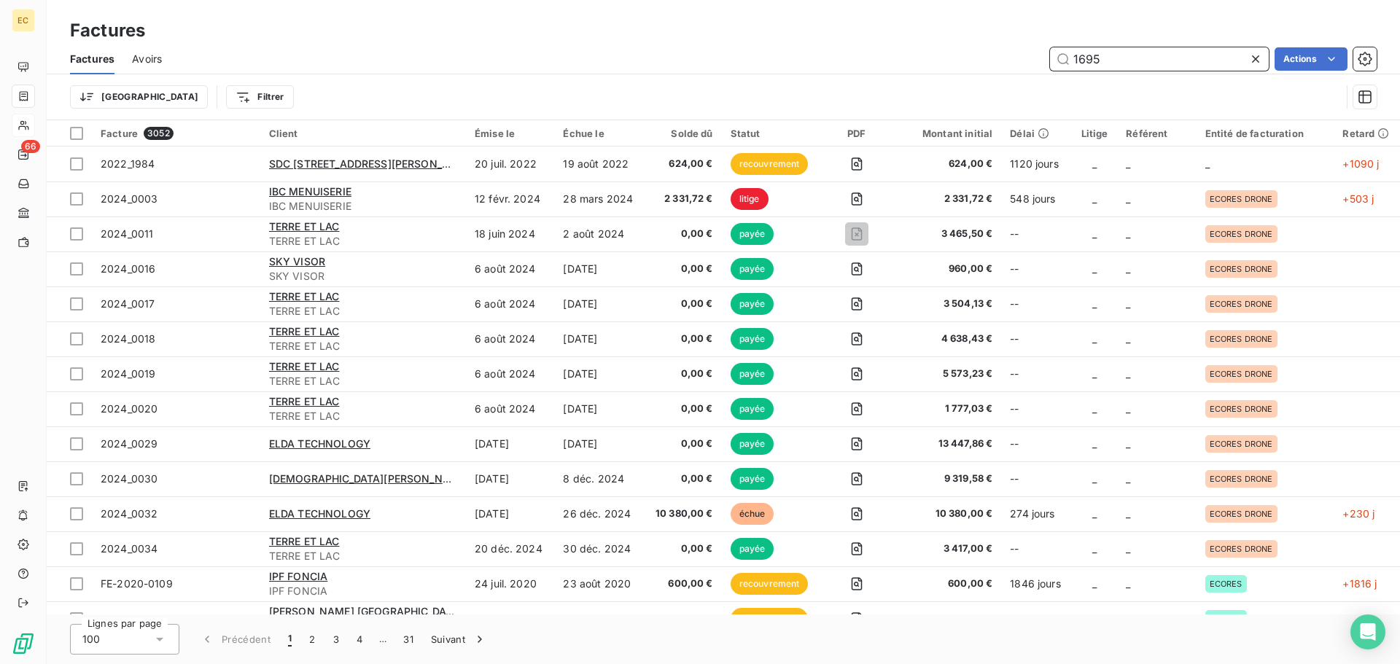
type input "1695"
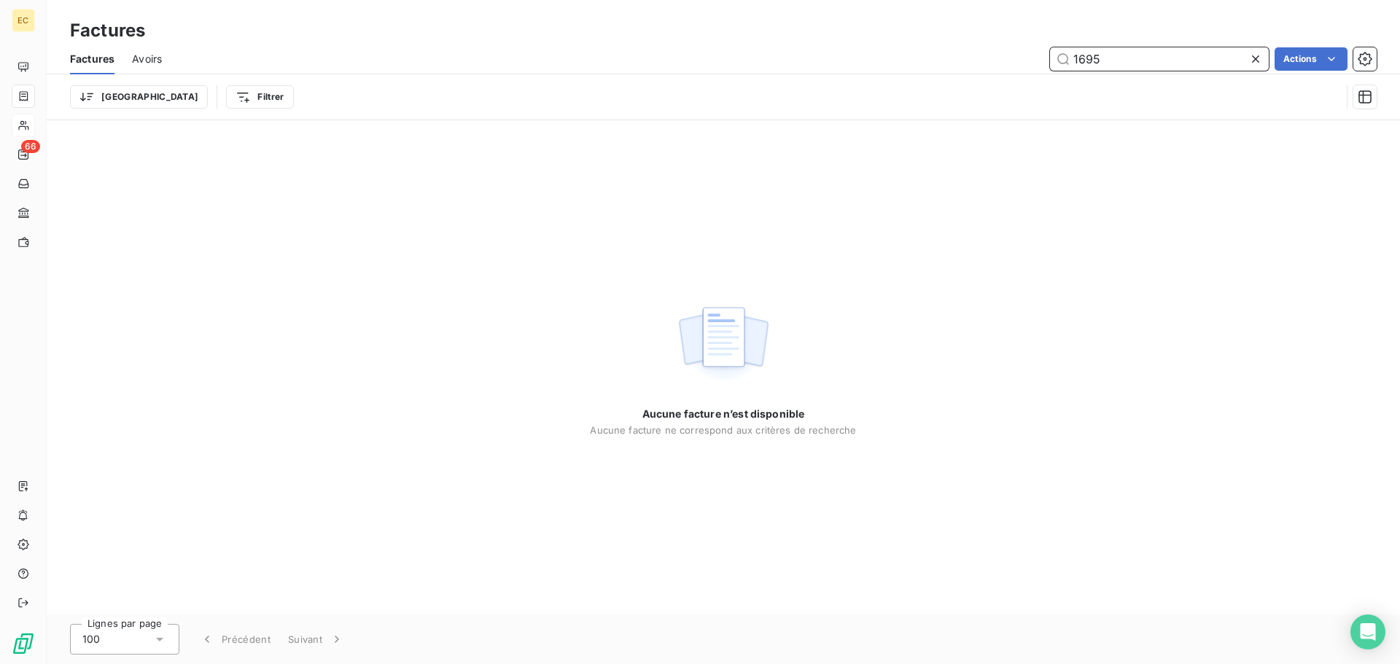
click at [139, 59] on span "Avoirs" at bounding box center [147, 59] width 30 height 15
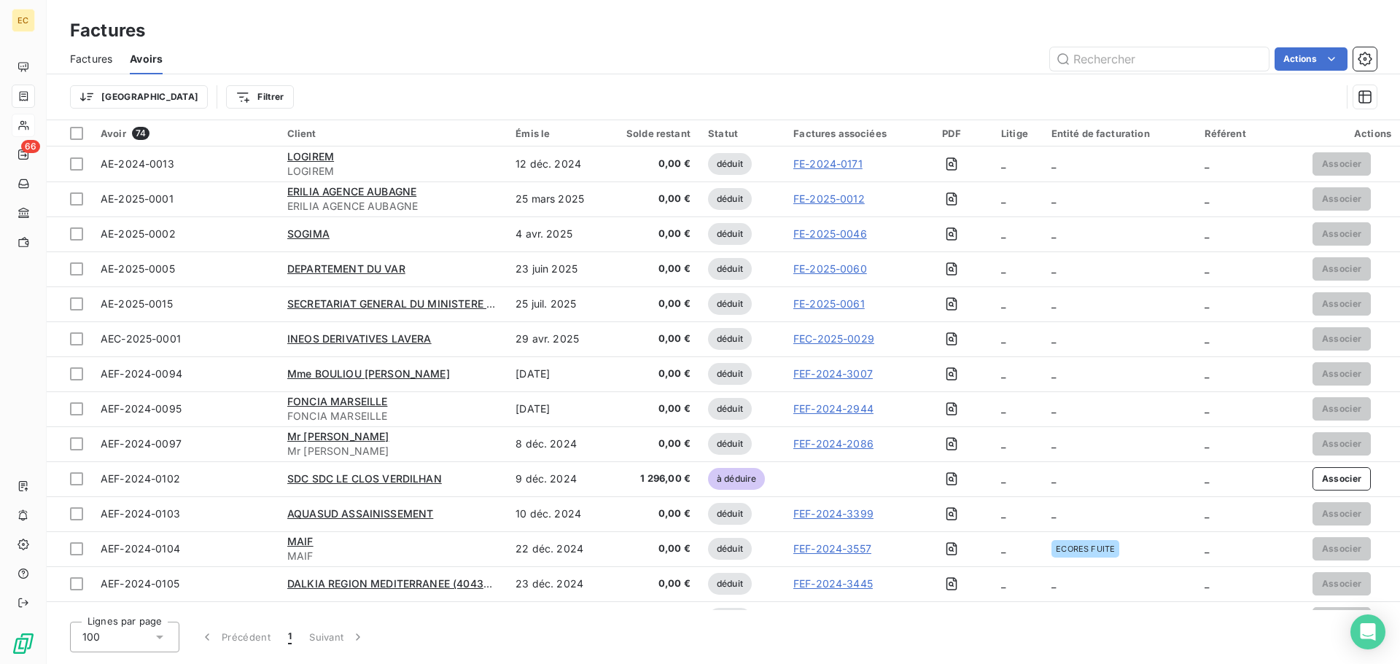
click at [90, 61] on span "Factures" at bounding box center [91, 59] width 42 height 15
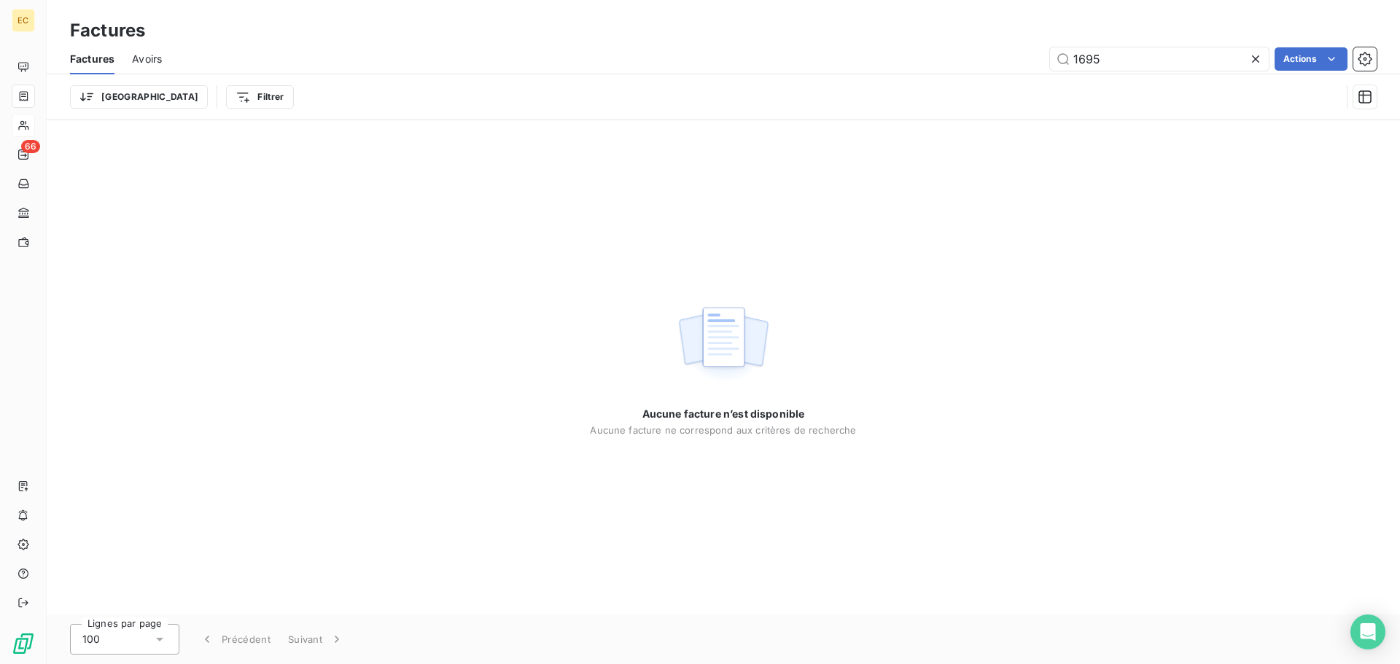
click at [704, 405] on div "Aucune facture n’est disponible Aucune facture ne correspond aux critères de re…" at bounding box center [723, 367] width 266 height 137
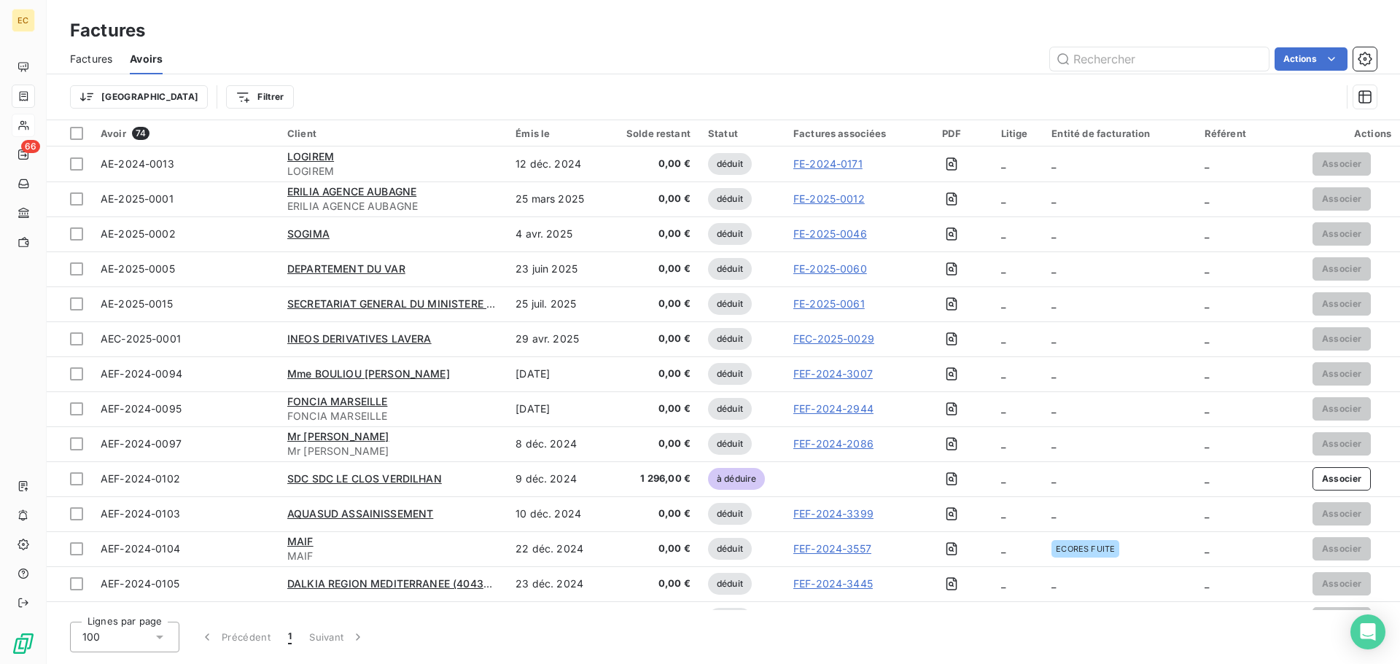
click at [82, 61] on span "Factures" at bounding box center [91, 59] width 42 height 15
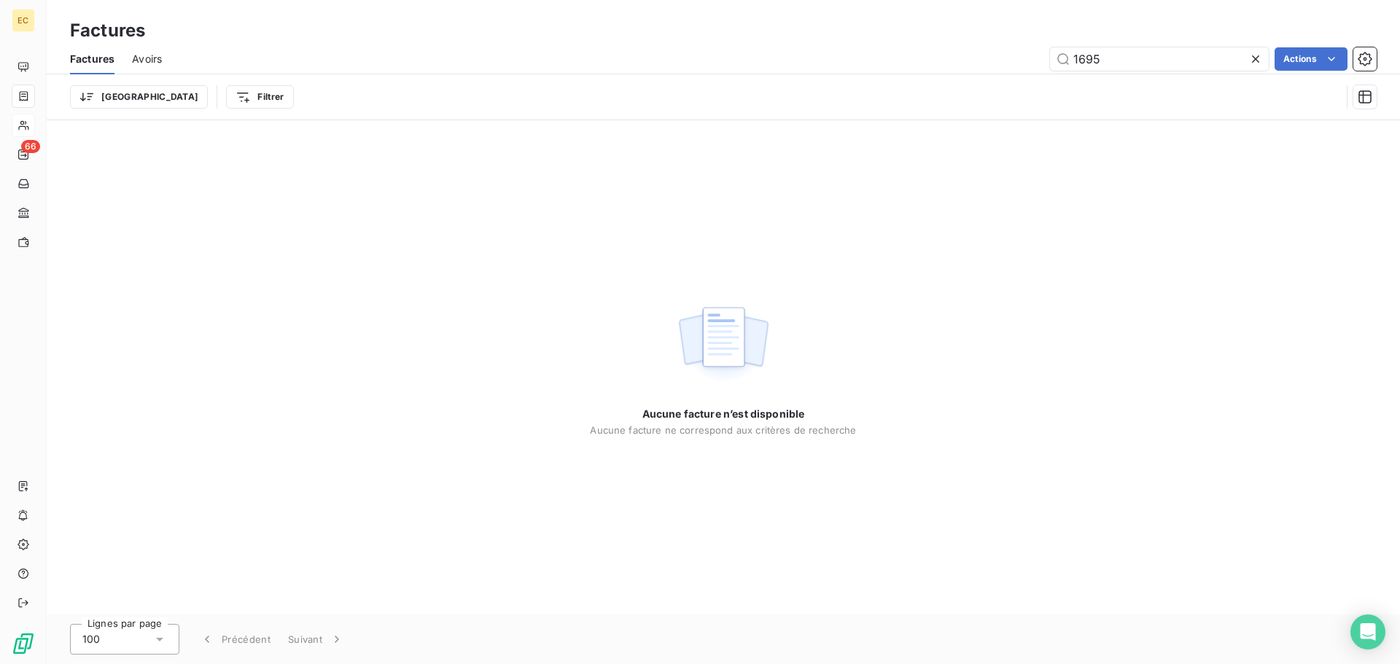
click at [160, 642] on icon at bounding box center [159, 640] width 7 height 4
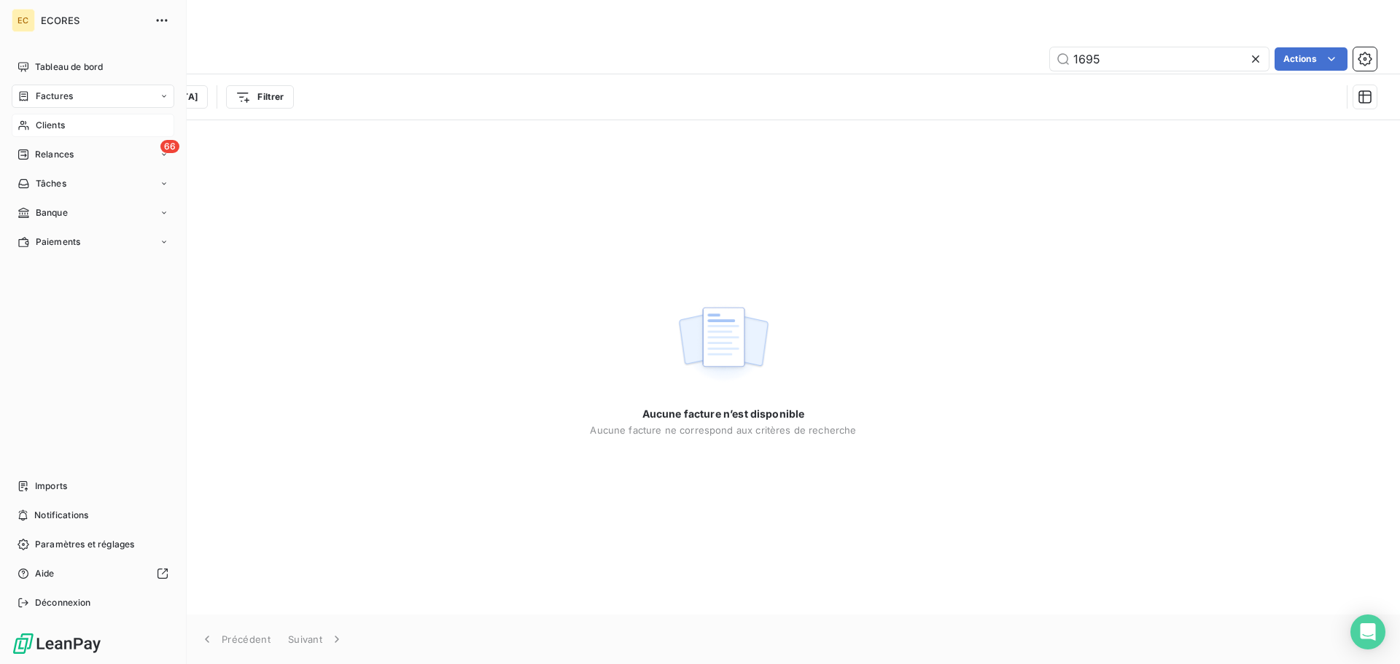
click at [50, 127] on span "Clients" at bounding box center [50, 125] width 29 height 13
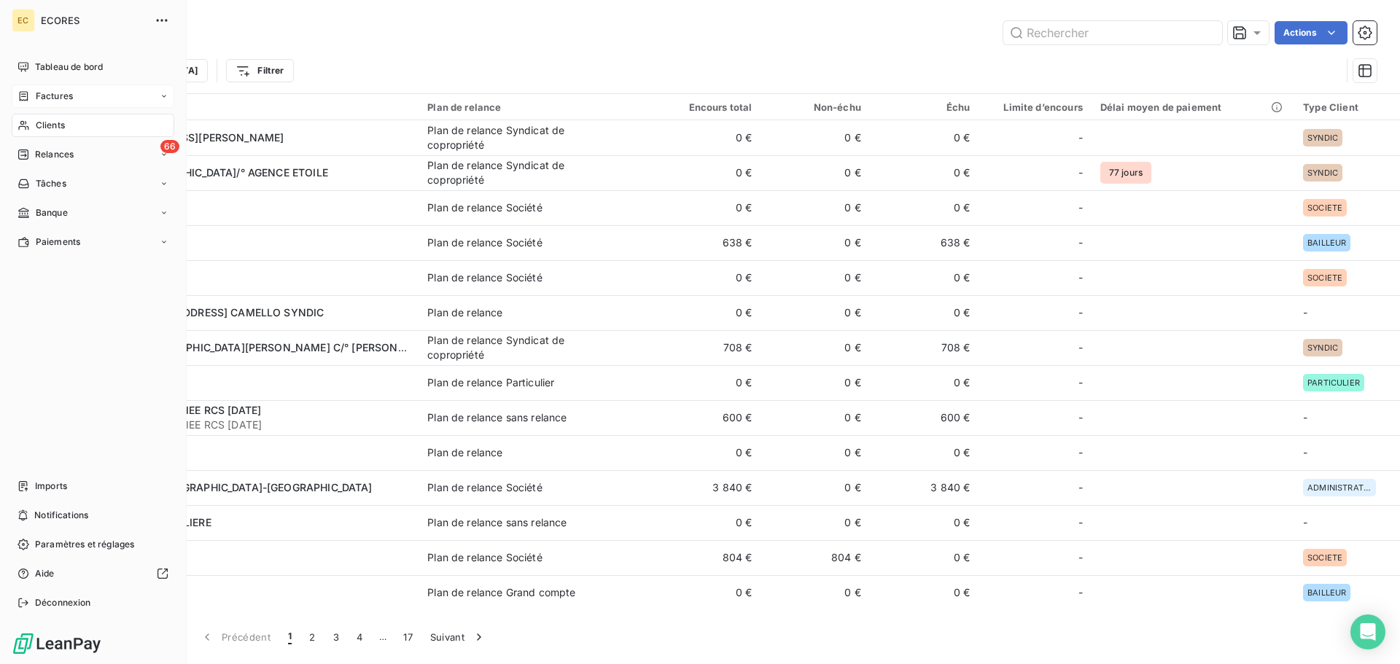
click at [44, 90] on span "Factures" at bounding box center [54, 96] width 37 height 13
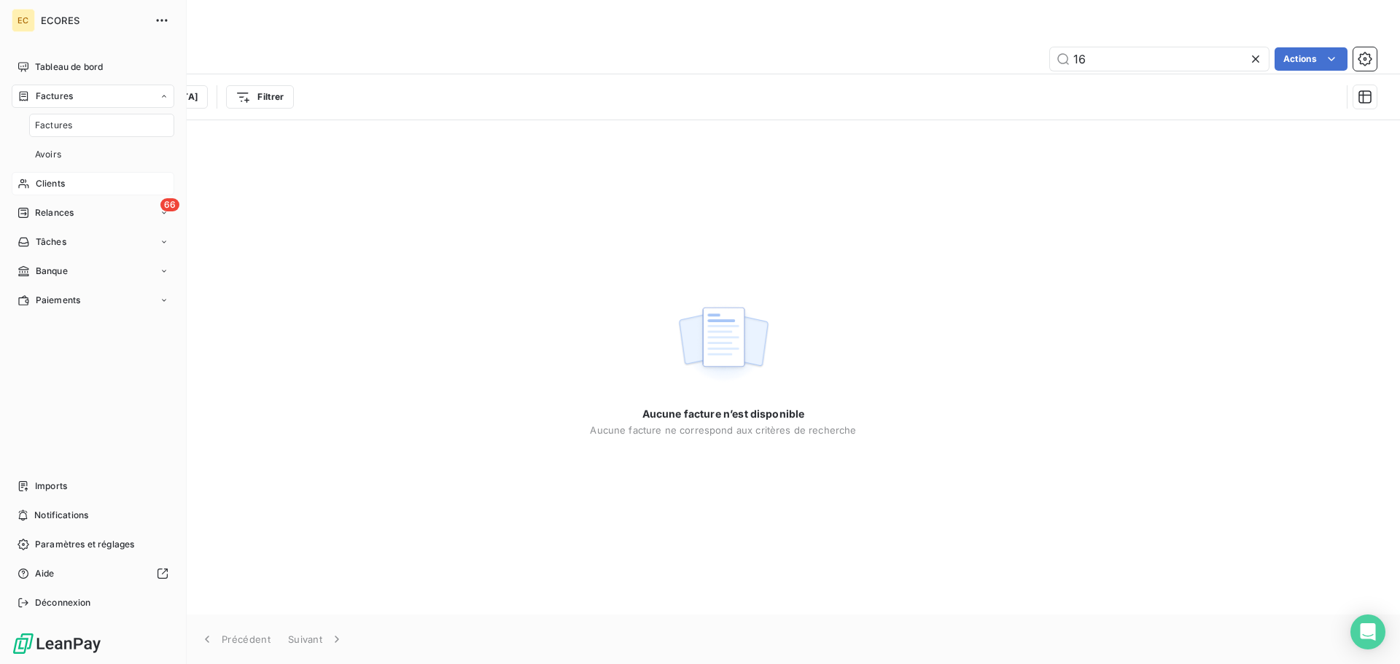
type input "1"
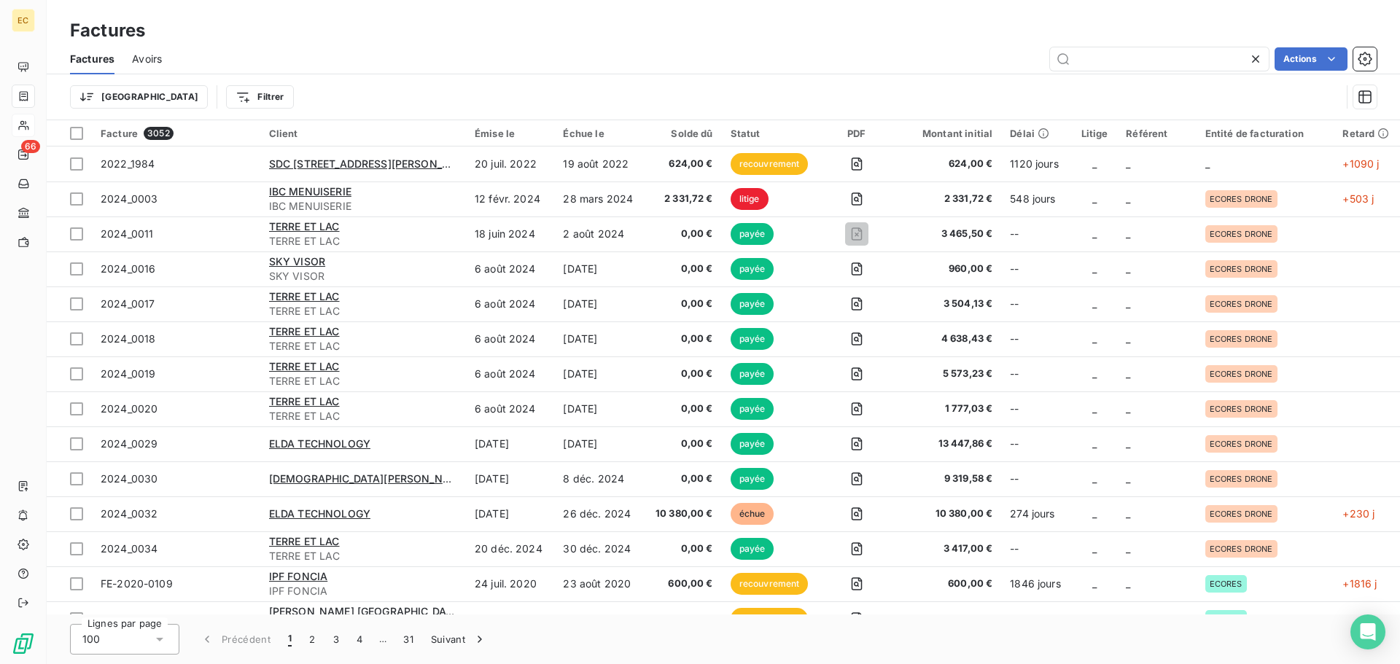
click at [1256, 59] on icon at bounding box center [1255, 58] width 7 height 7
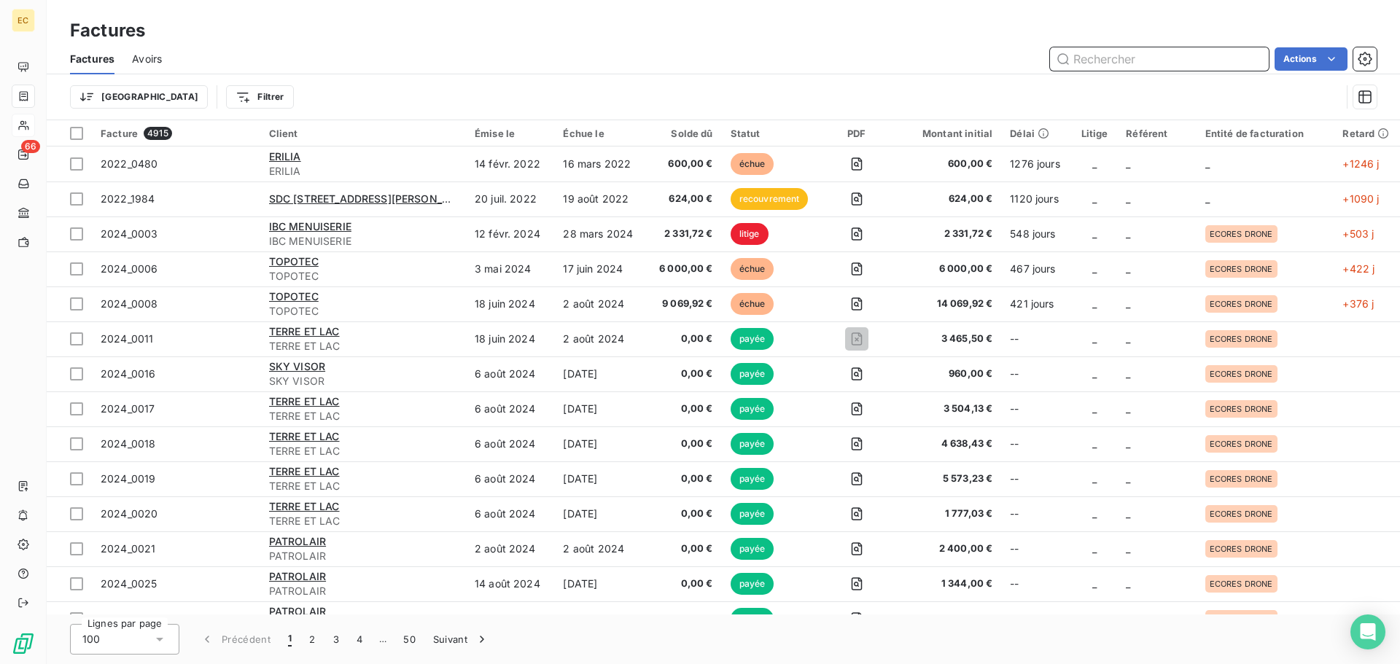
click at [1111, 56] on input "text" at bounding box center [1159, 58] width 219 height 23
type input "1695"
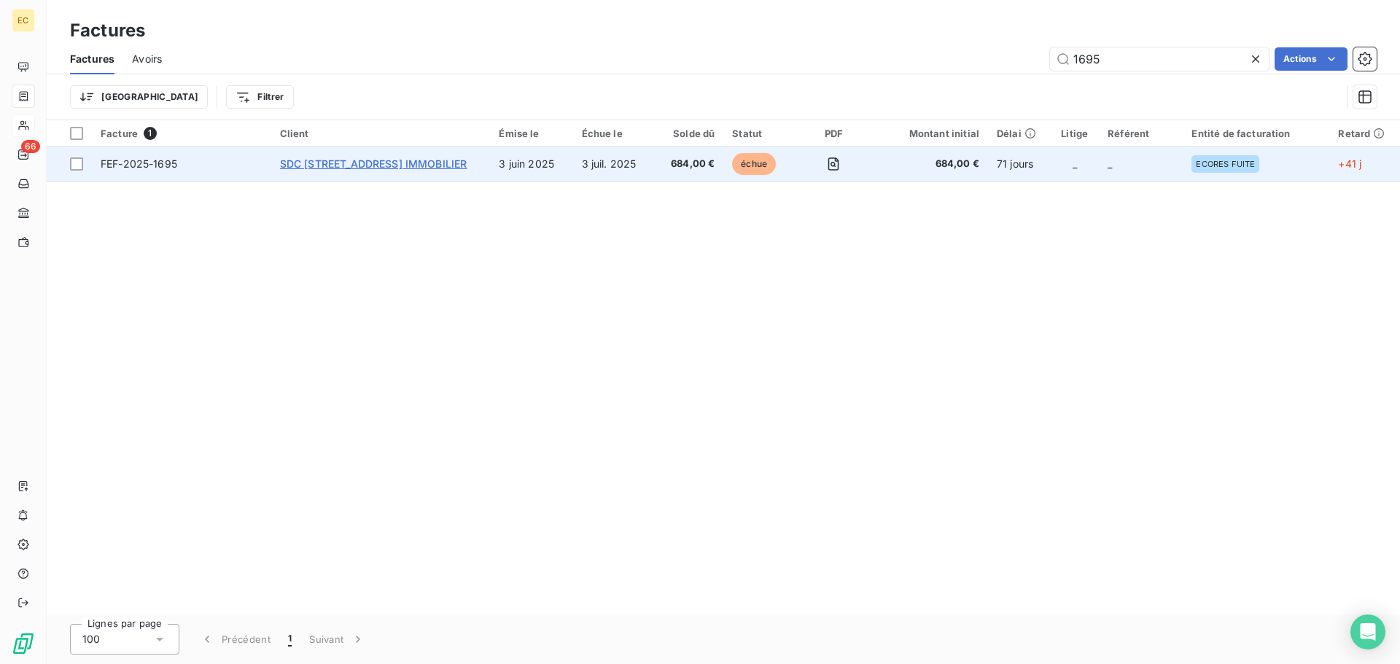
click at [446, 166] on span "SDC 127, RUE DU ROUET C/° SL IMMOBILIER" at bounding box center [373, 164] width 187 height 12
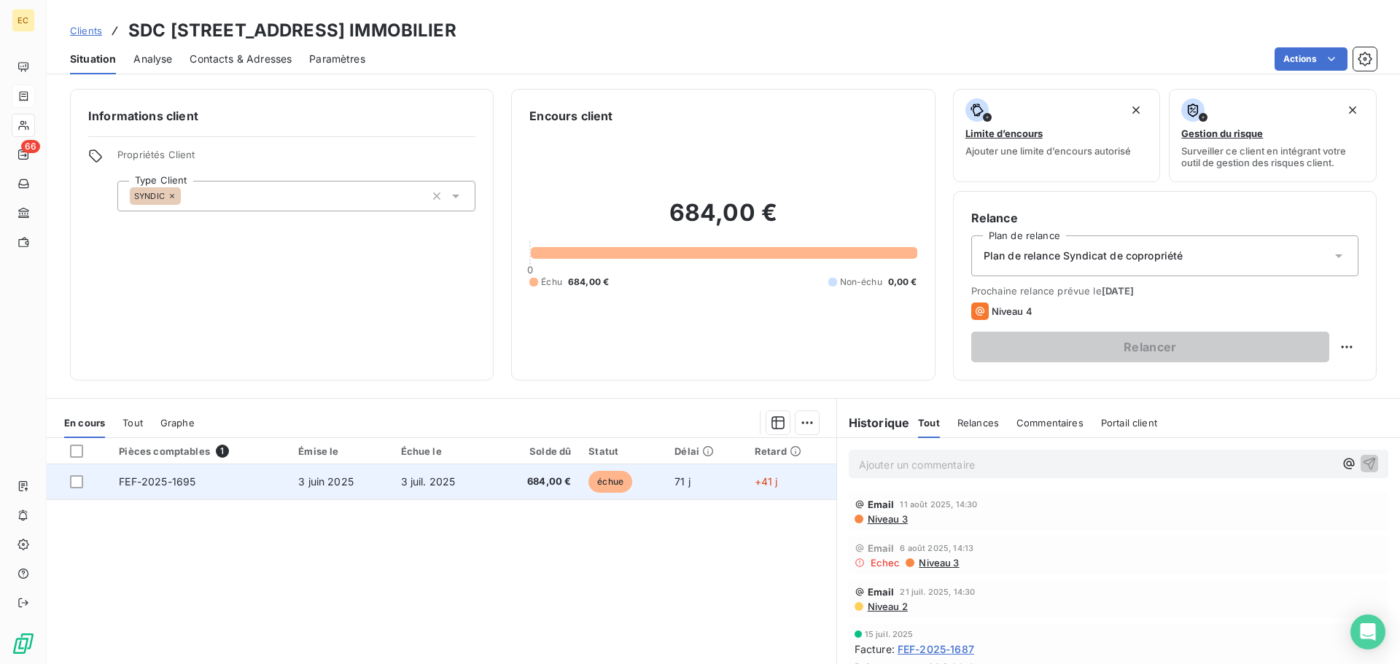
click at [423, 474] on td "3 juil. 2025" at bounding box center [442, 481] width 101 height 35
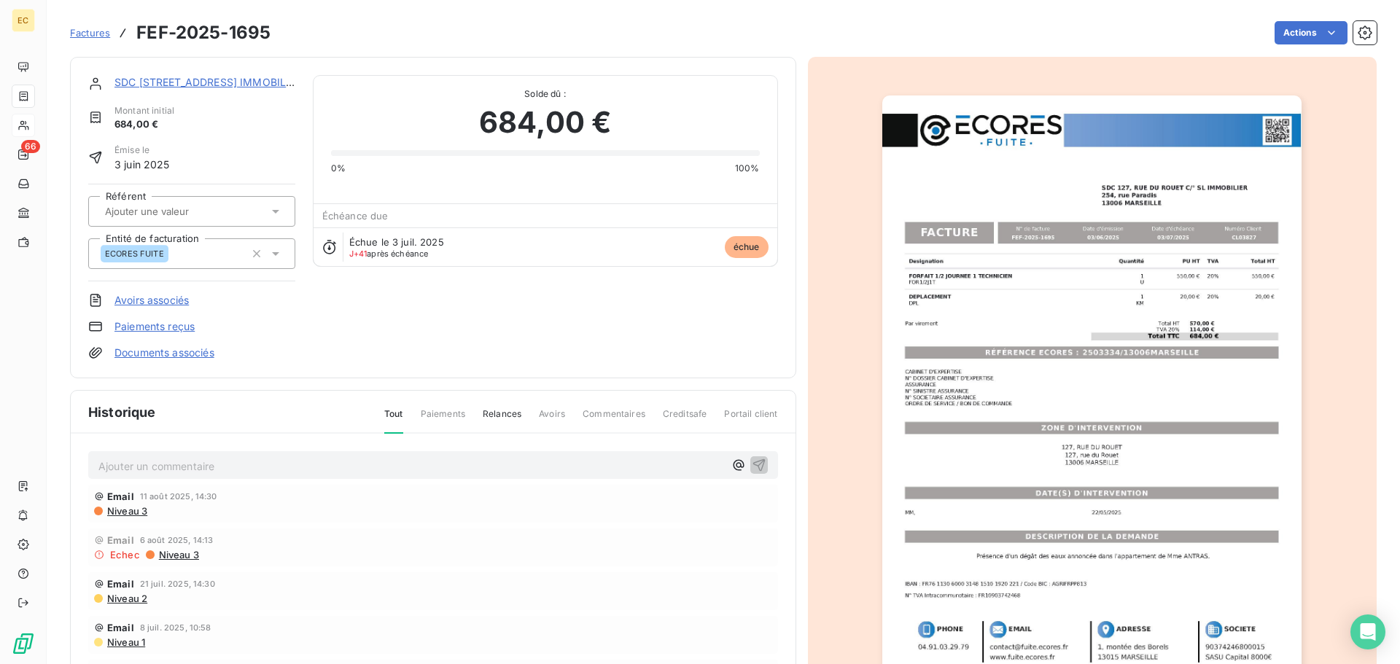
click at [180, 330] on link "Paiements reçus" at bounding box center [154, 326] width 80 height 15
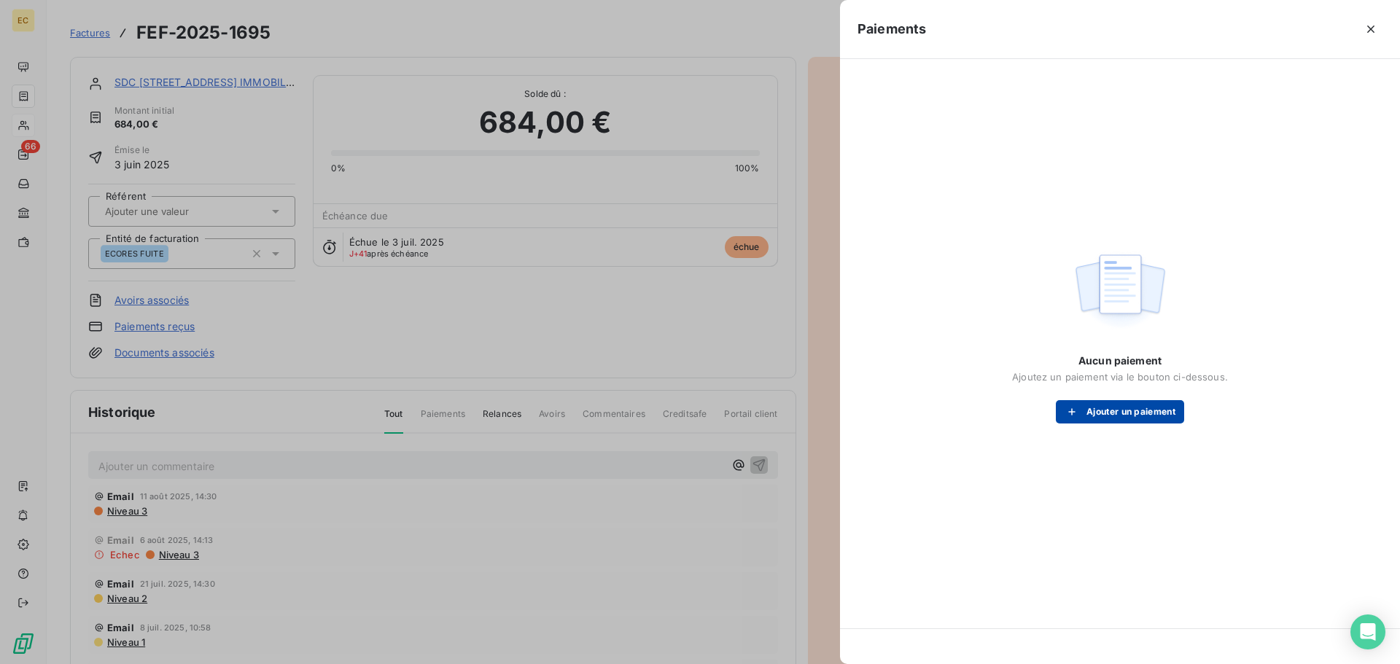
click at [1086, 406] on button "Ajouter un paiement" at bounding box center [1120, 411] width 128 height 23
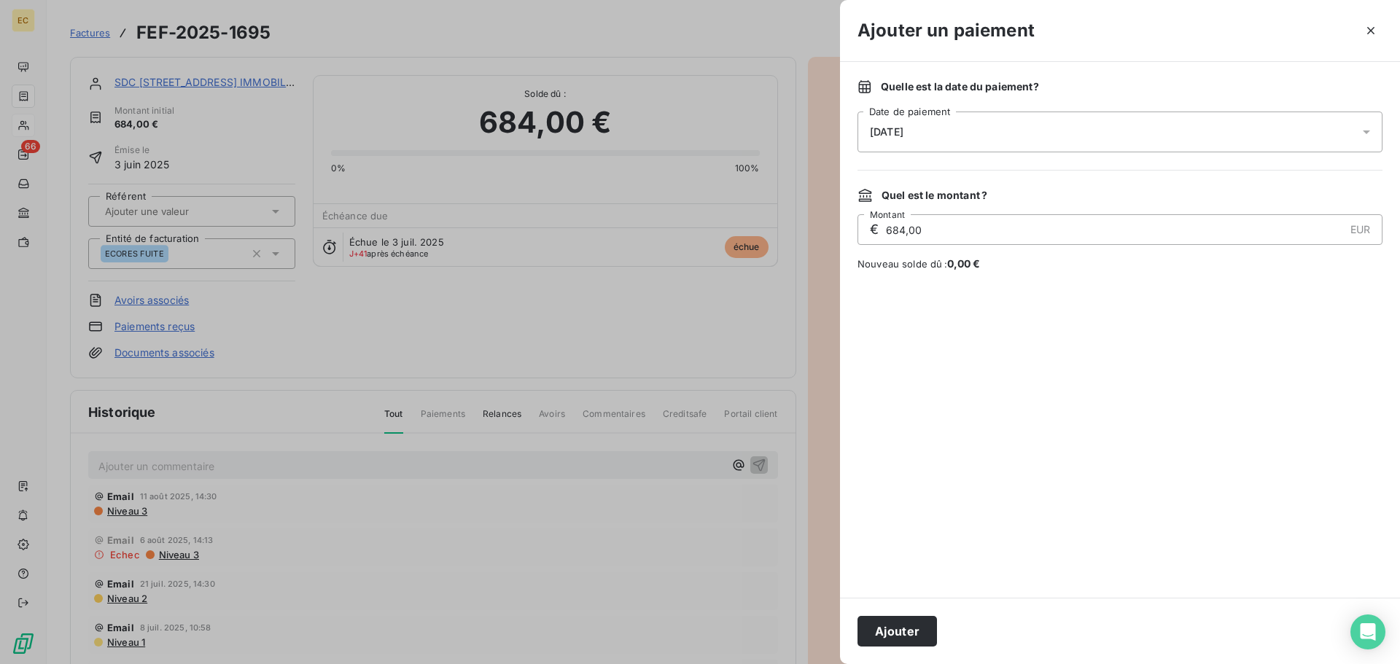
click at [946, 139] on div "[DATE]" at bounding box center [1120, 132] width 525 height 41
drag, startPoint x: 1191, startPoint y: 359, endPoint x: 1141, endPoint y: 345, distance: 52.4
click at [1192, 359] on div at bounding box center [1120, 435] width 525 height 292
drag, startPoint x: 903, startPoint y: 228, endPoint x: 877, endPoint y: 230, distance: 26.3
click at [877, 230] on div "€ 684,00 EUR Montant" at bounding box center [1120, 229] width 525 height 31
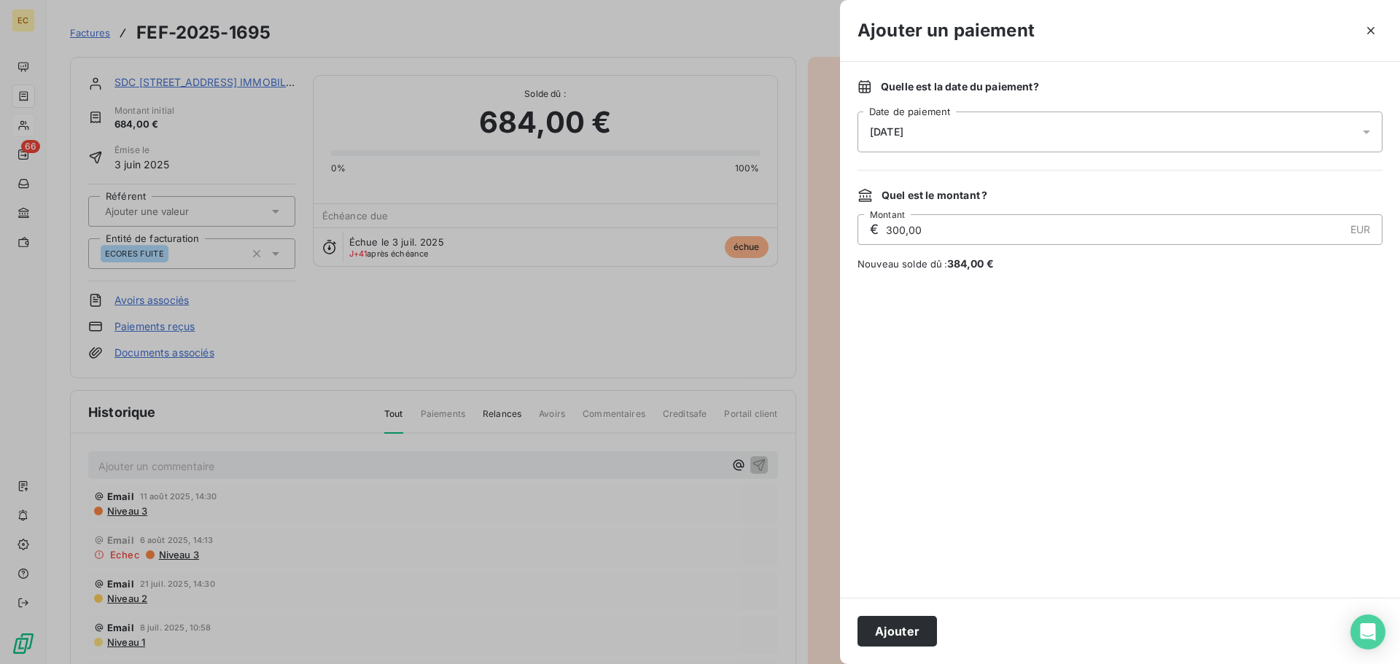
type input "300,00"
click at [1024, 432] on div at bounding box center [1120, 435] width 525 height 292
click at [918, 629] on button "Ajouter" at bounding box center [897, 631] width 79 height 31
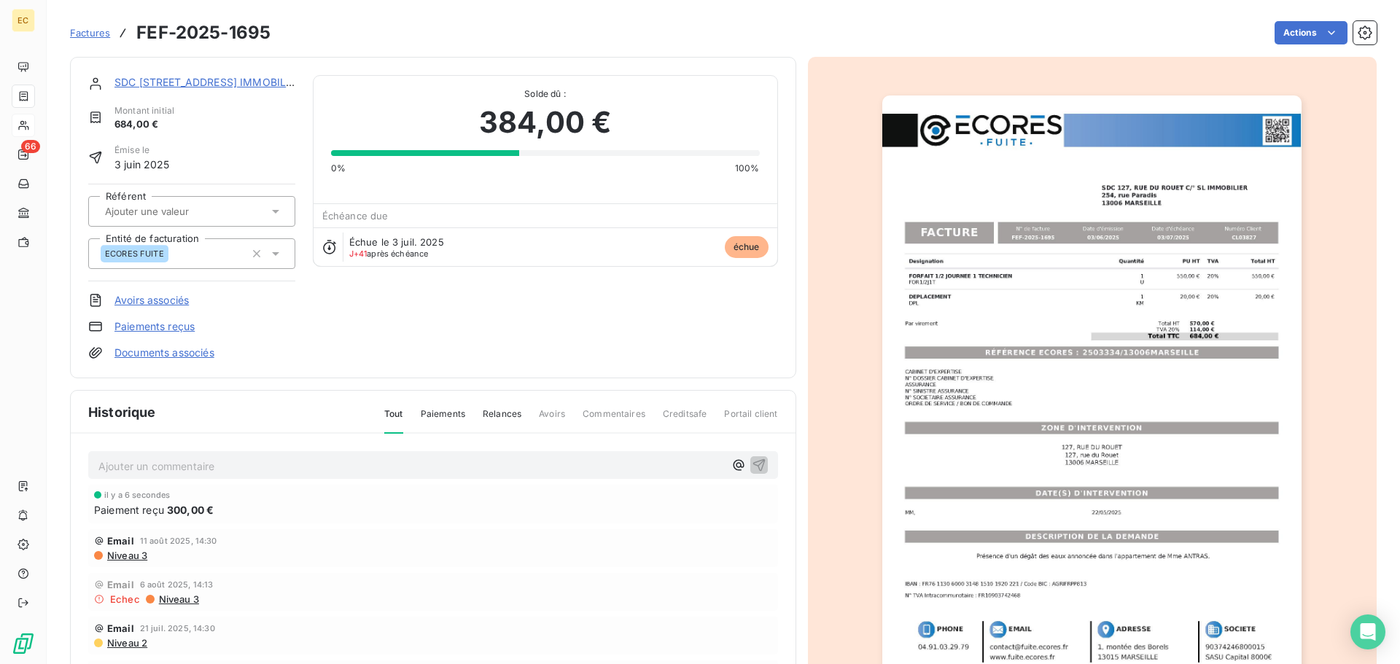
click at [74, 31] on span "Factures" at bounding box center [90, 33] width 40 height 12
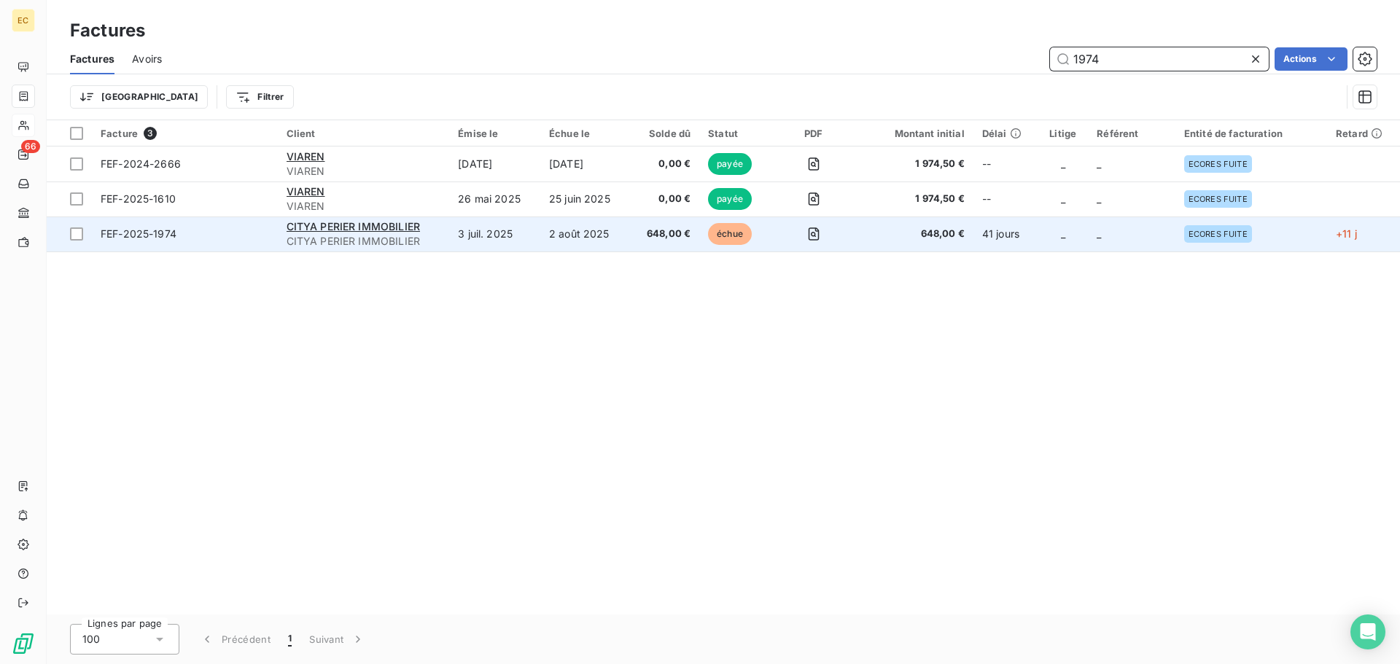
type input "1974"
click at [233, 232] on span "FEF-2025-1974" at bounding box center [185, 234] width 168 height 15
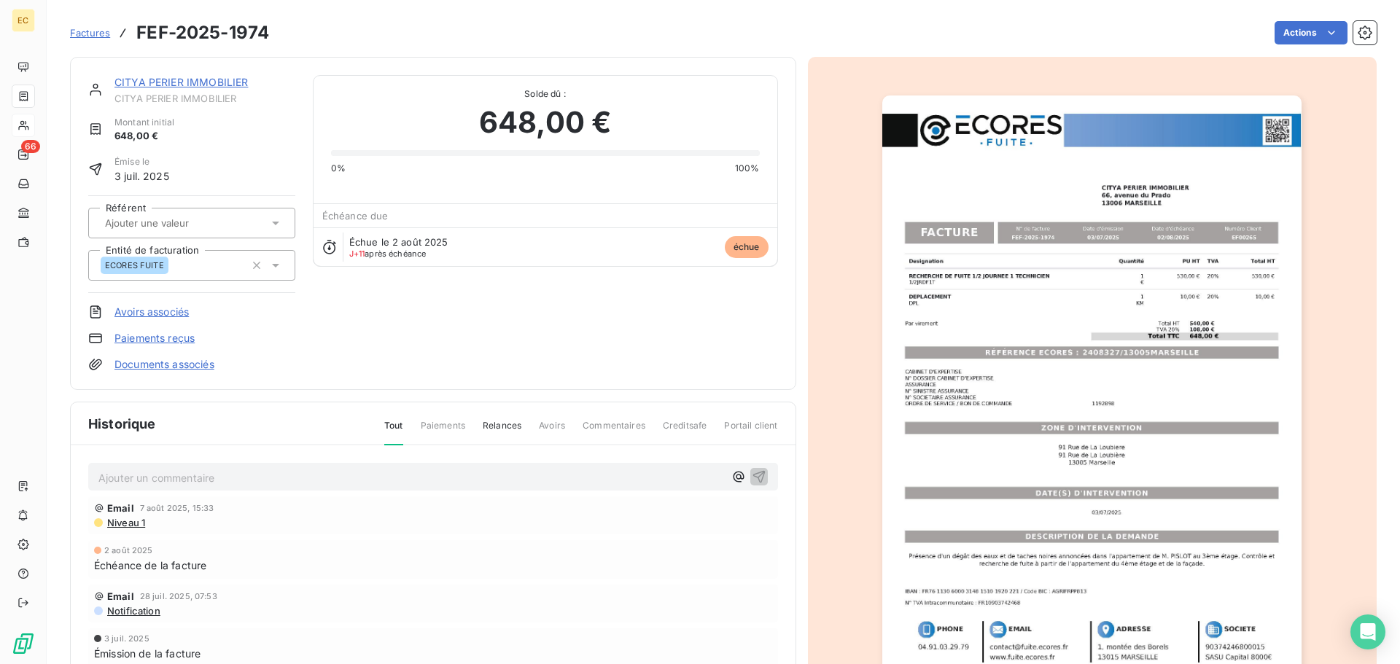
click at [160, 340] on link "Paiements reçus" at bounding box center [154, 338] width 80 height 15
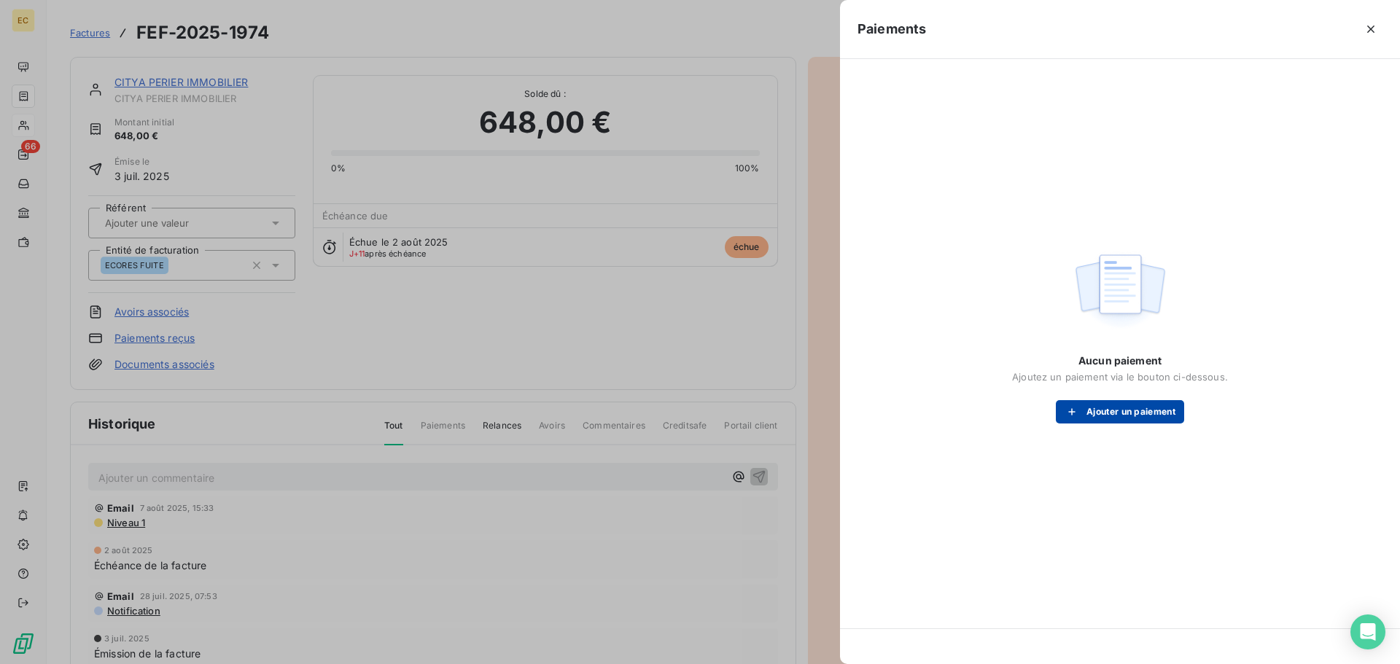
click at [1135, 412] on button "Ajouter un paiement" at bounding box center [1120, 411] width 128 height 23
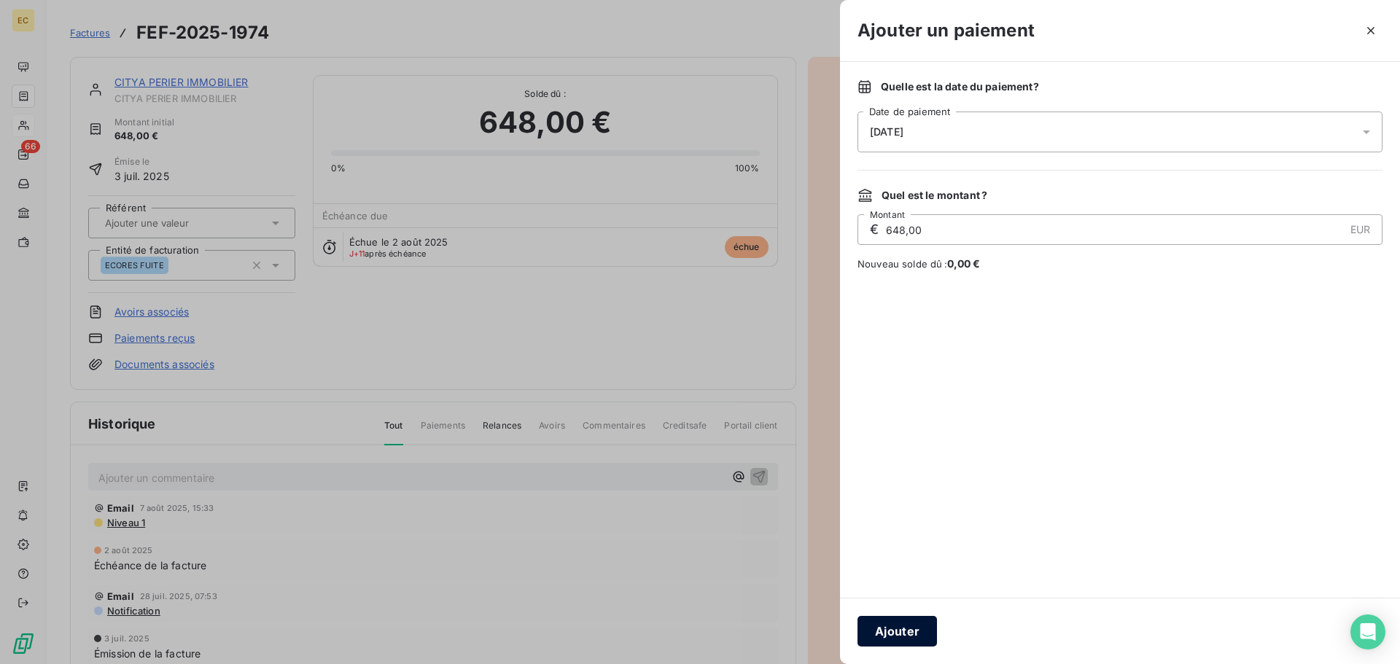
click at [914, 620] on button "Ajouter" at bounding box center [897, 631] width 79 height 31
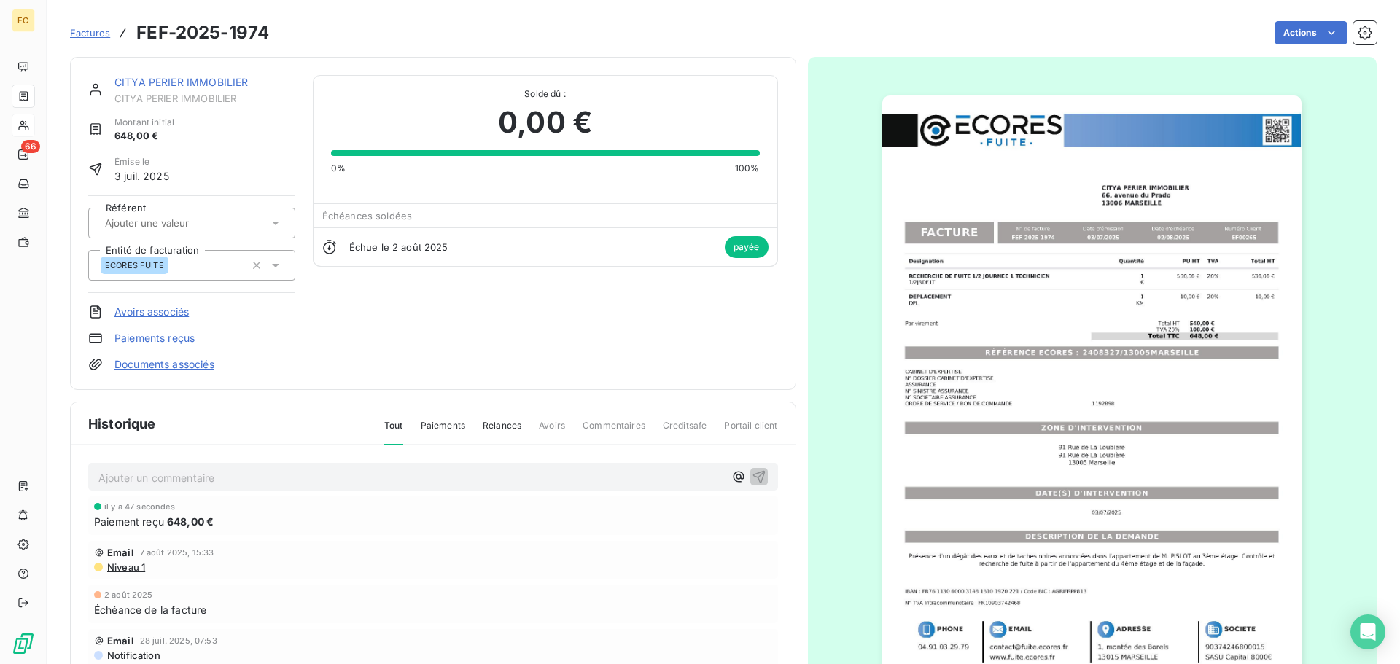
click at [90, 31] on span "Factures" at bounding box center [90, 33] width 40 height 12
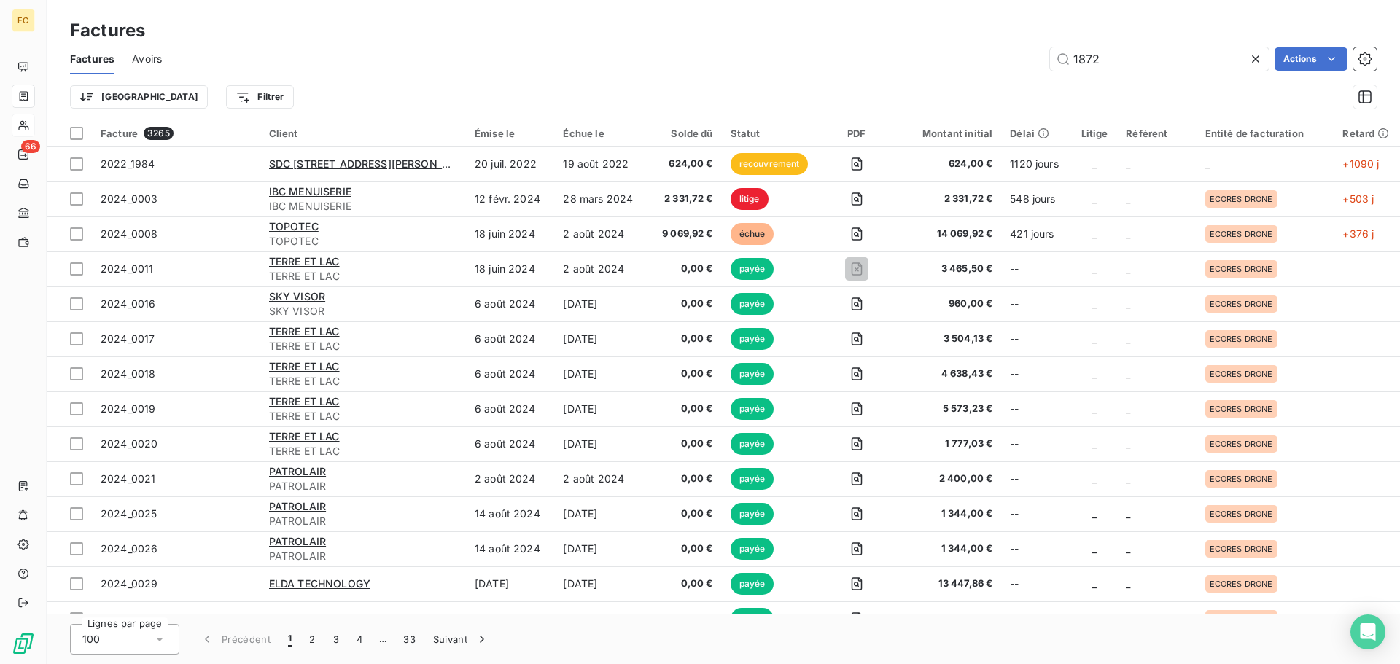
type input "1872"
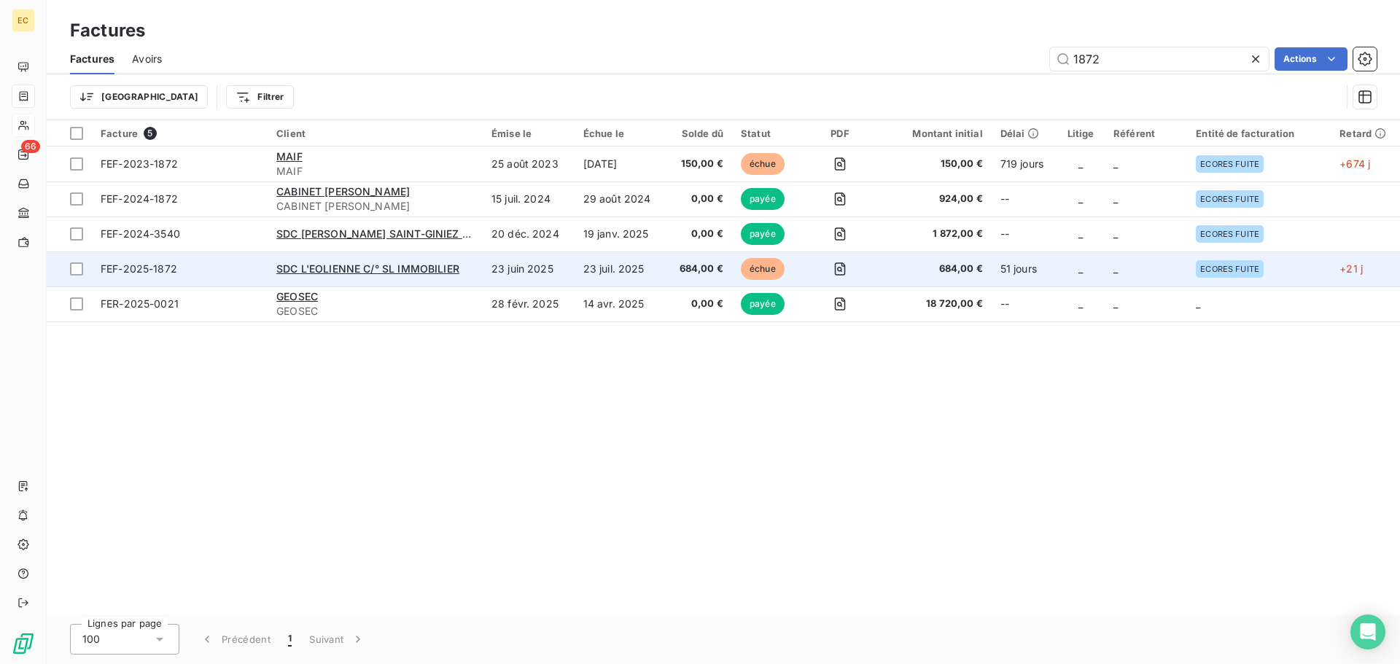
click at [236, 273] on span "FEF-2025-1872" at bounding box center [180, 269] width 158 height 15
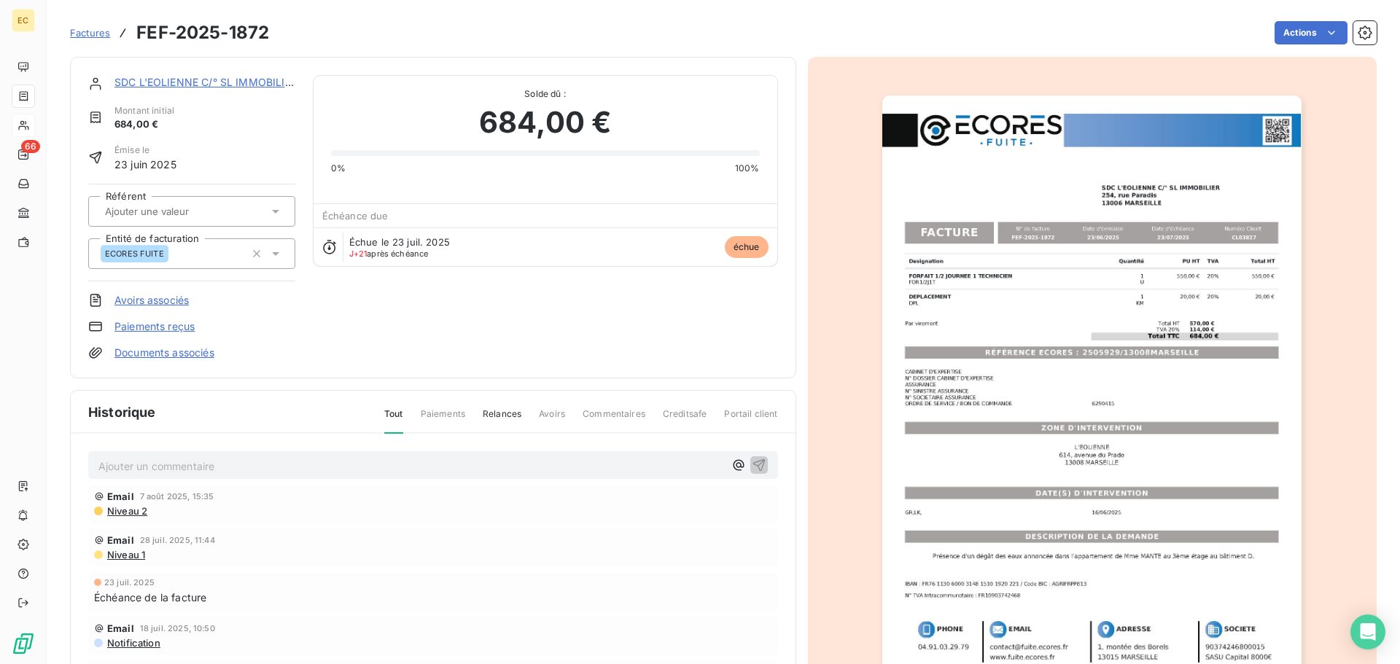
click at [176, 323] on link "Paiements reçus" at bounding box center [154, 326] width 80 height 15
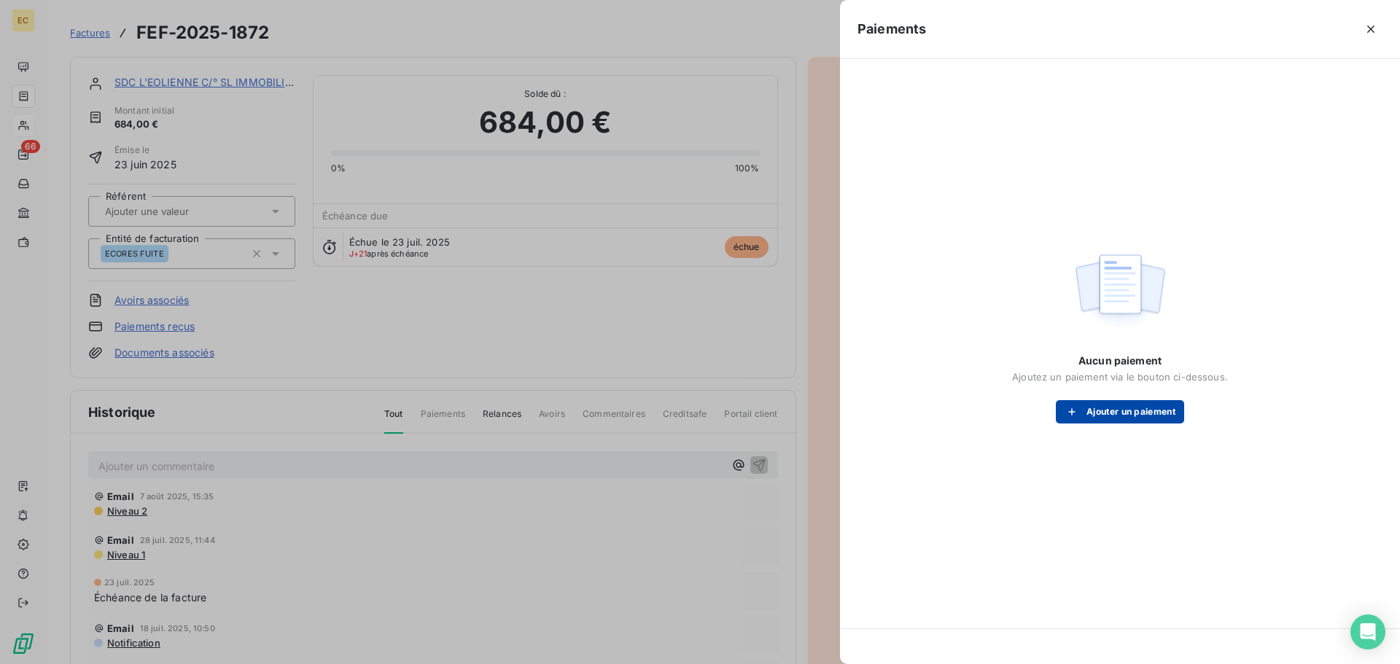
click at [1109, 413] on button "Ajouter un paiement" at bounding box center [1120, 411] width 128 height 23
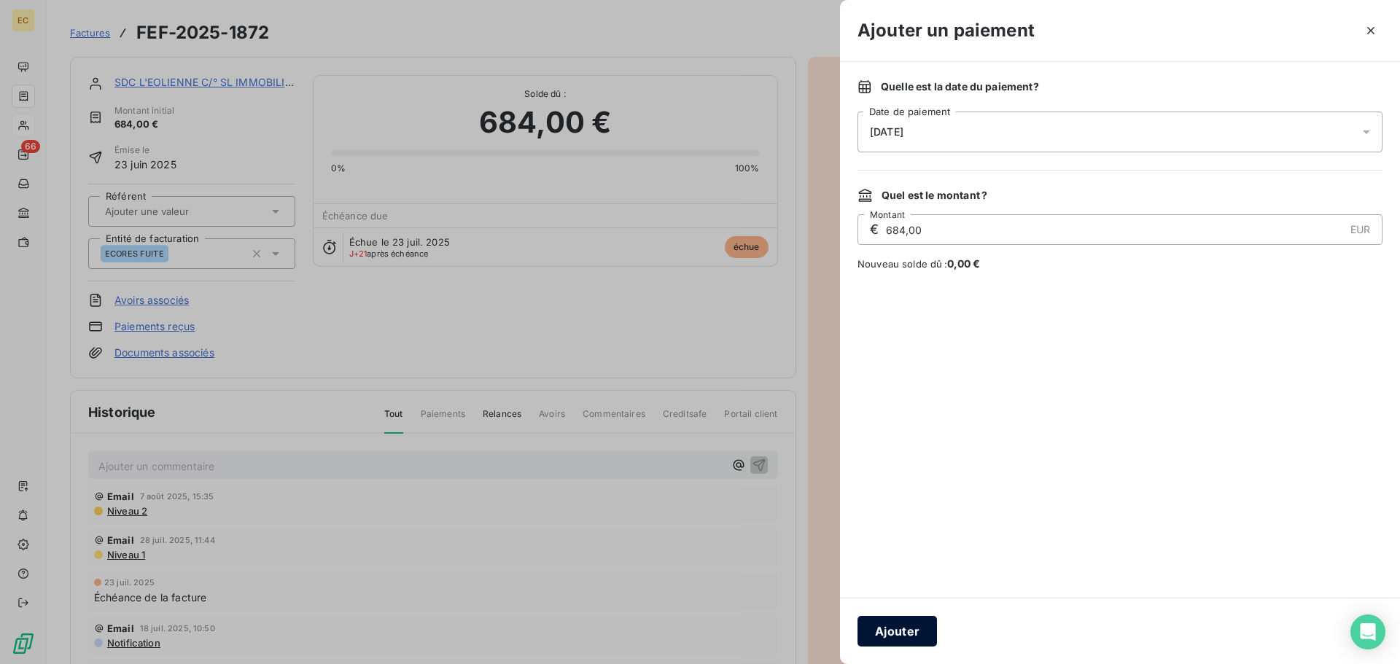
click at [911, 625] on button "Ajouter" at bounding box center [897, 631] width 79 height 31
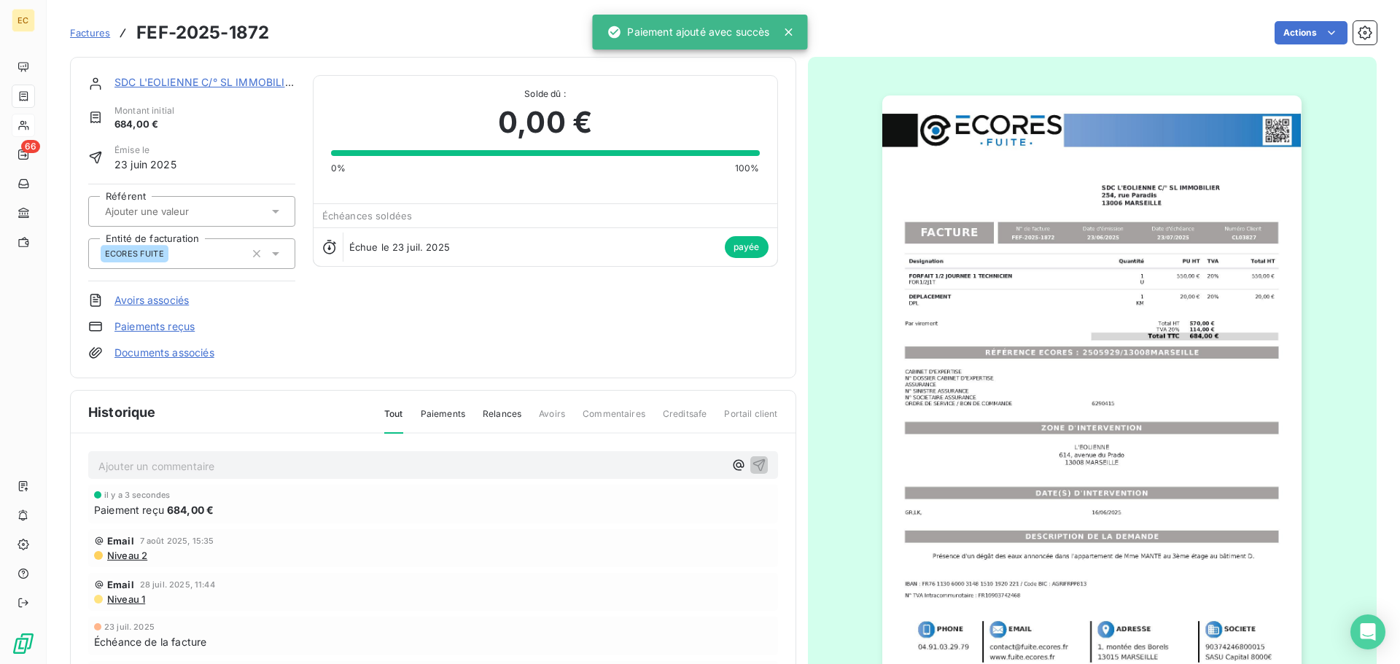
click at [106, 37] on span "Factures" at bounding box center [90, 33] width 40 height 12
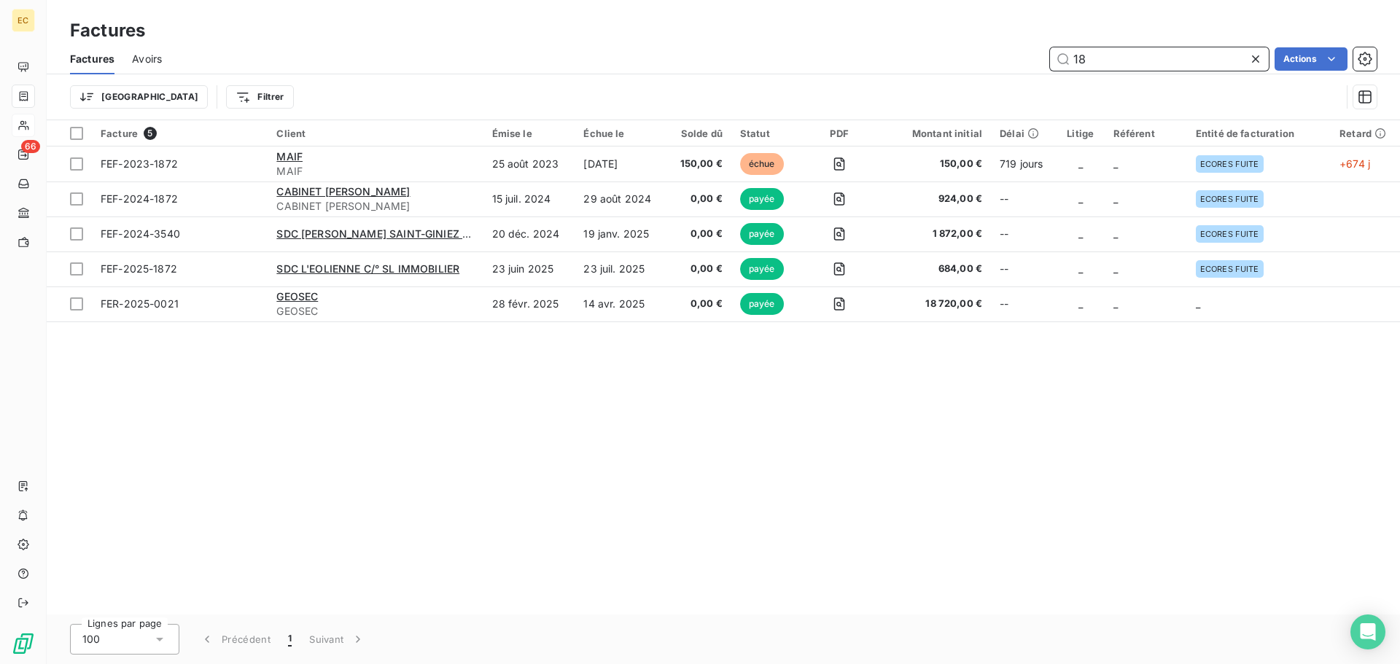
type input "1"
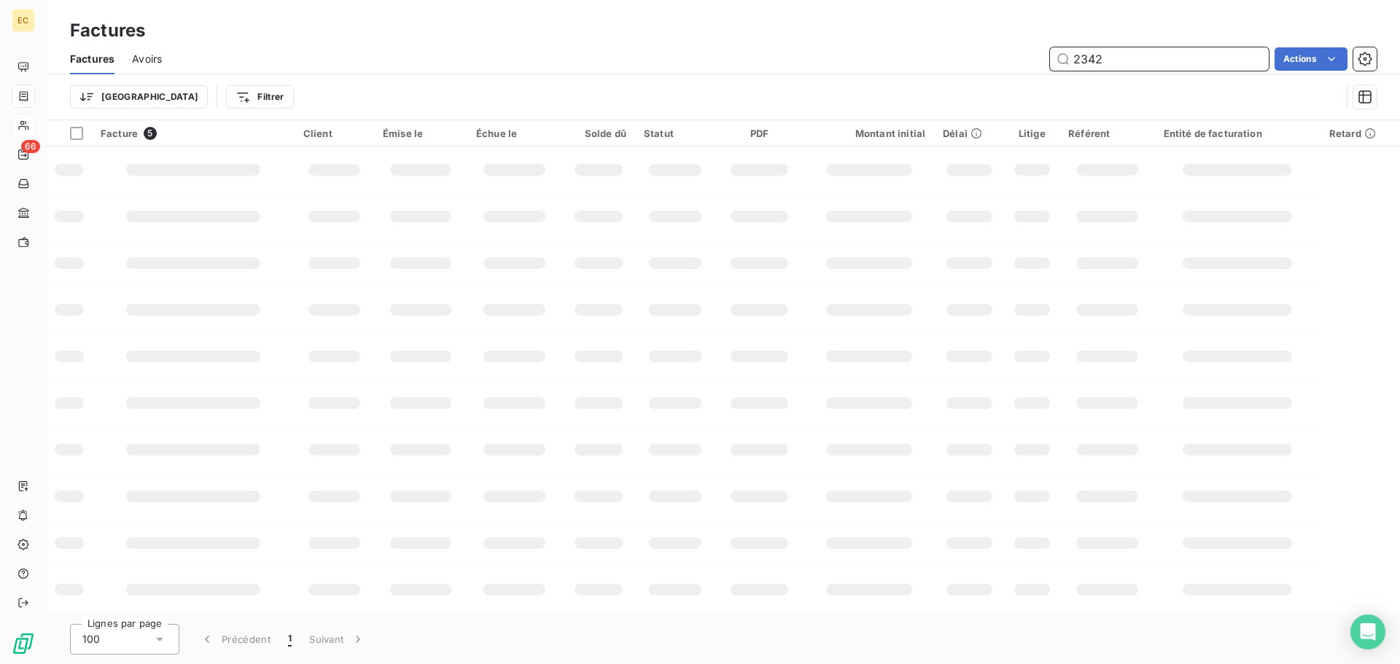
type input "2342"
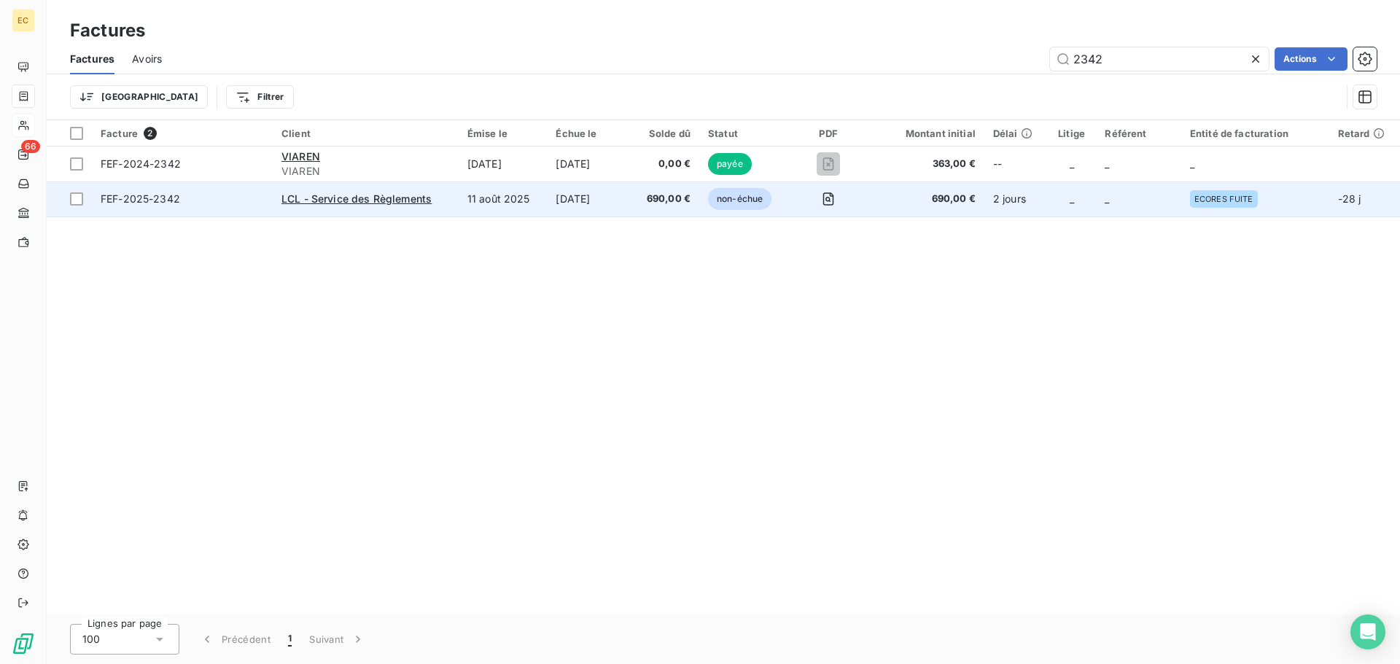
click at [400, 206] on div "LCL - Service des Règlements" at bounding box center [365, 199] width 168 height 15
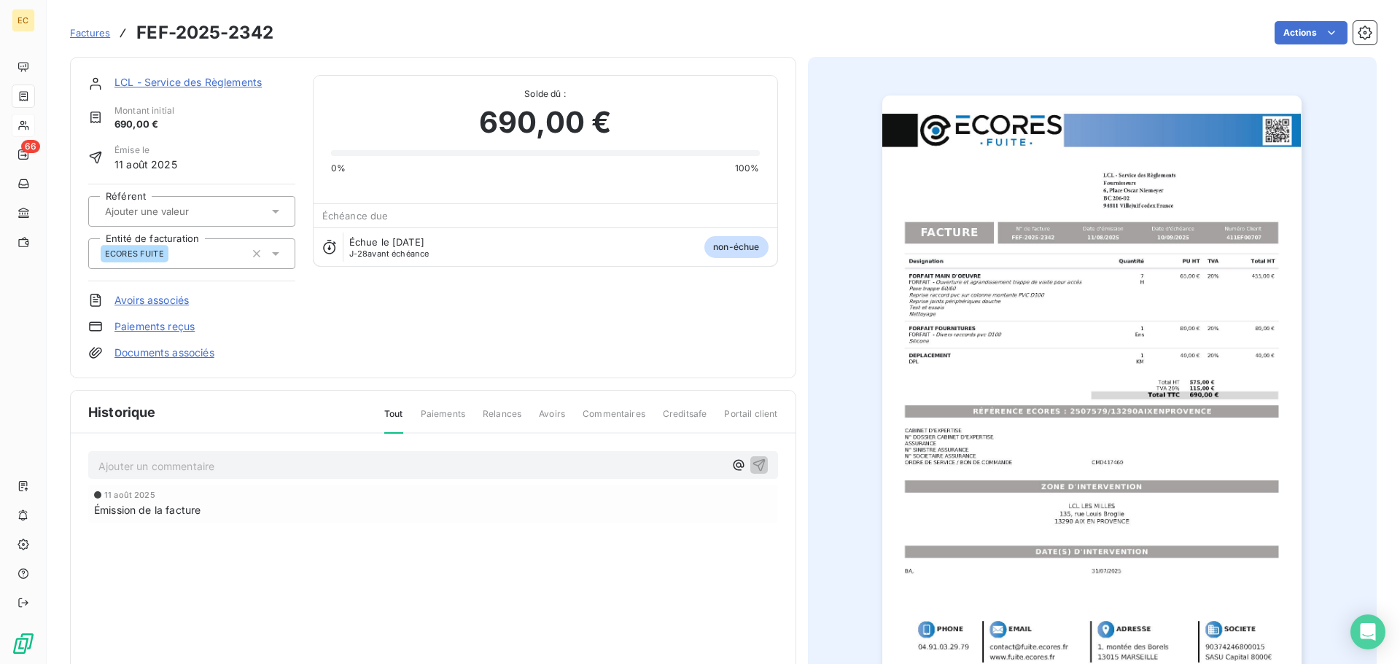
click at [163, 322] on link "Paiements reçus" at bounding box center [154, 326] width 80 height 15
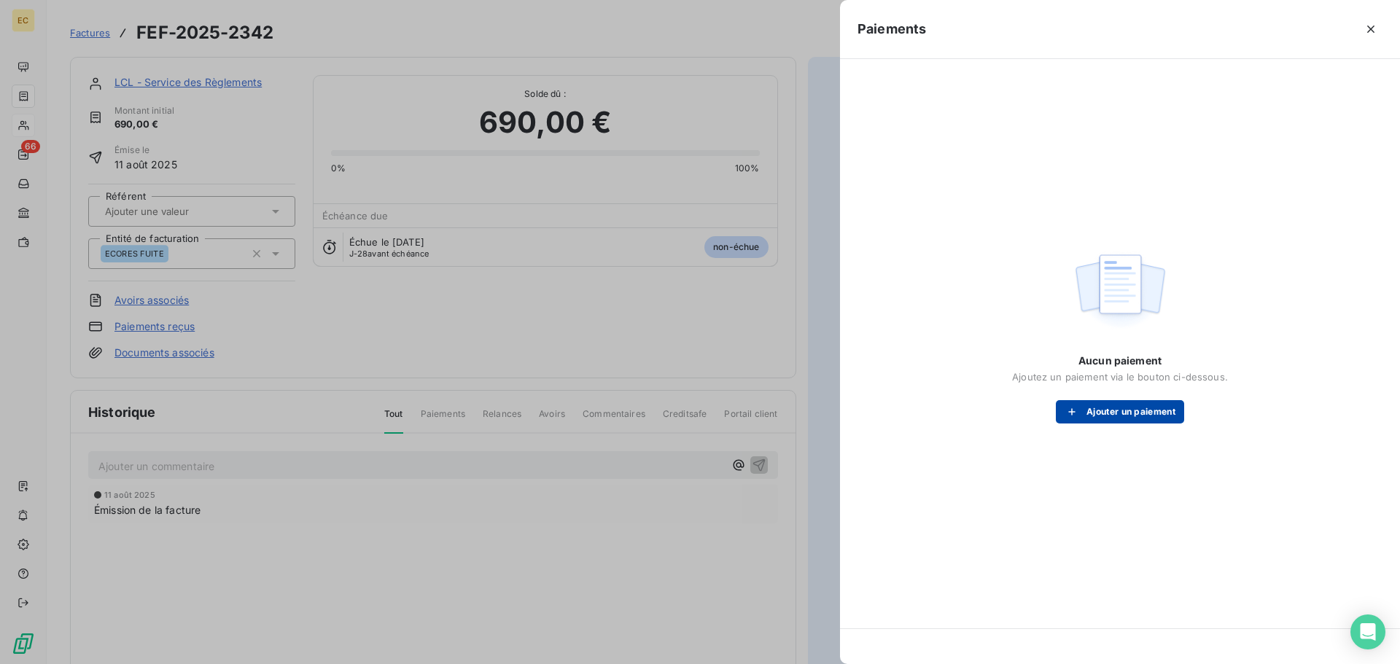
click at [1098, 406] on button "Ajouter un paiement" at bounding box center [1120, 411] width 128 height 23
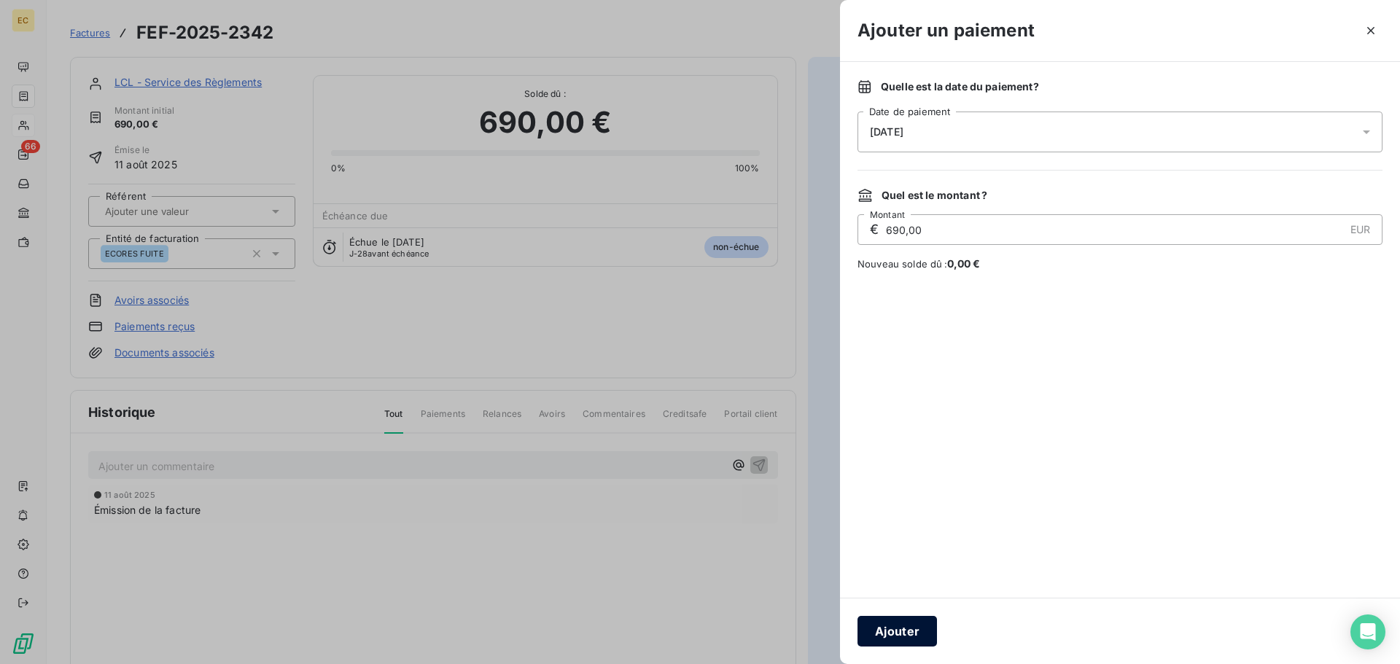
click at [897, 629] on button "Ajouter" at bounding box center [897, 631] width 79 height 31
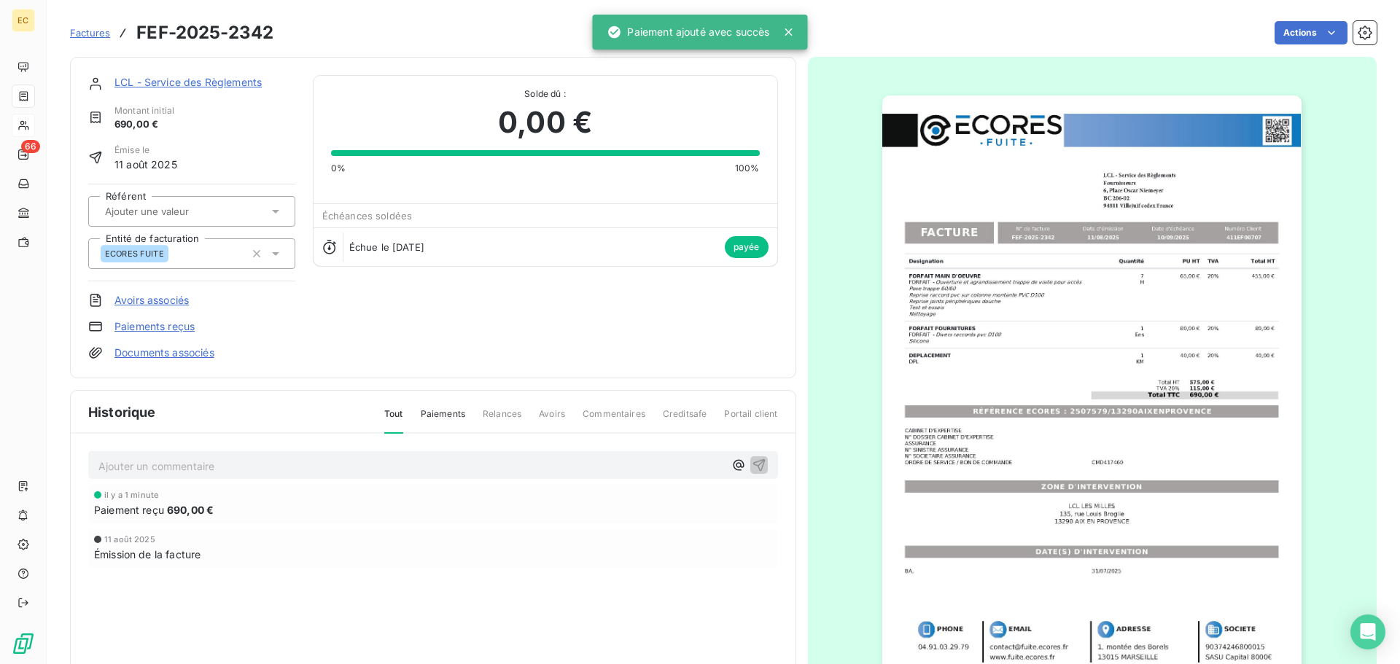
click at [90, 26] on link "Factures" at bounding box center [90, 33] width 40 height 15
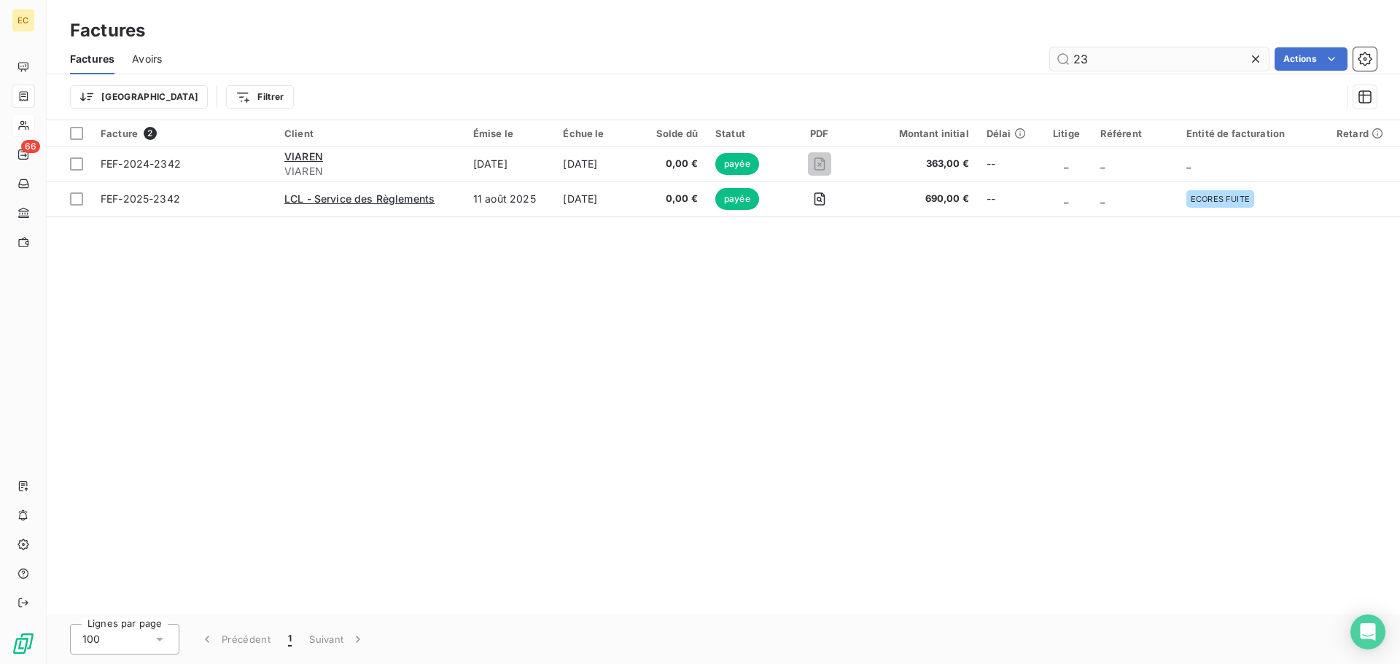
type input "2"
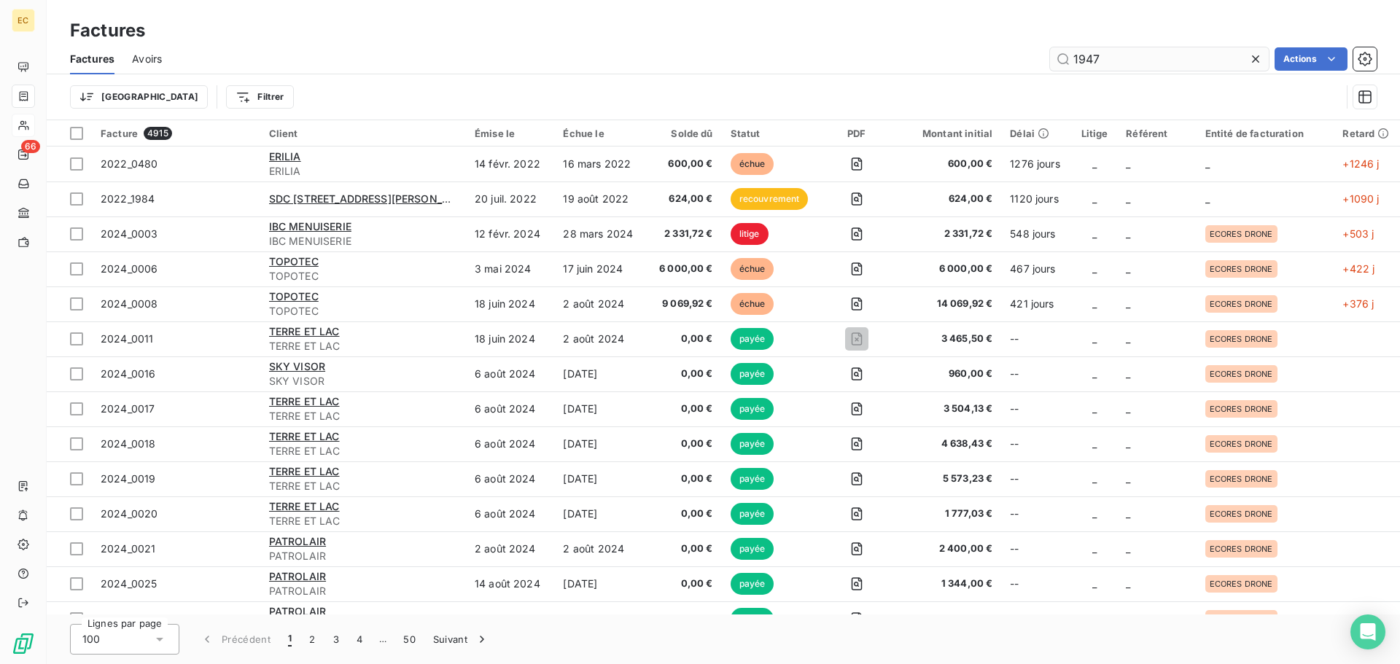
type input "1947"
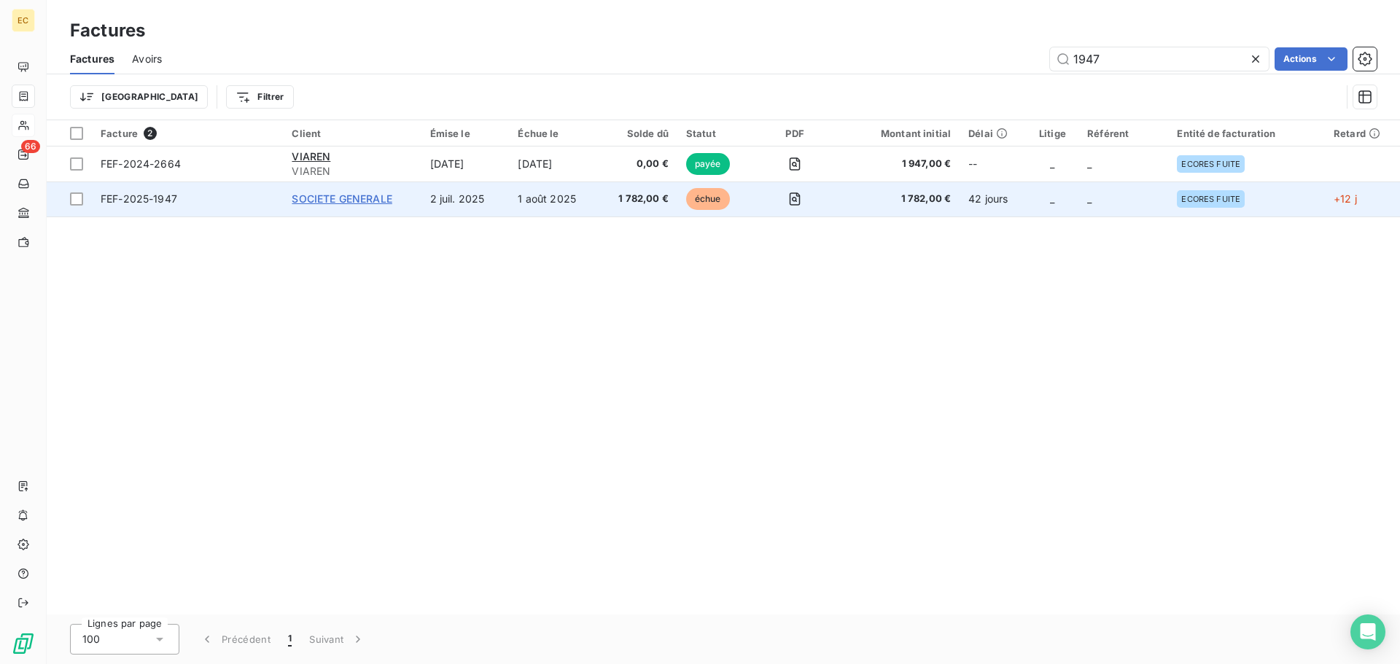
click at [383, 198] on span "SOCIETE GENERALE" at bounding box center [342, 199] width 100 height 12
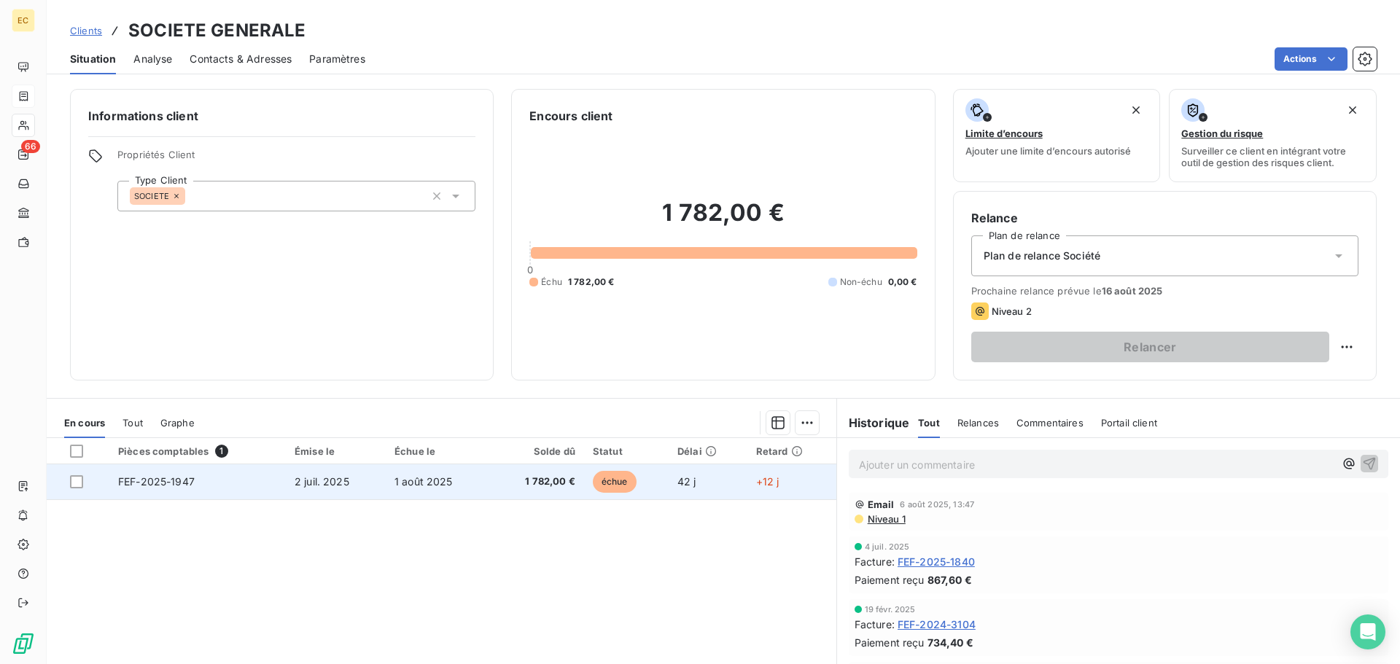
click at [254, 482] on td "FEF-2025-1947" at bounding box center [197, 481] width 176 height 35
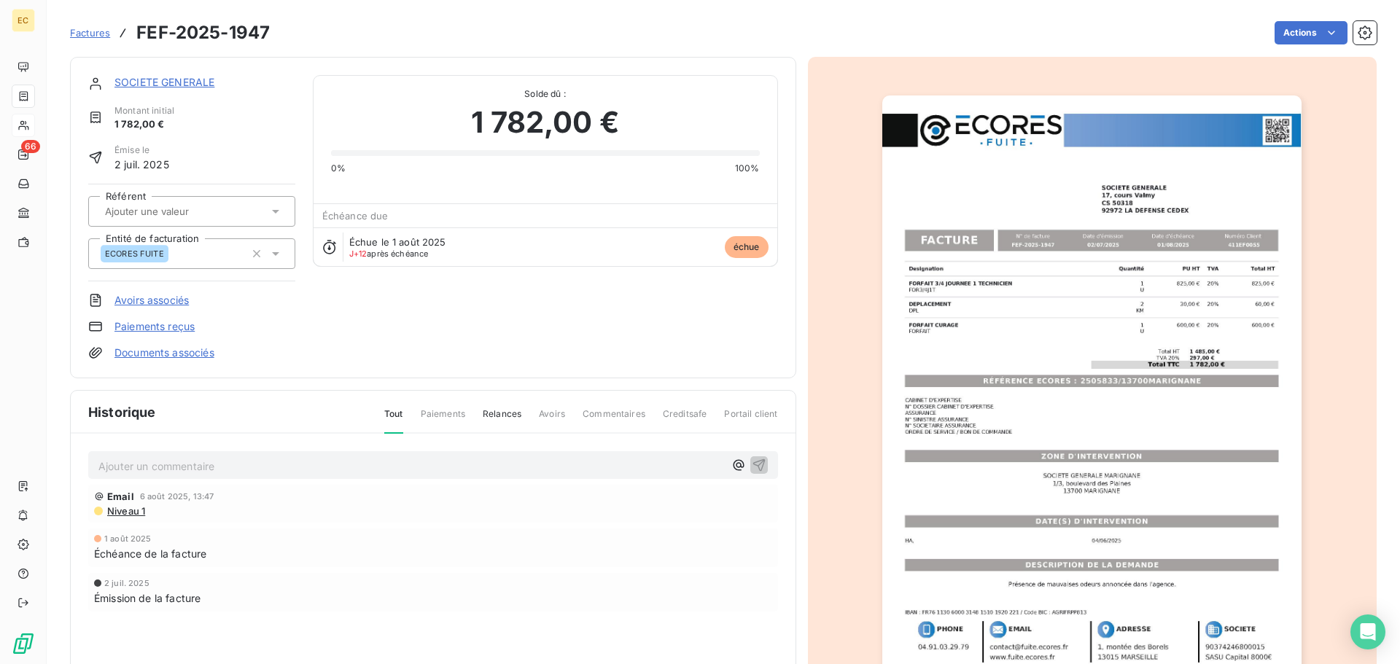
click at [161, 325] on link "Paiements reçus" at bounding box center [154, 326] width 80 height 15
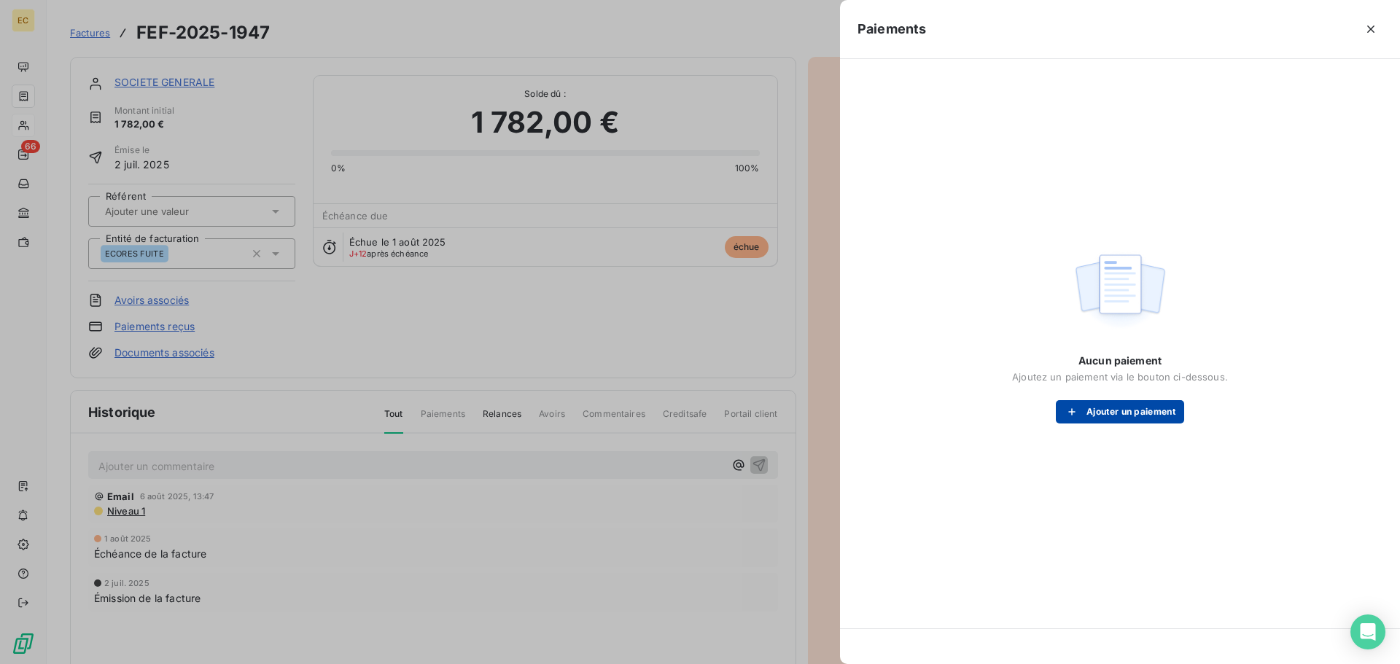
click at [1118, 409] on button "Ajouter un paiement" at bounding box center [1120, 411] width 128 height 23
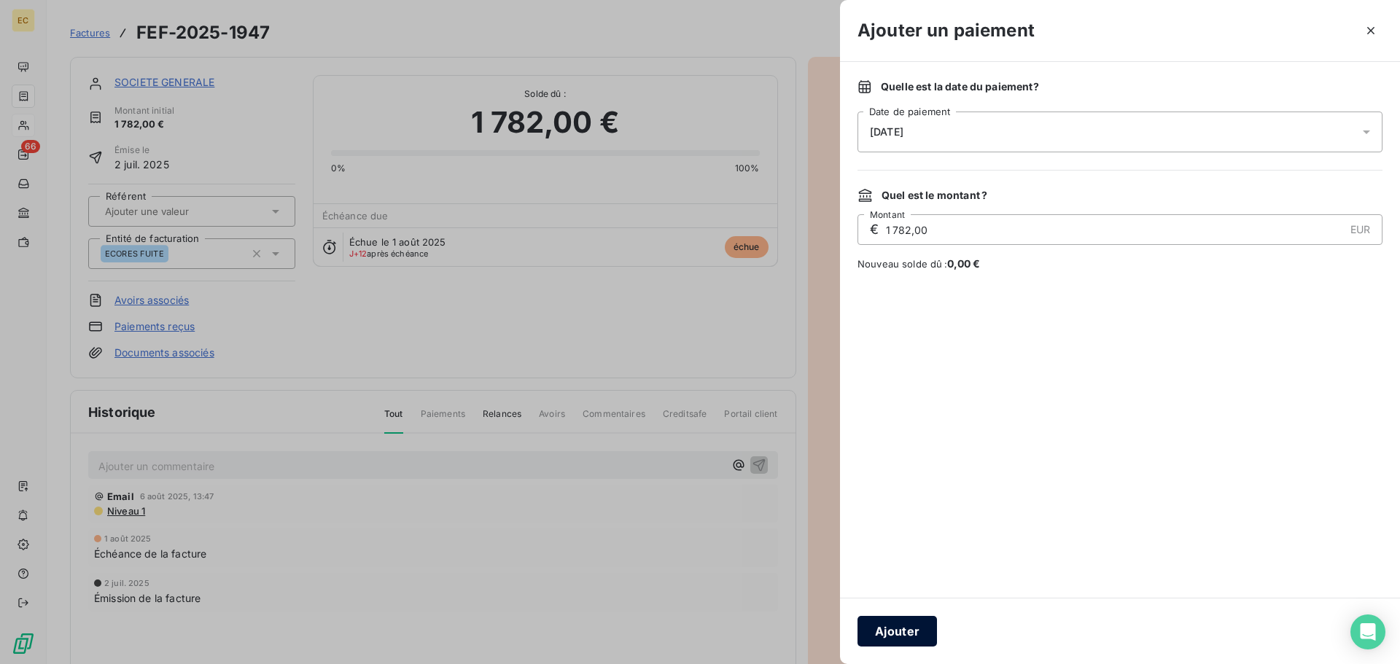
click at [903, 630] on button "Ajouter" at bounding box center [897, 631] width 79 height 31
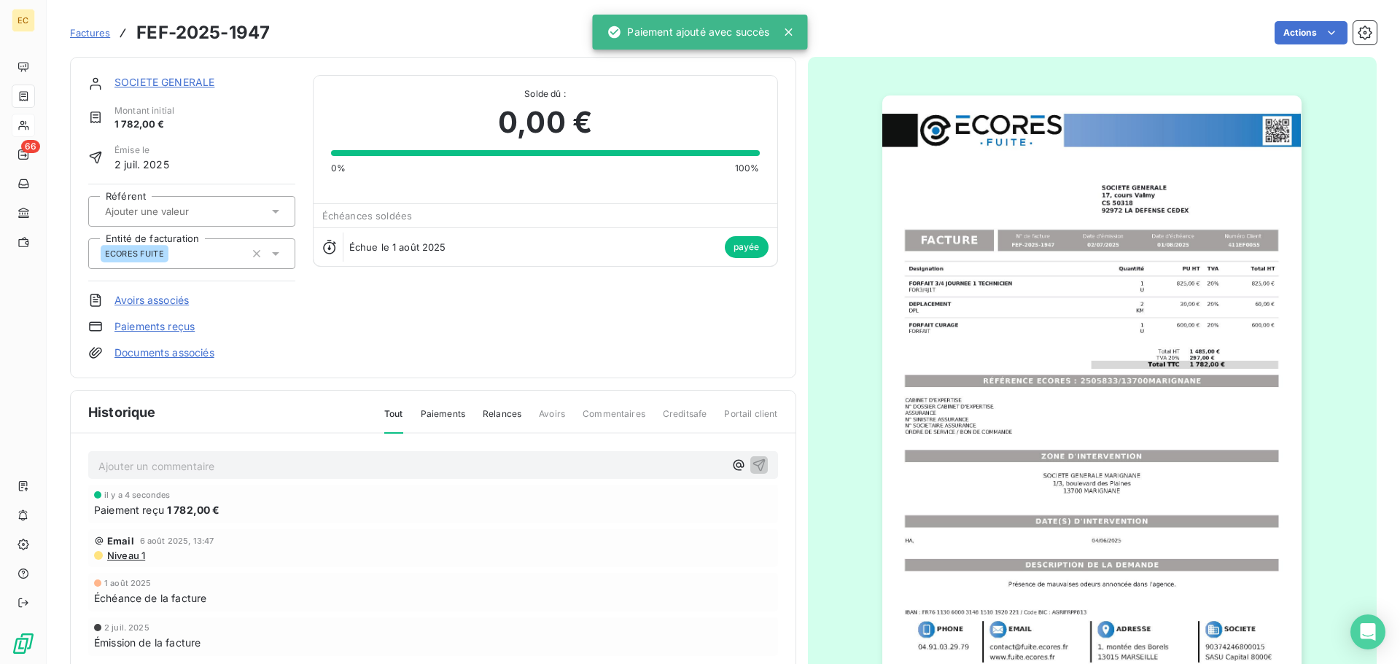
click at [89, 30] on span "Factures" at bounding box center [90, 33] width 40 height 12
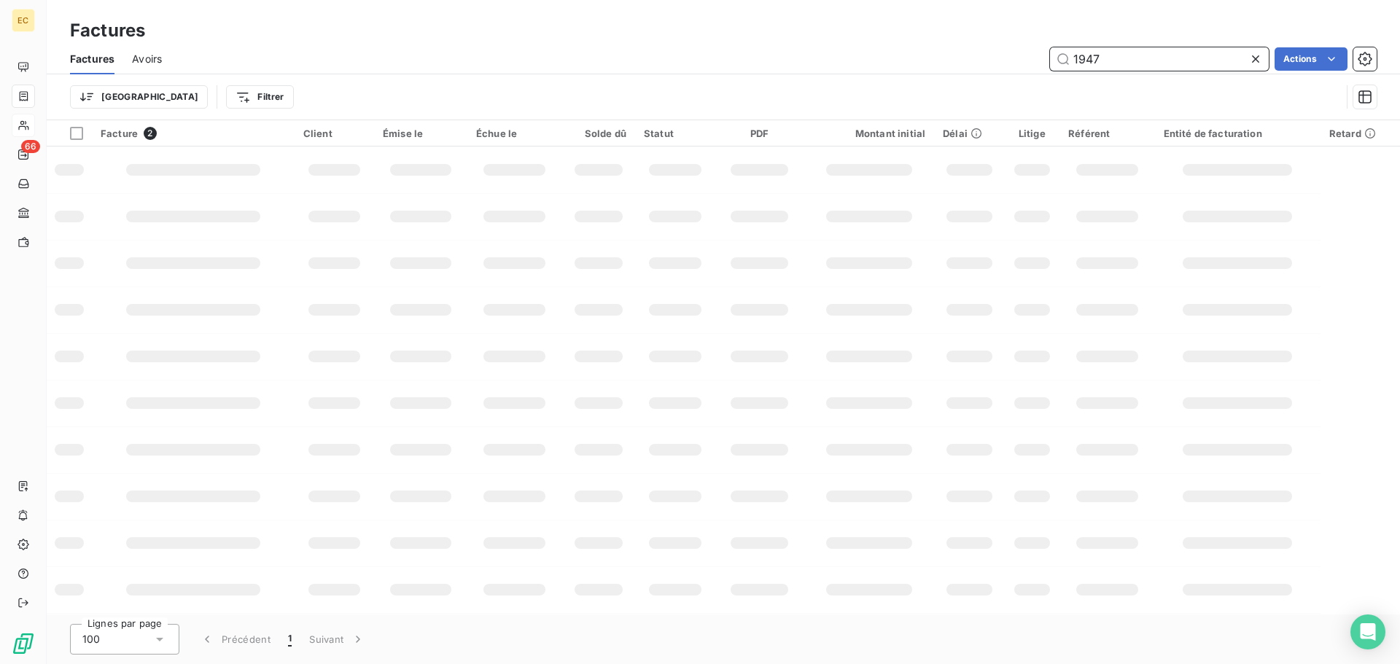
click at [1116, 58] on input "1947" at bounding box center [1159, 58] width 219 height 23
type input "1"
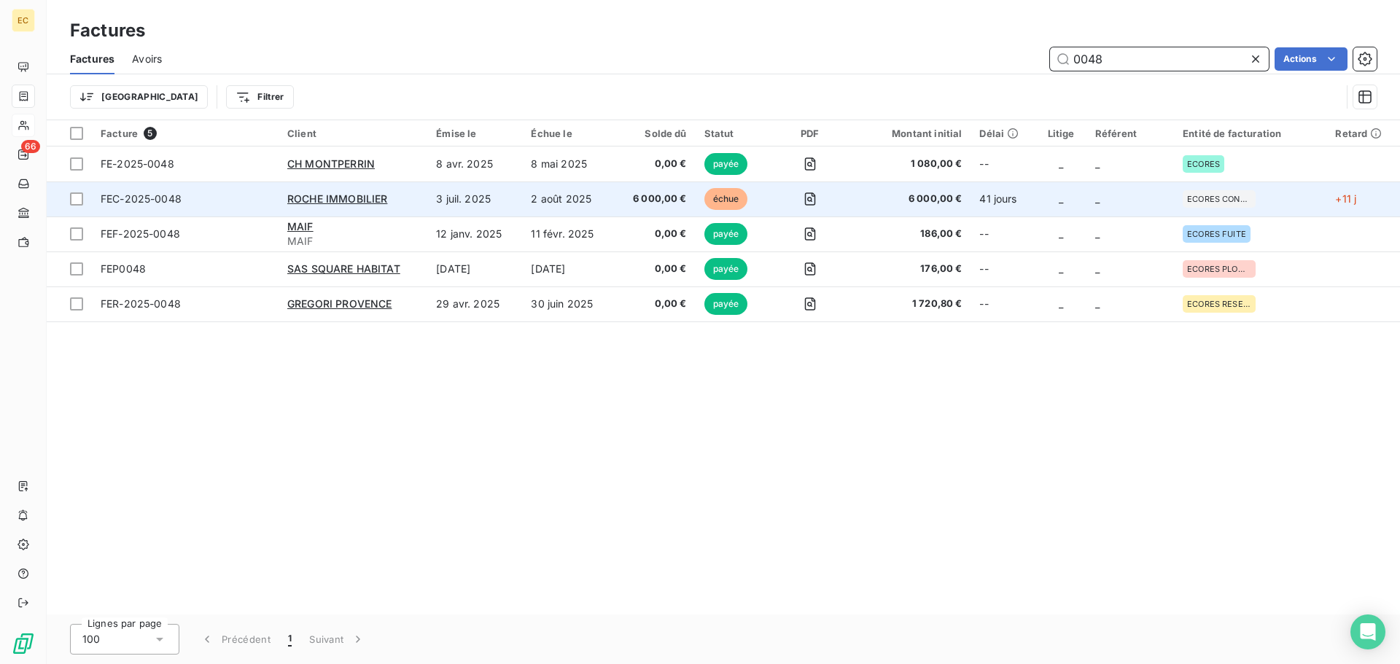
type input "0048"
click at [231, 199] on span "FEC-2025-0048" at bounding box center [185, 199] width 169 height 15
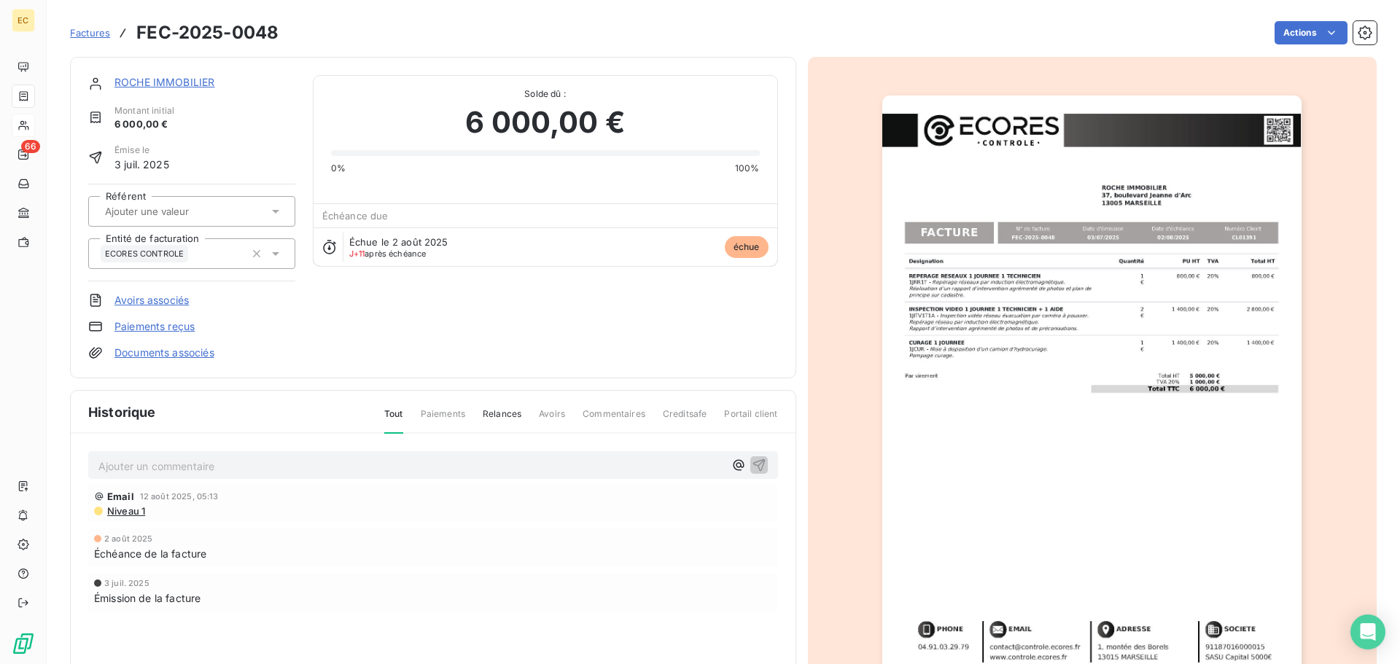
click at [168, 327] on link "Paiements reçus" at bounding box center [154, 326] width 80 height 15
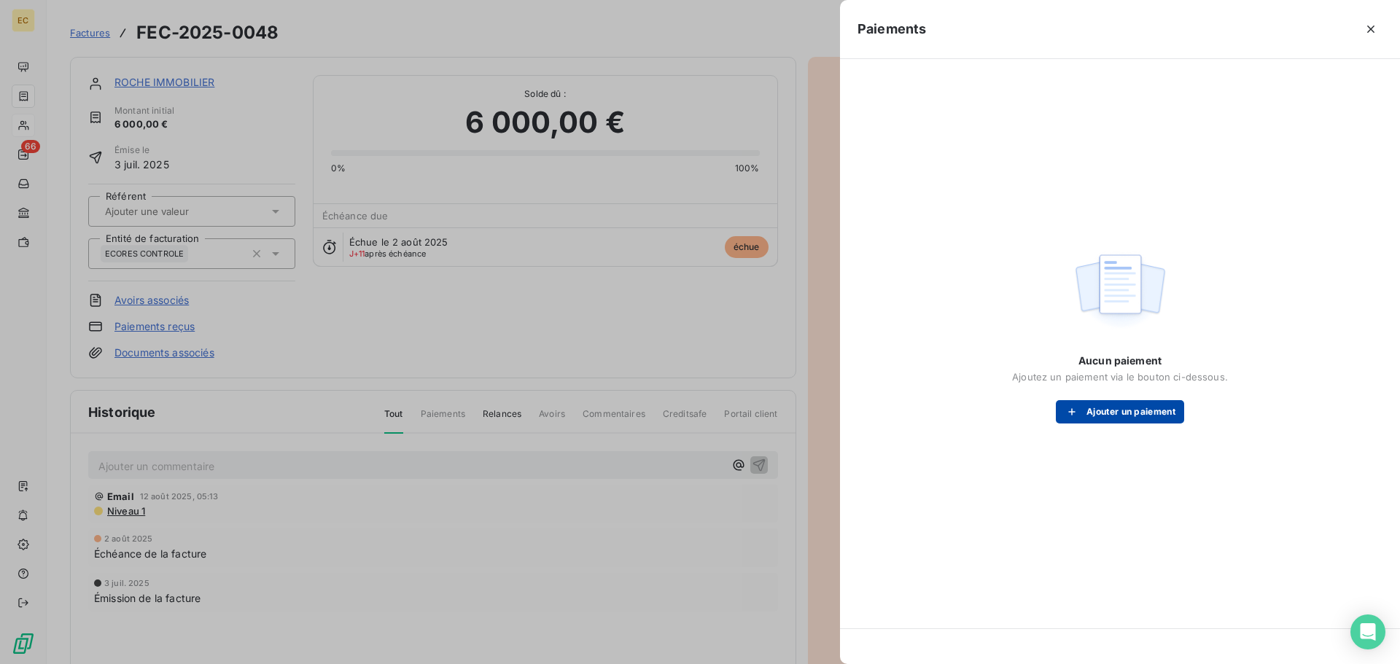
click at [1103, 413] on button "Ajouter un paiement" at bounding box center [1120, 411] width 128 height 23
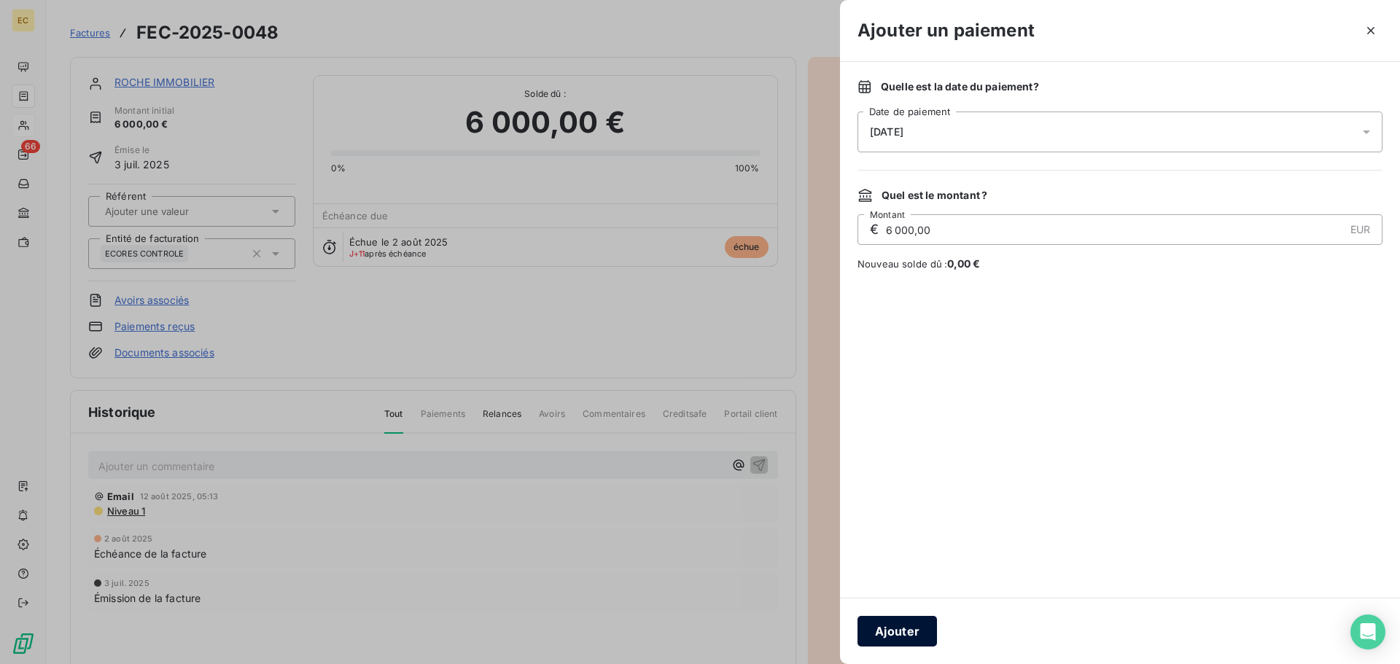
click at [901, 632] on button "Ajouter" at bounding box center [897, 631] width 79 height 31
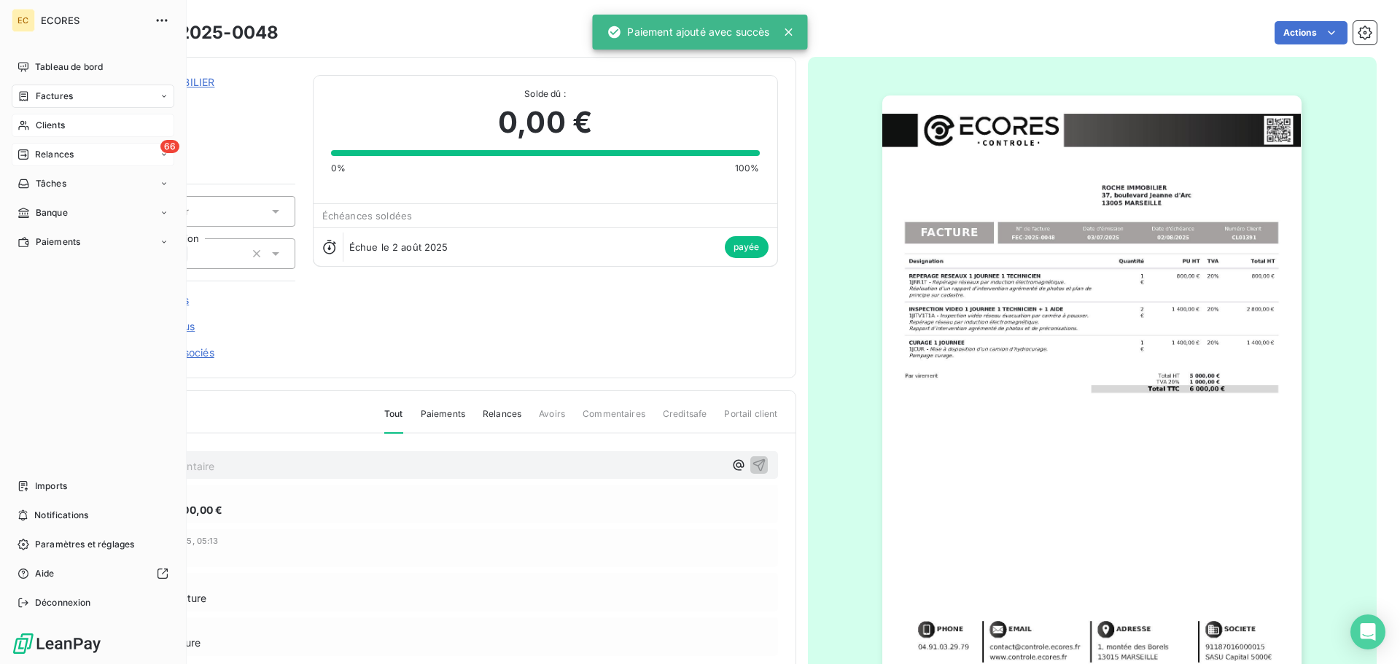
click at [42, 151] on span "Relances" at bounding box center [54, 154] width 39 height 13
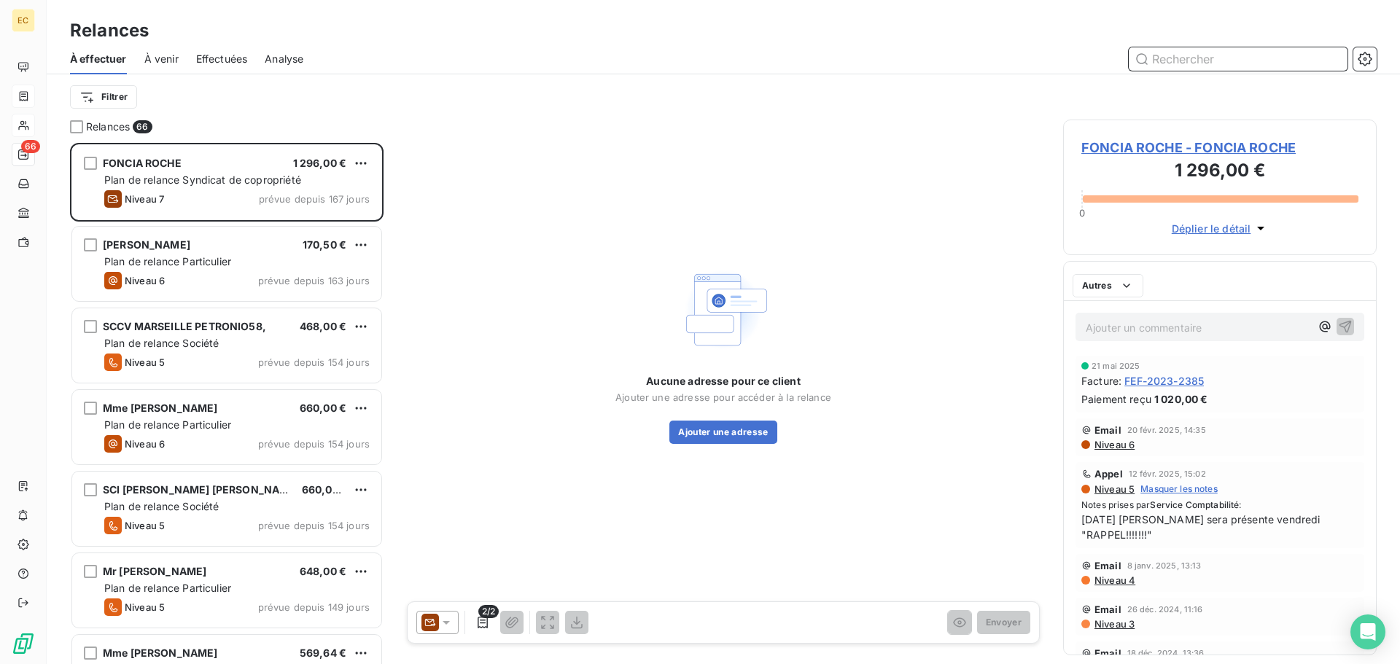
scroll to position [12, 12]
